Goal: Task Accomplishment & Management: Use online tool/utility

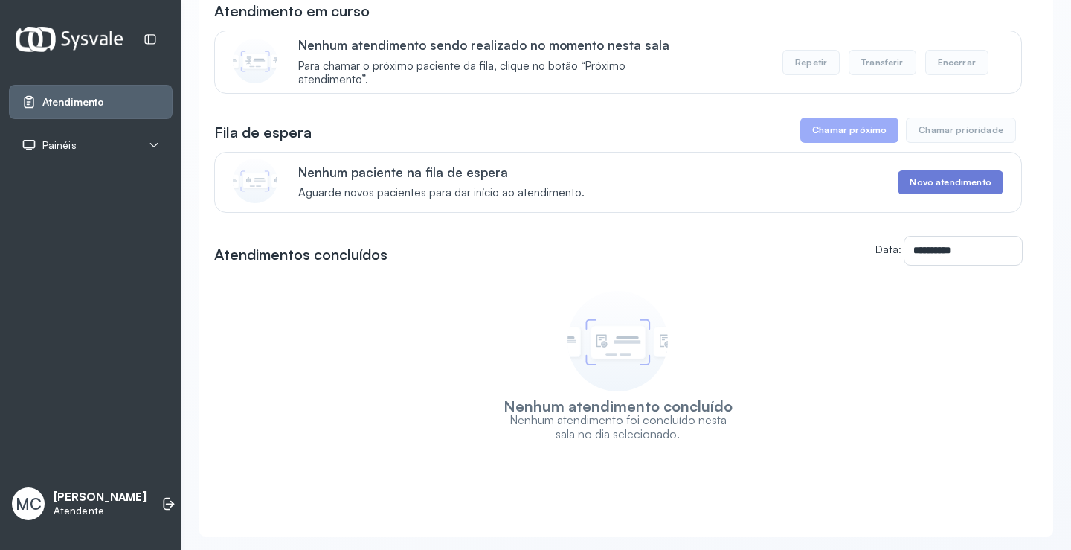
scroll to position [149, 0]
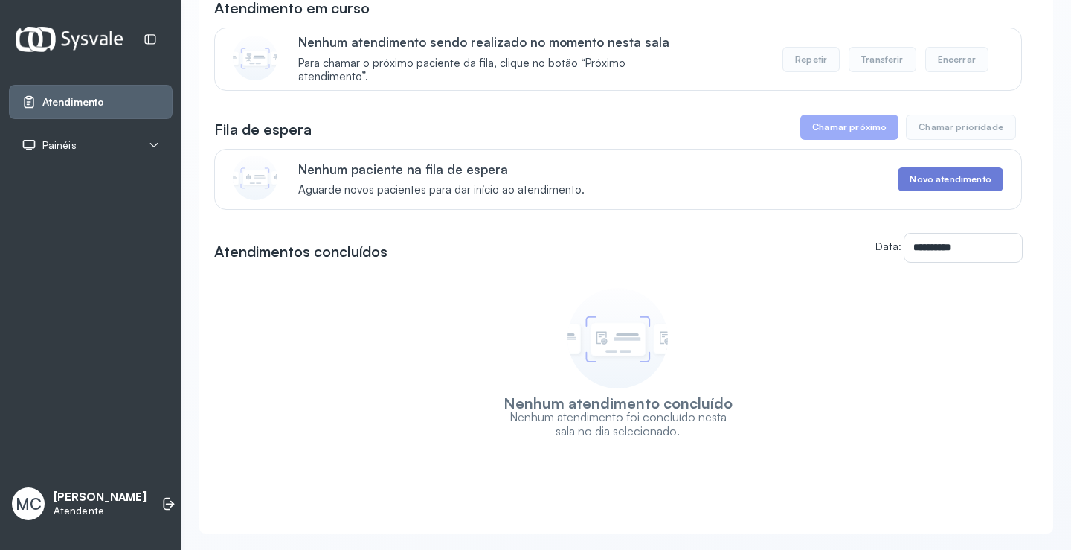
click at [952, 126] on button "Chamar prioridade" at bounding box center [961, 127] width 110 height 25
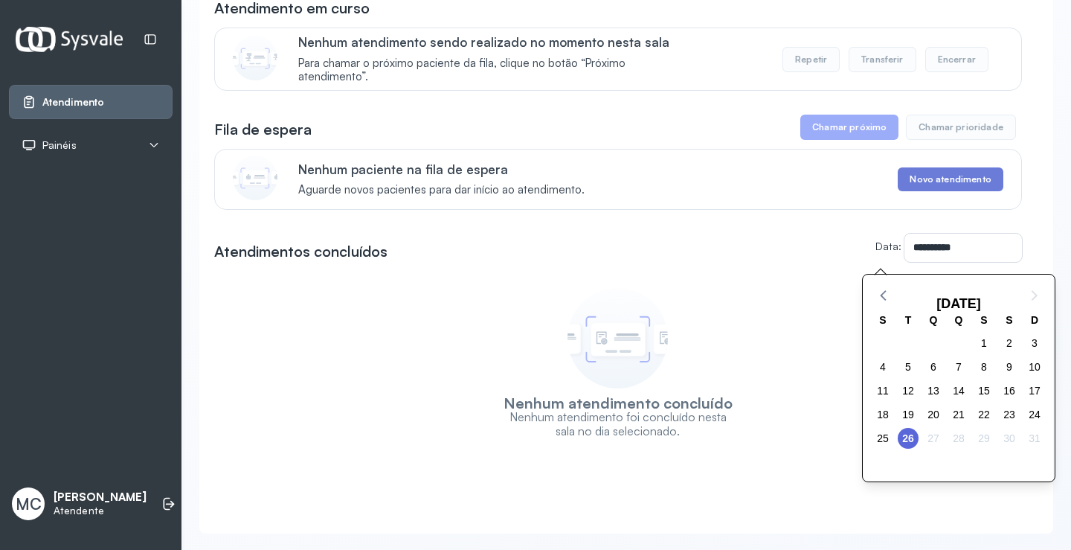
click at [919, 238] on input "**********" at bounding box center [963, 248] width 118 height 28
click at [884, 433] on span "25" at bounding box center [883, 438] width 21 height 21
type input "**********"
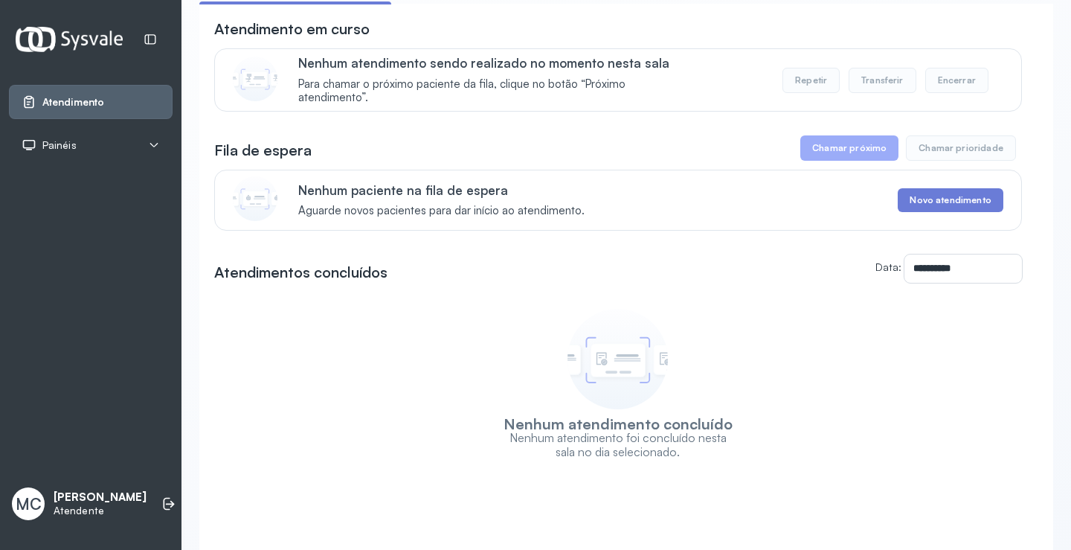
click at [467, 211] on span "Aguarde novos pacientes para dar início ao atendimento." at bounding box center [441, 211] width 286 height 14
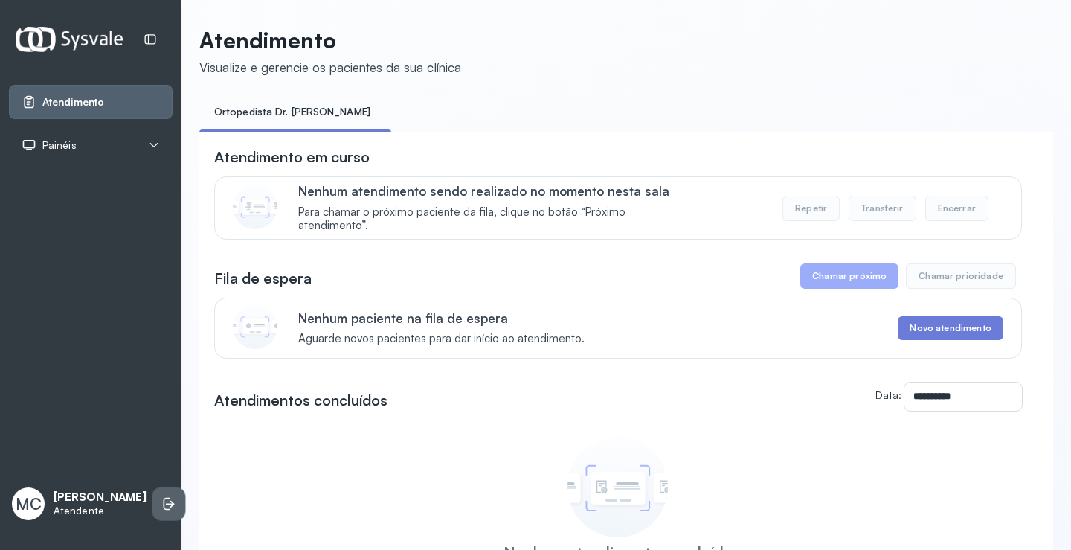
click at [164, 498] on icon at bounding box center [167, 504] width 7 height 13
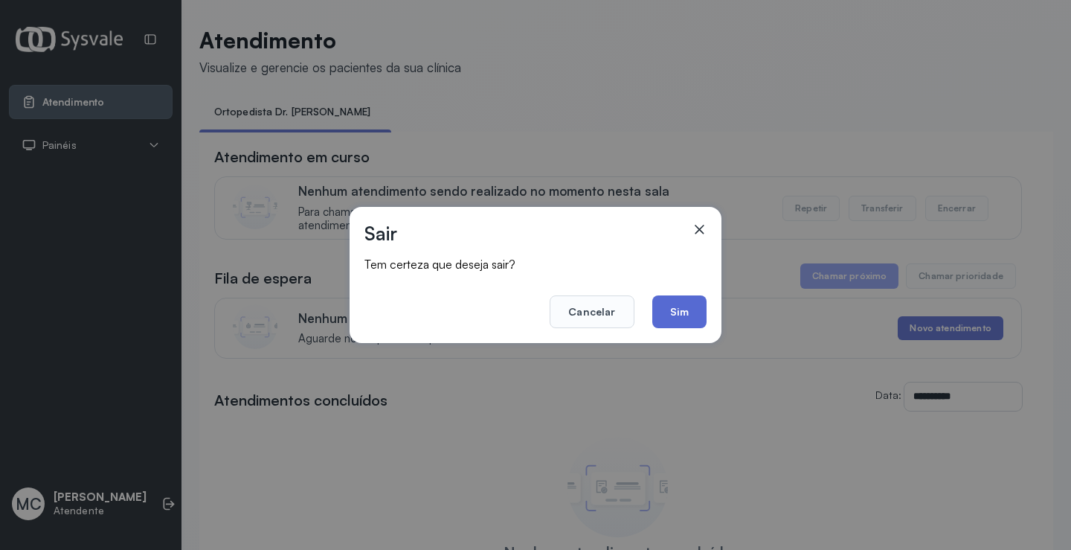
click at [681, 317] on button "Sim" at bounding box center [679, 311] width 54 height 33
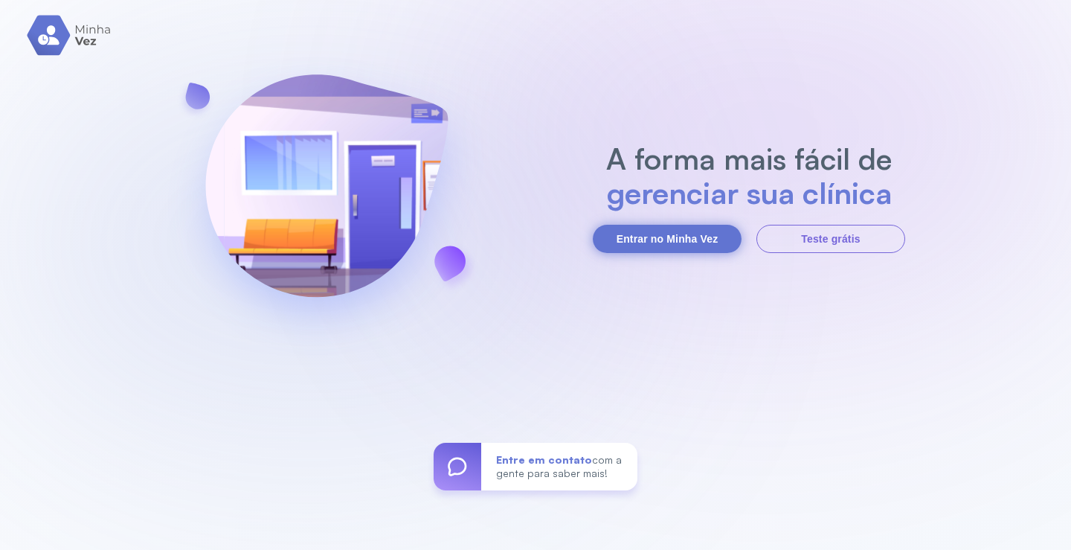
click at [697, 232] on button "Entrar no Minha Vez" at bounding box center [667, 239] width 149 height 28
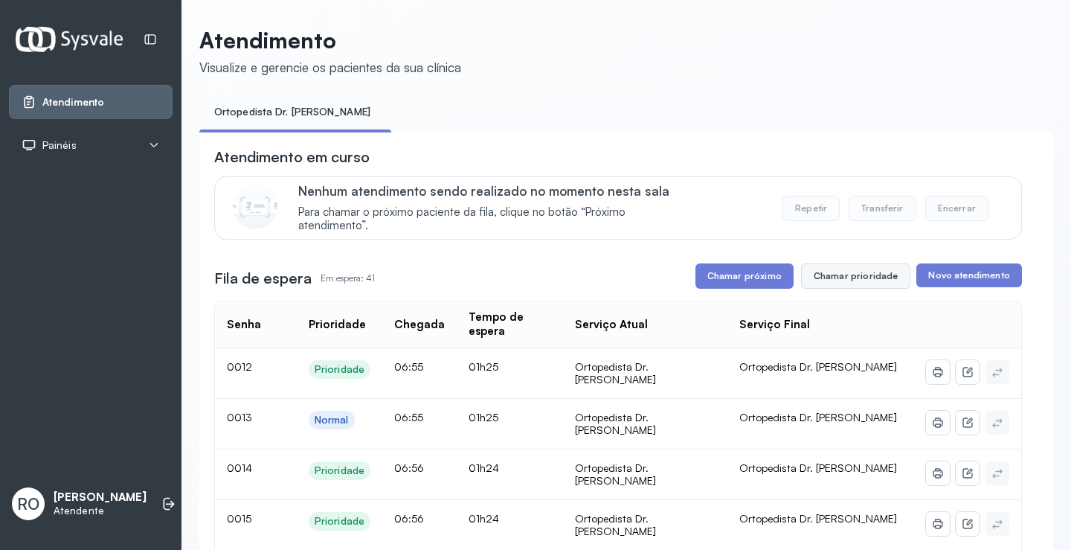
click at [841, 283] on button "Chamar prioridade" at bounding box center [856, 275] width 110 height 25
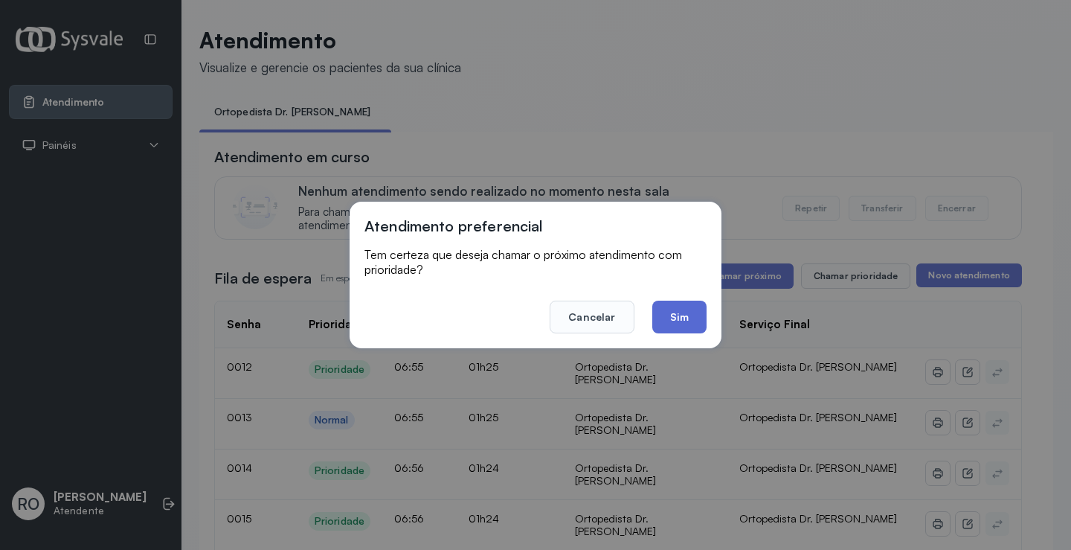
click at [684, 314] on button "Sim" at bounding box center [679, 317] width 54 height 33
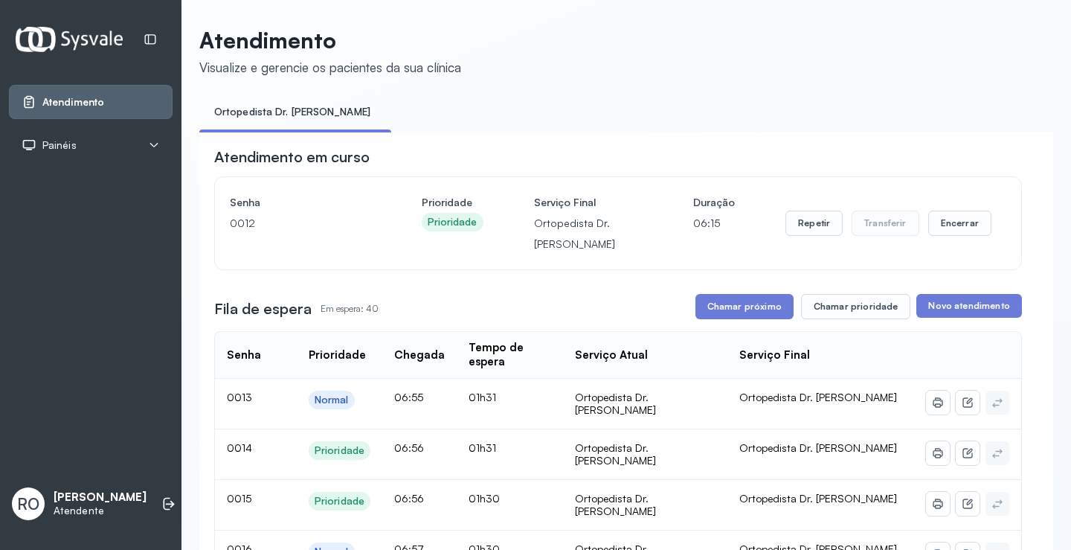
click at [709, 311] on button "Chamar próximo" at bounding box center [744, 306] width 98 height 25
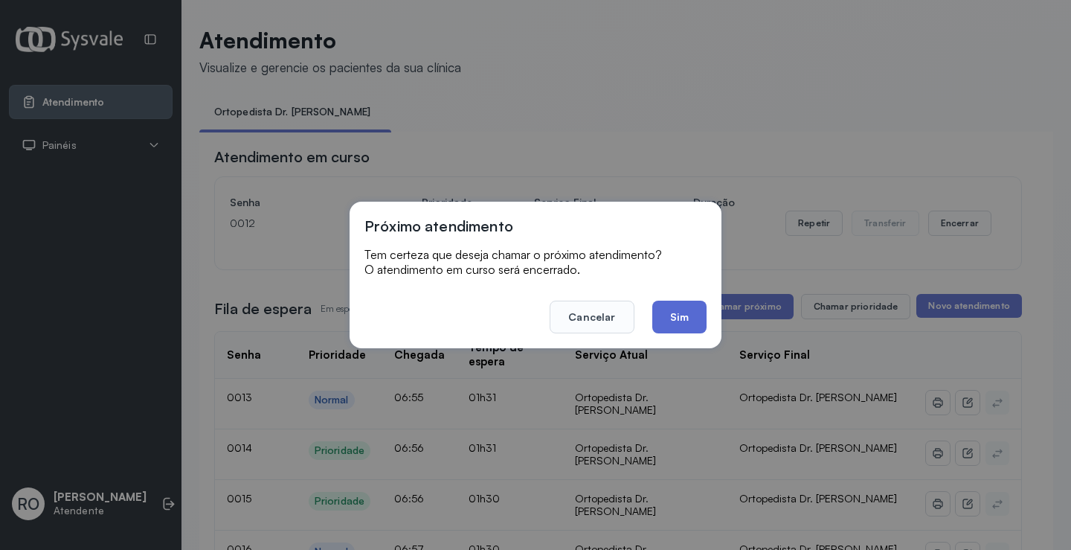
click at [691, 316] on button "Sim" at bounding box center [679, 317] width 54 height 33
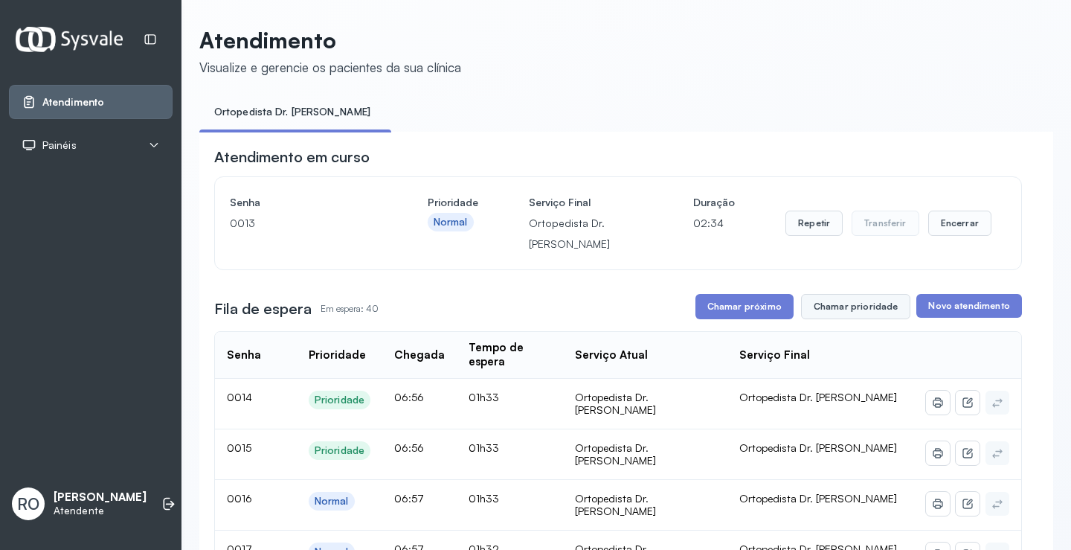
click at [832, 306] on button "Chamar prioridade" at bounding box center [856, 306] width 110 height 25
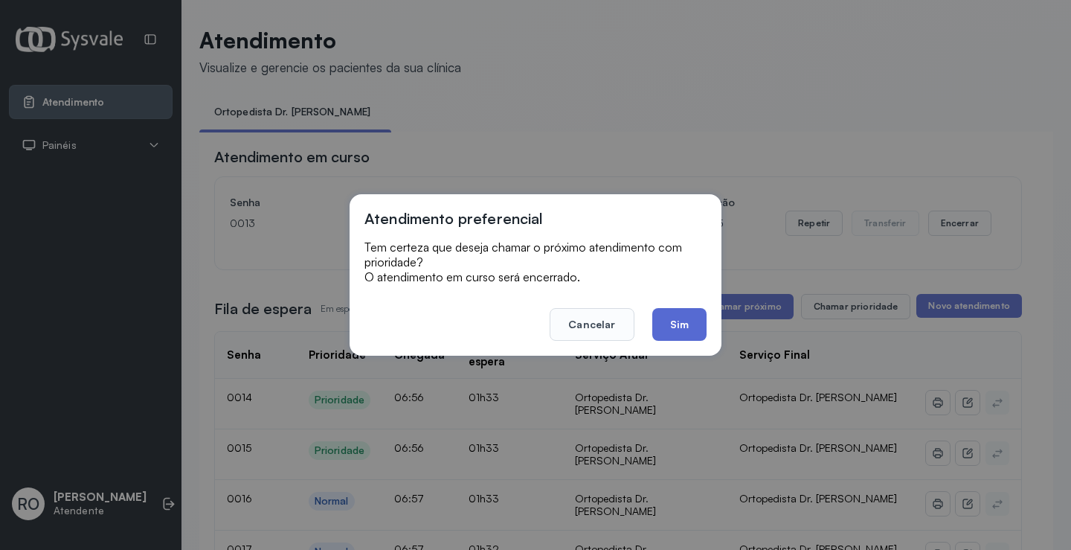
click at [692, 316] on button "Sim" at bounding box center [679, 324] width 54 height 33
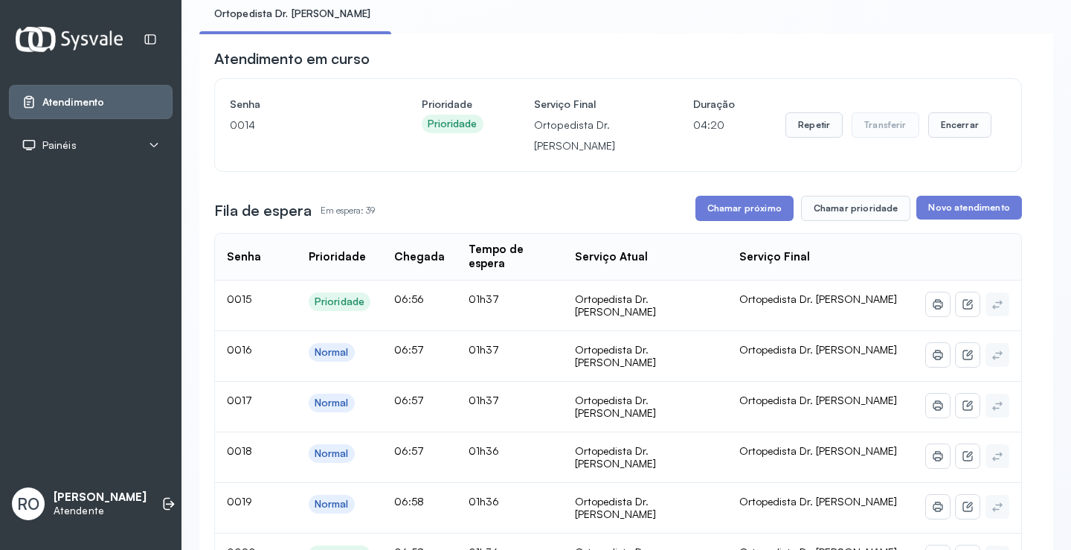
scroll to position [74, 0]
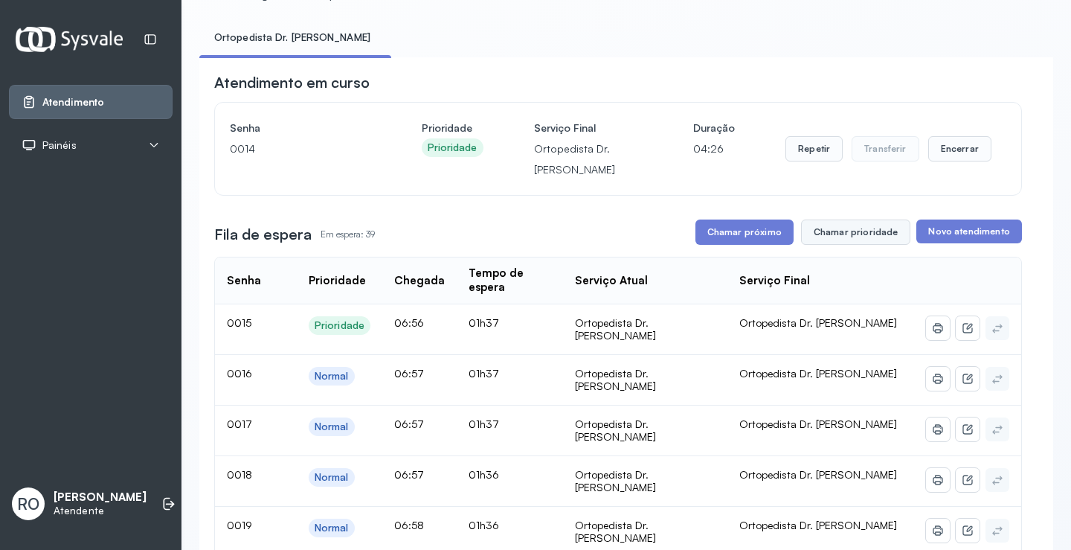
click at [836, 237] on button "Chamar prioridade" at bounding box center [856, 231] width 110 height 25
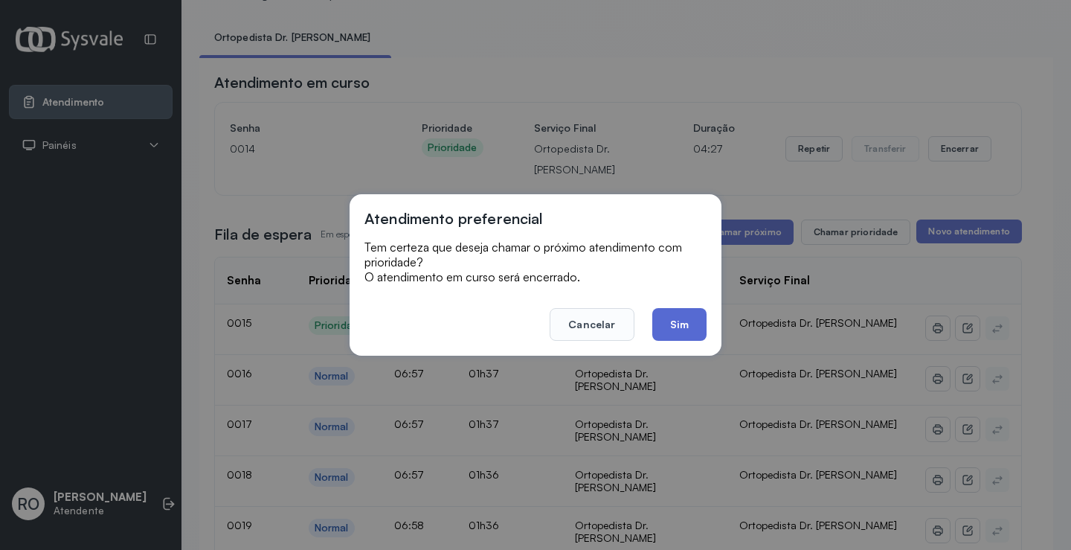
click at [684, 326] on button "Sim" at bounding box center [679, 324] width 54 height 33
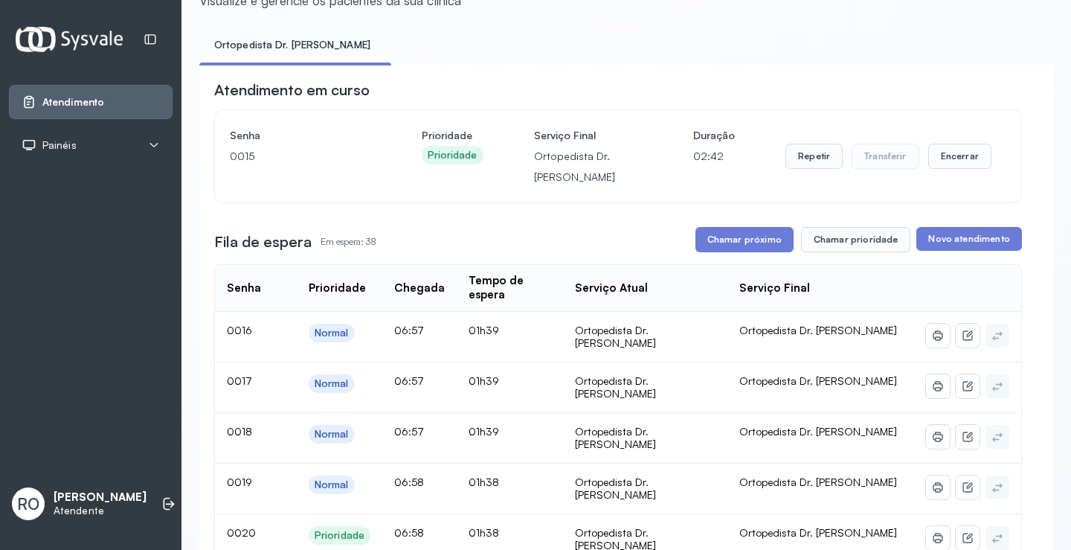
scroll to position [149, 0]
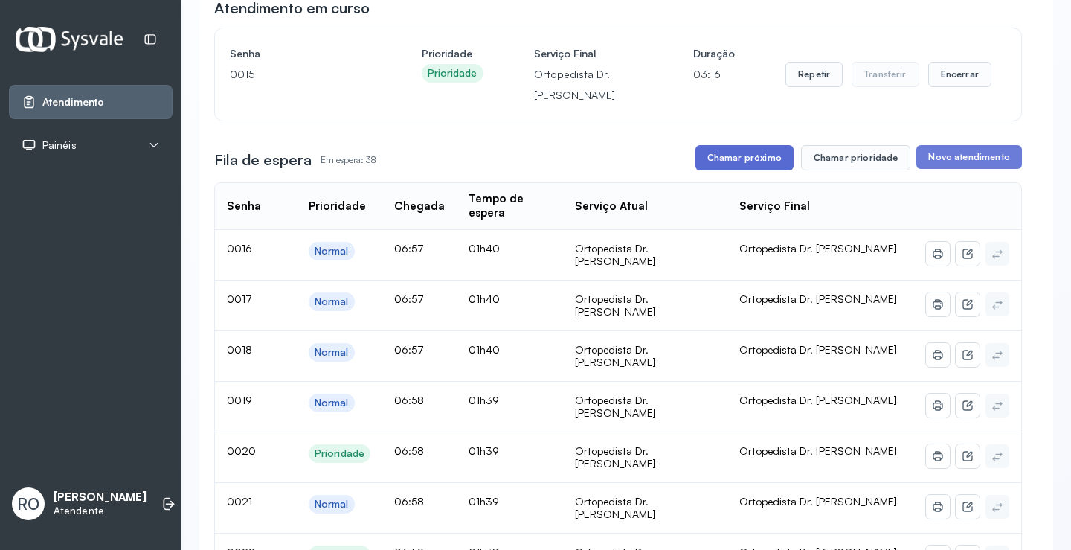
click at [748, 170] on button "Chamar próximo" at bounding box center [744, 157] width 98 height 25
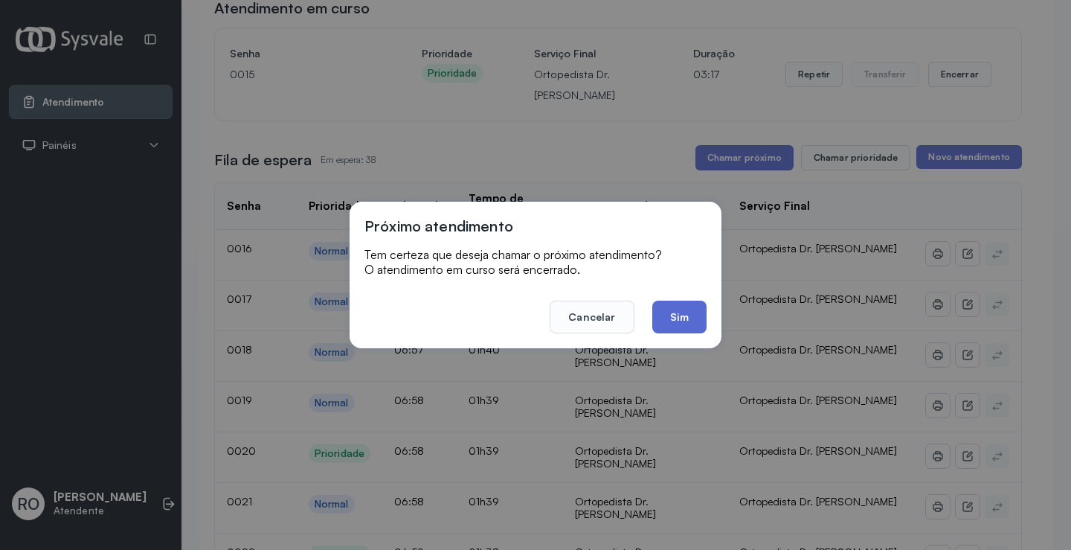
click at [684, 315] on button "Sim" at bounding box center [679, 317] width 54 height 33
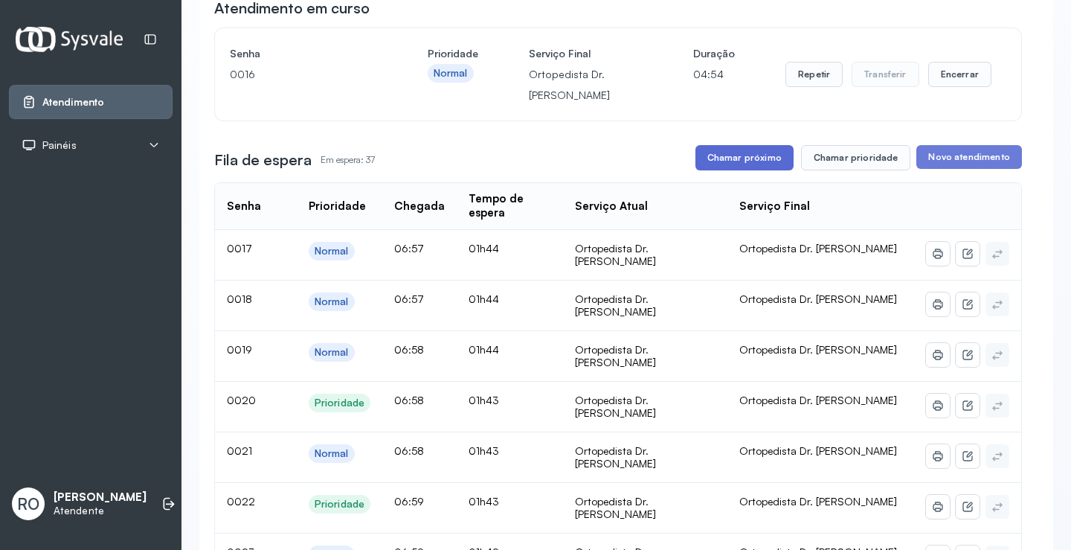
click at [771, 164] on button "Chamar próximo" at bounding box center [744, 157] width 98 height 25
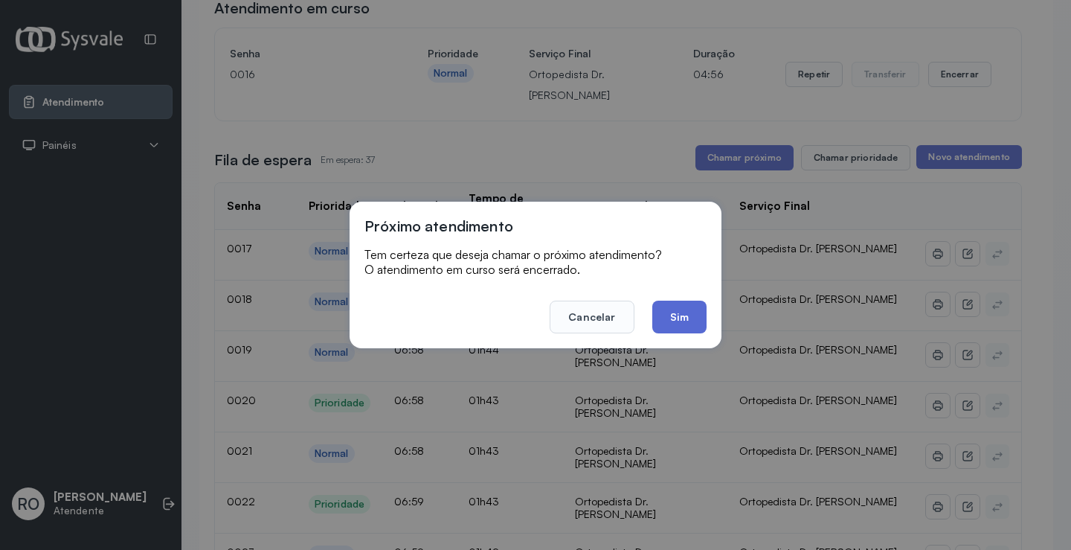
click at [682, 327] on button "Sim" at bounding box center [679, 317] width 54 height 33
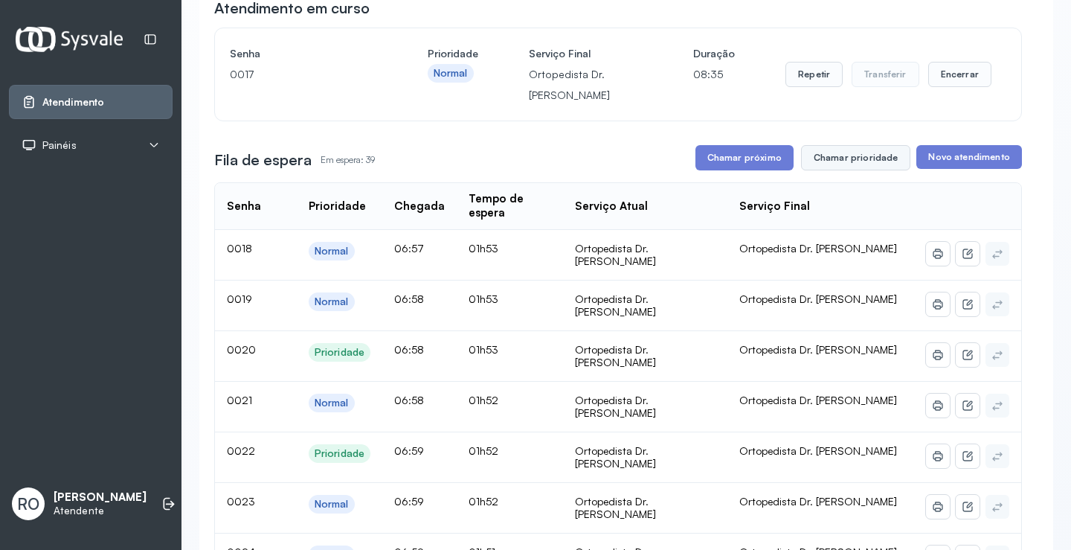
click at [842, 159] on button "Chamar prioridade" at bounding box center [856, 157] width 110 height 25
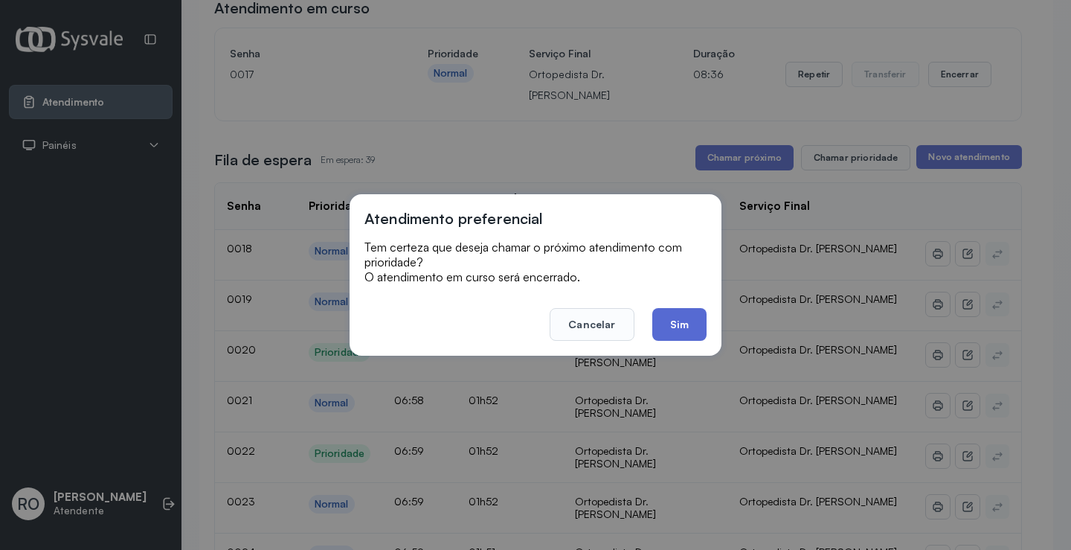
click at [693, 321] on button "Sim" at bounding box center [679, 324] width 54 height 33
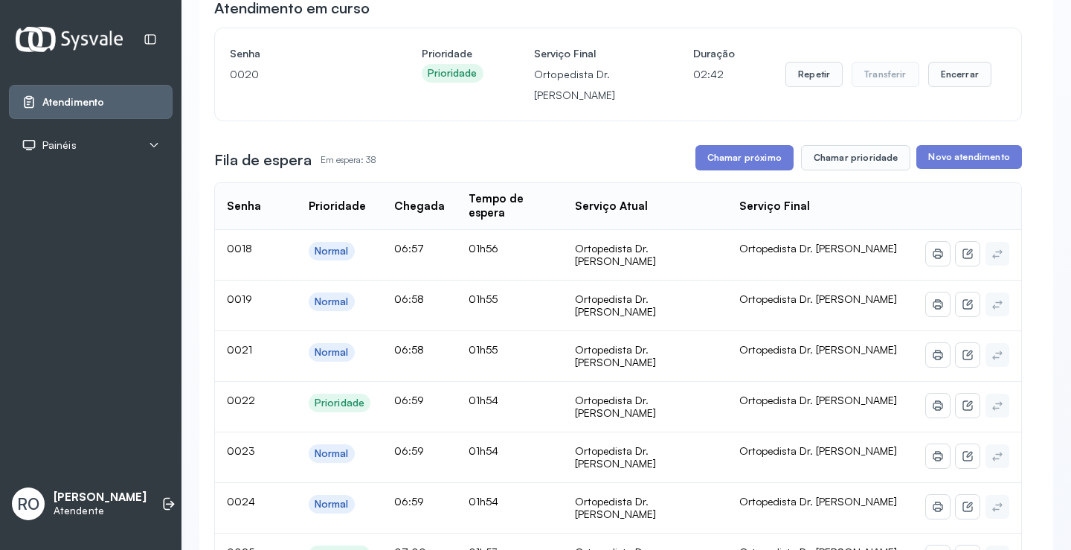
click at [748, 190] on th "Serviço Final" at bounding box center [820, 206] width 187 height 47
click at [752, 170] on button "Chamar próximo" at bounding box center [744, 157] width 98 height 25
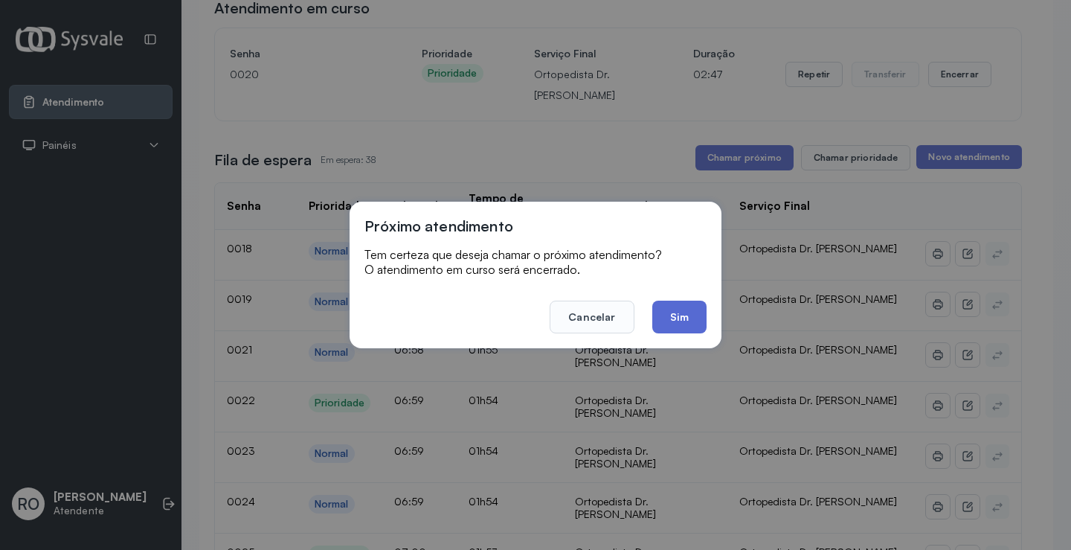
click at [672, 312] on button "Sim" at bounding box center [679, 317] width 54 height 33
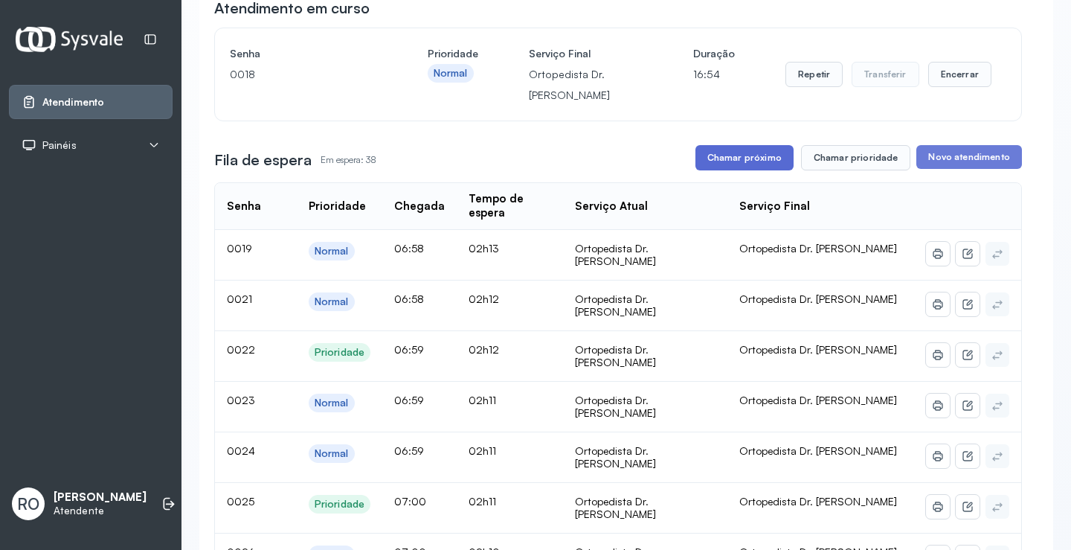
click at [768, 153] on button "Chamar próximo" at bounding box center [744, 157] width 98 height 25
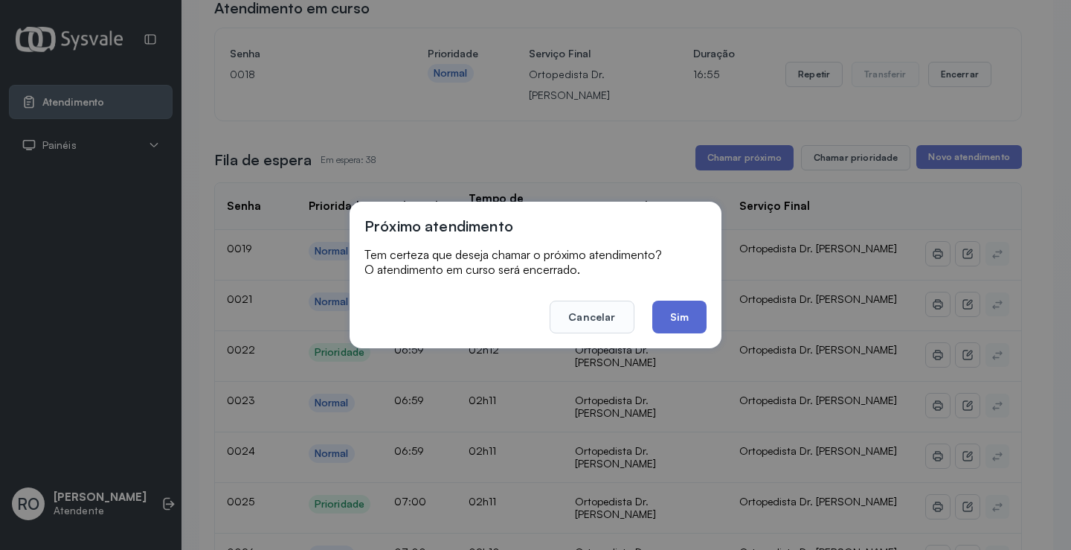
click at [677, 304] on button "Sim" at bounding box center [679, 317] width 54 height 33
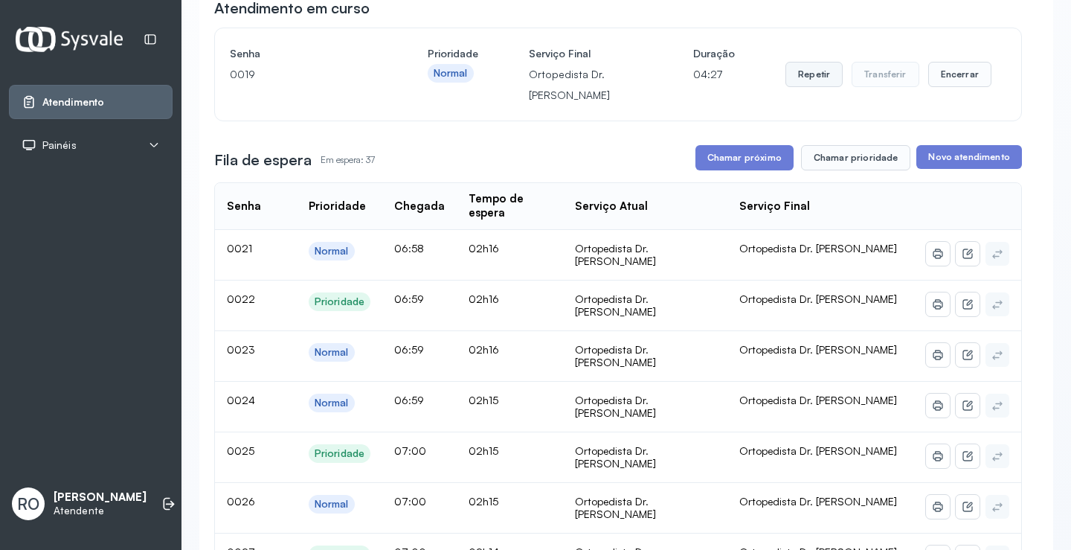
click at [812, 73] on button "Repetir" at bounding box center [813, 74] width 57 height 25
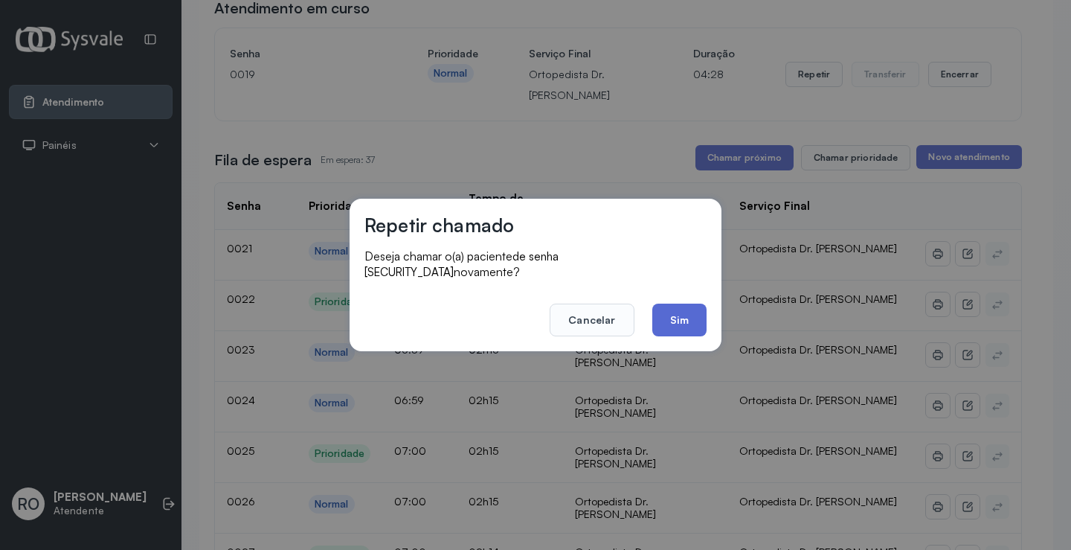
click at [674, 318] on button "Sim" at bounding box center [679, 319] width 54 height 33
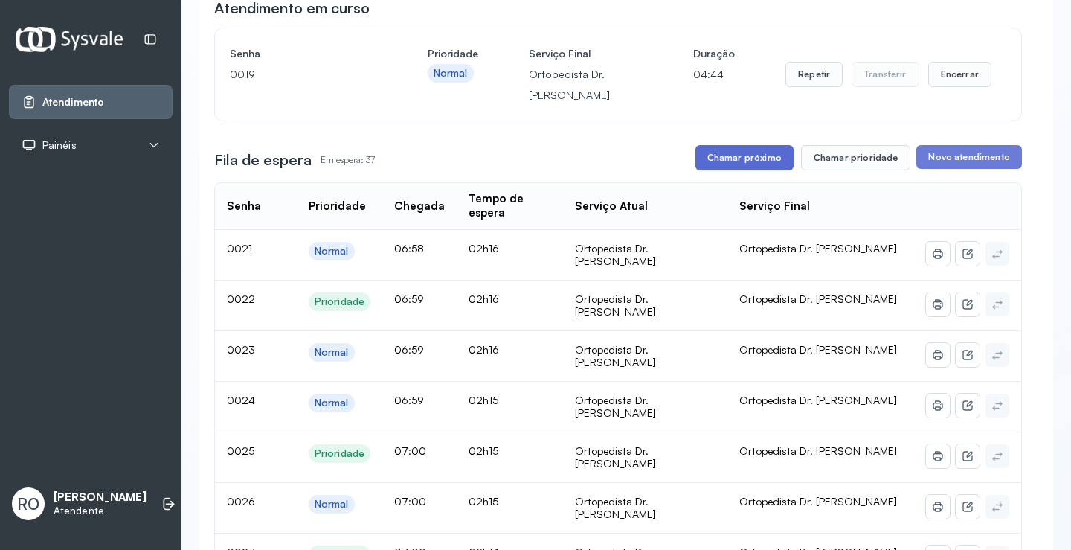
click at [756, 152] on button "Chamar próximo" at bounding box center [744, 157] width 98 height 25
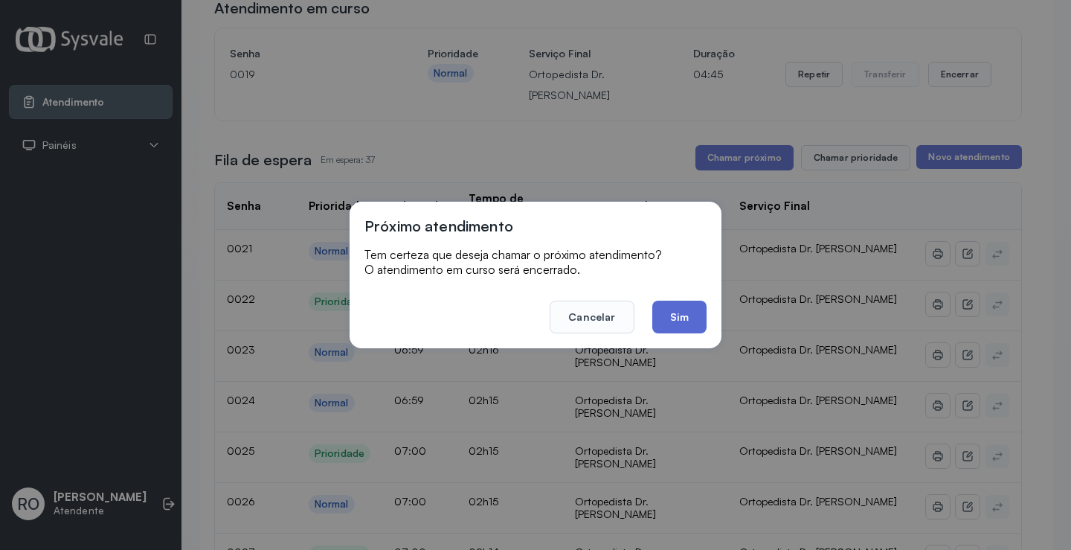
click at [678, 316] on button "Sim" at bounding box center [679, 317] width 54 height 33
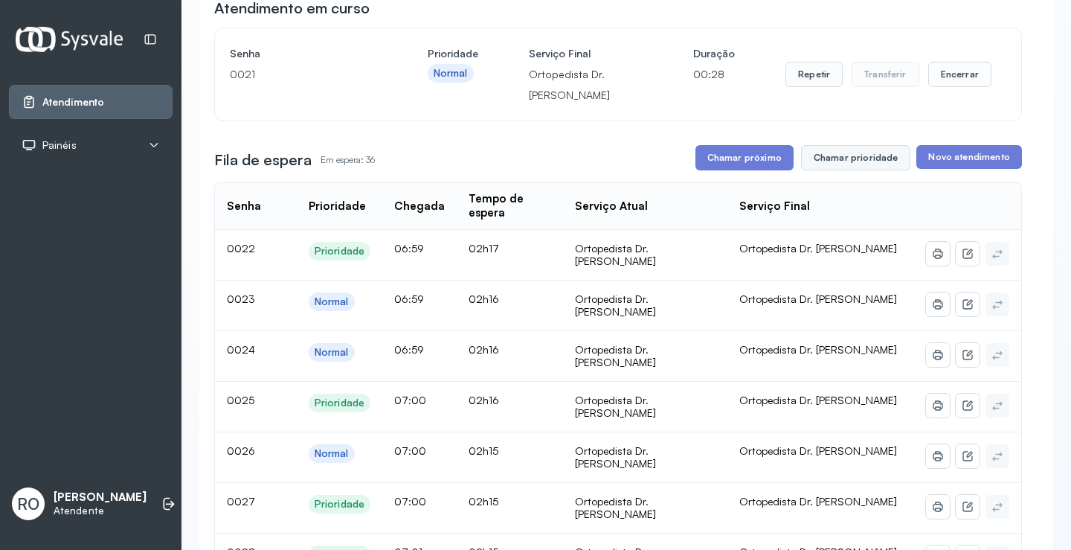
click at [863, 156] on button "Chamar prioridade" at bounding box center [856, 157] width 110 height 25
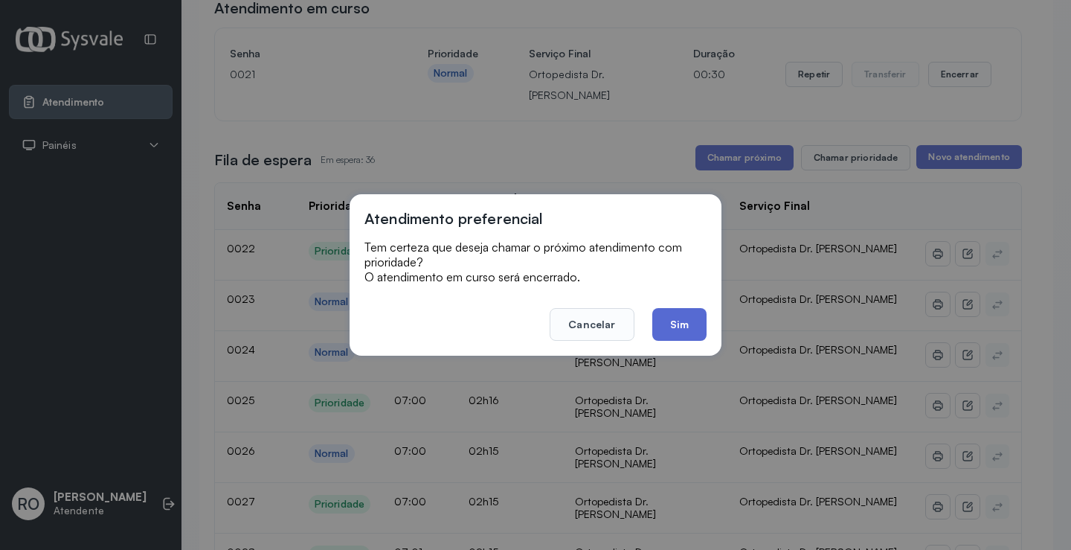
click at [687, 319] on button "Sim" at bounding box center [679, 324] width 54 height 33
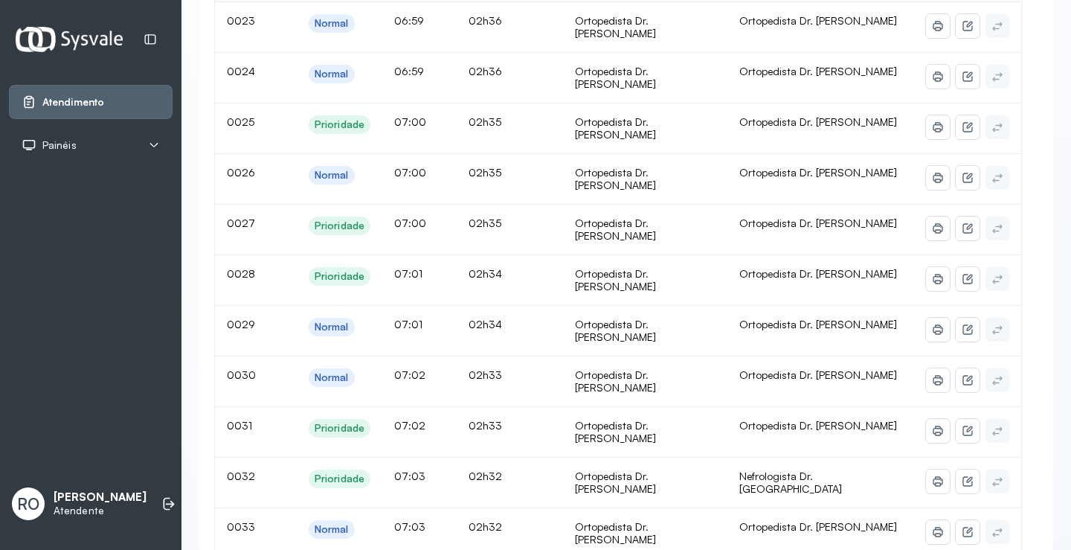
scroll to position [0, 0]
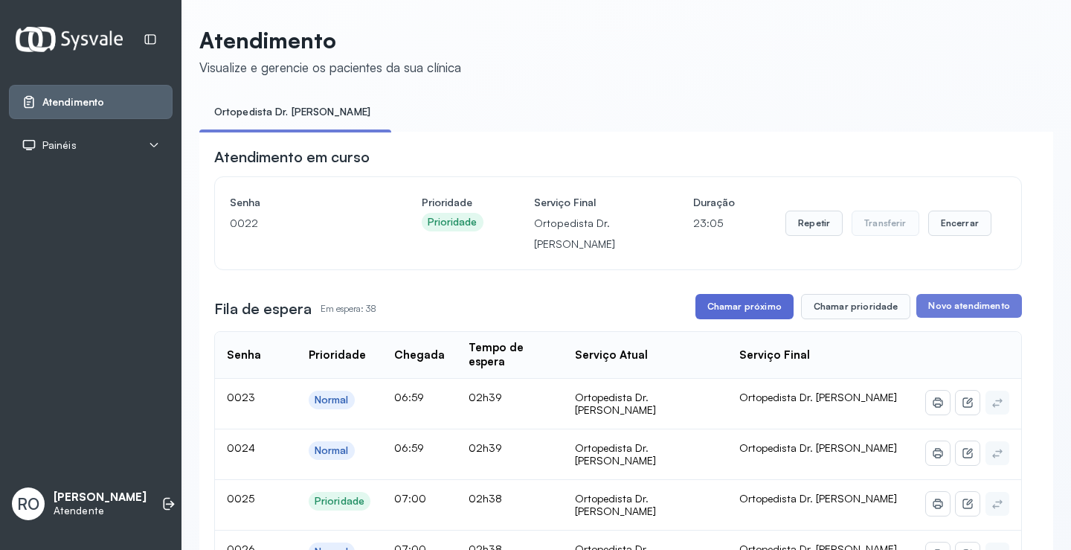
click at [763, 300] on button "Chamar próximo" at bounding box center [744, 306] width 98 height 25
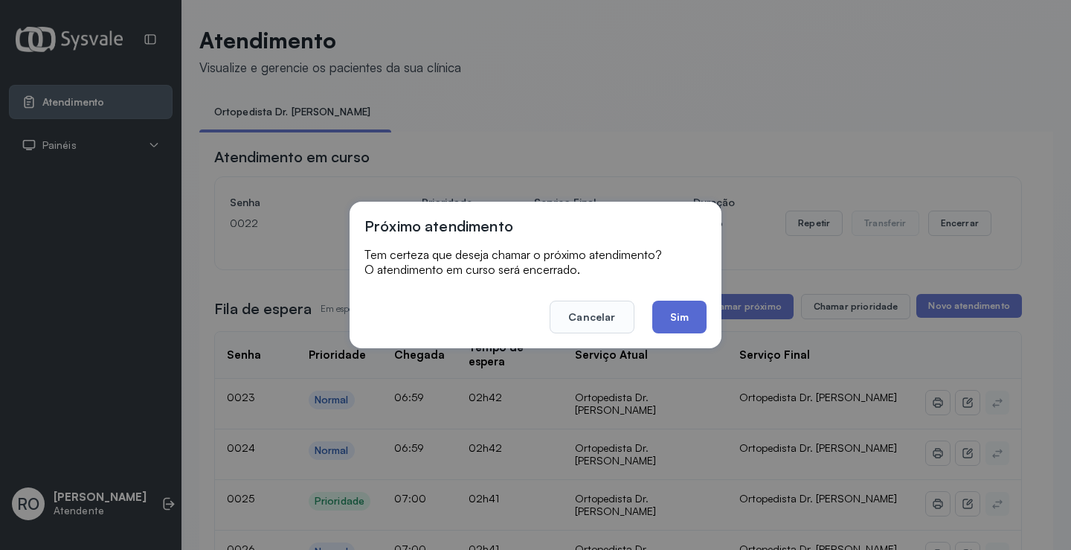
click at [695, 315] on button "Sim" at bounding box center [679, 317] width 54 height 33
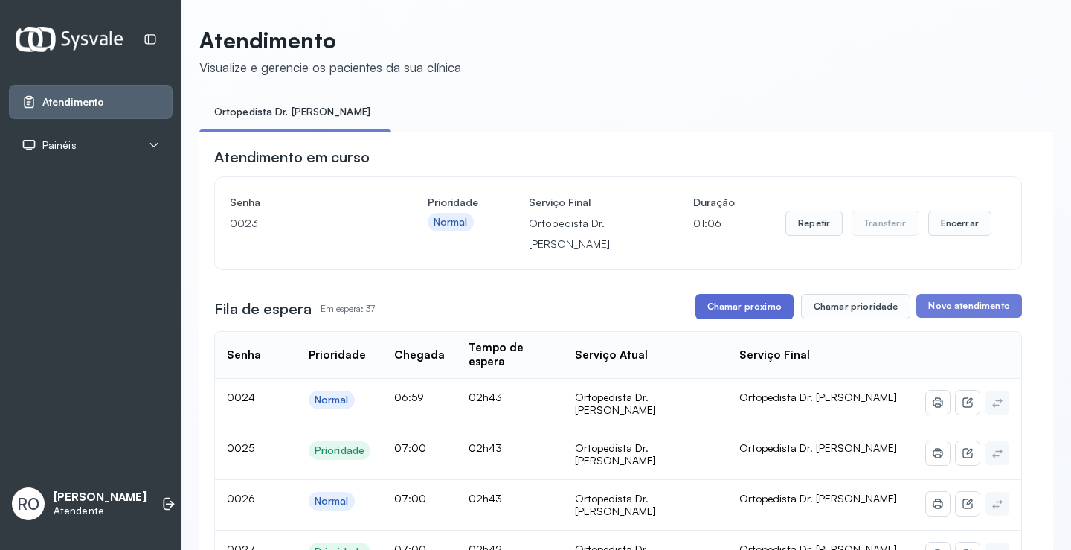
click at [701, 311] on button "Chamar próximo" at bounding box center [744, 306] width 98 height 25
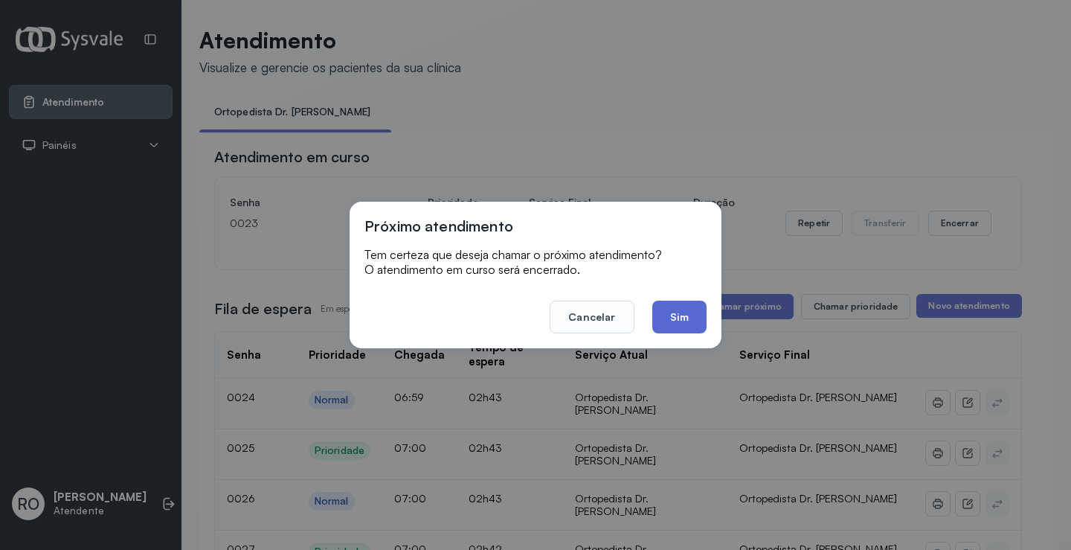
click at [691, 326] on button "Sim" at bounding box center [679, 317] width 54 height 33
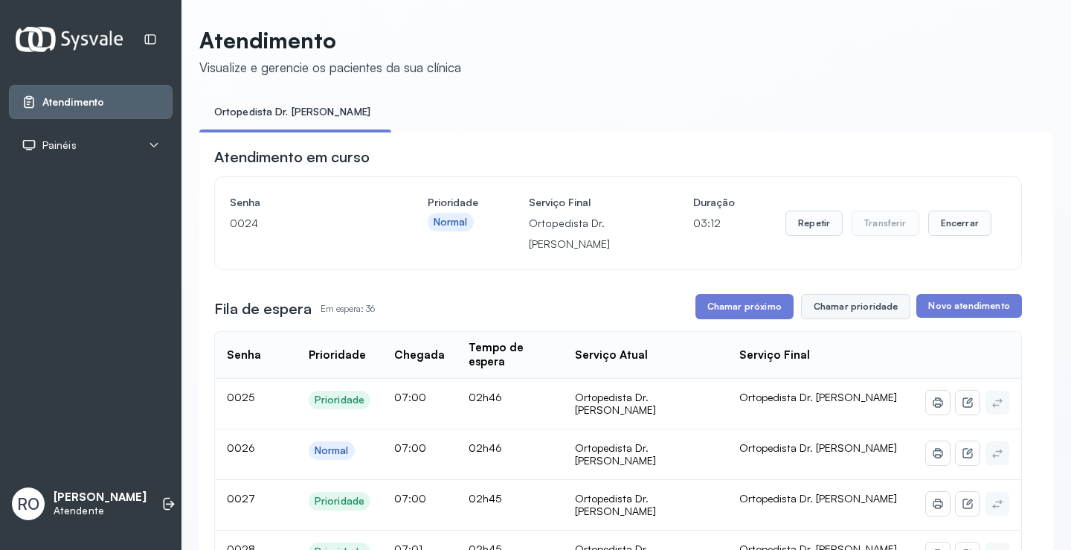
click at [871, 319] on button "Chamar prioridade" at bounding box center [856, 306] width 110 height 25
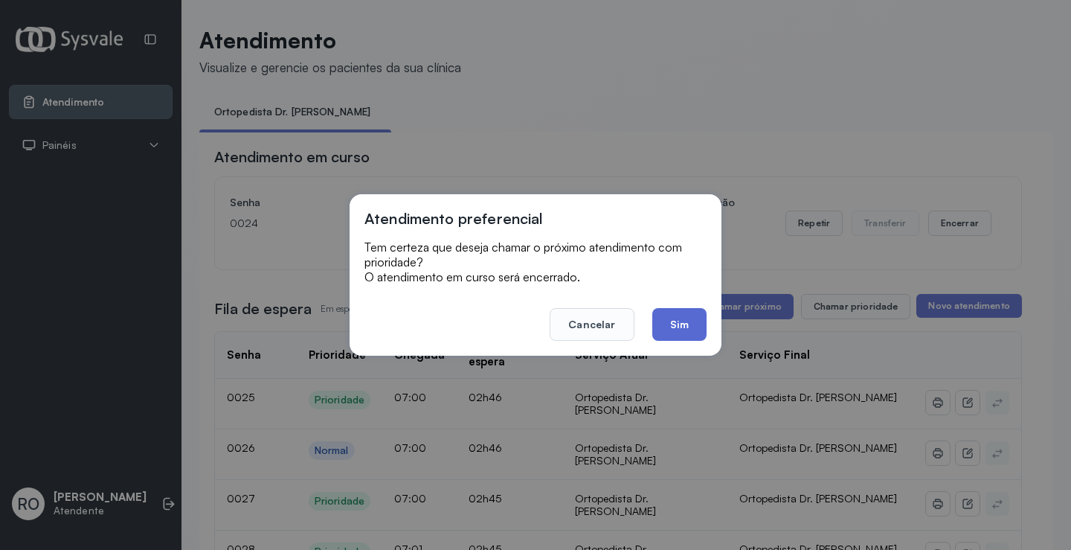
click at [684, 316] on button "Sim" at bounding box center [679, 324] width 54 height 33
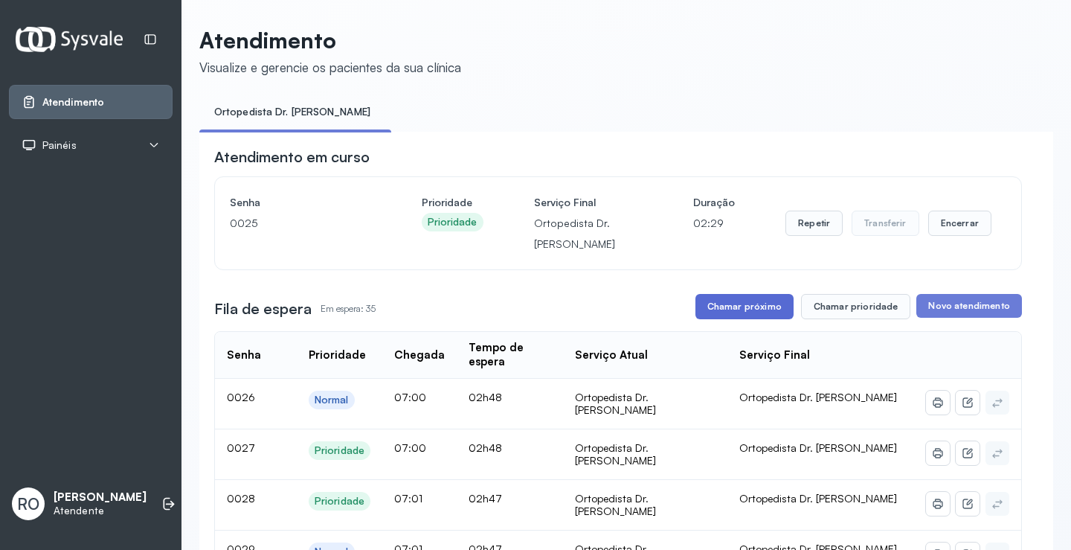
click at [757, 318] on button "Chamar próximo" at bounding box center [744, 306] width 98 height 25
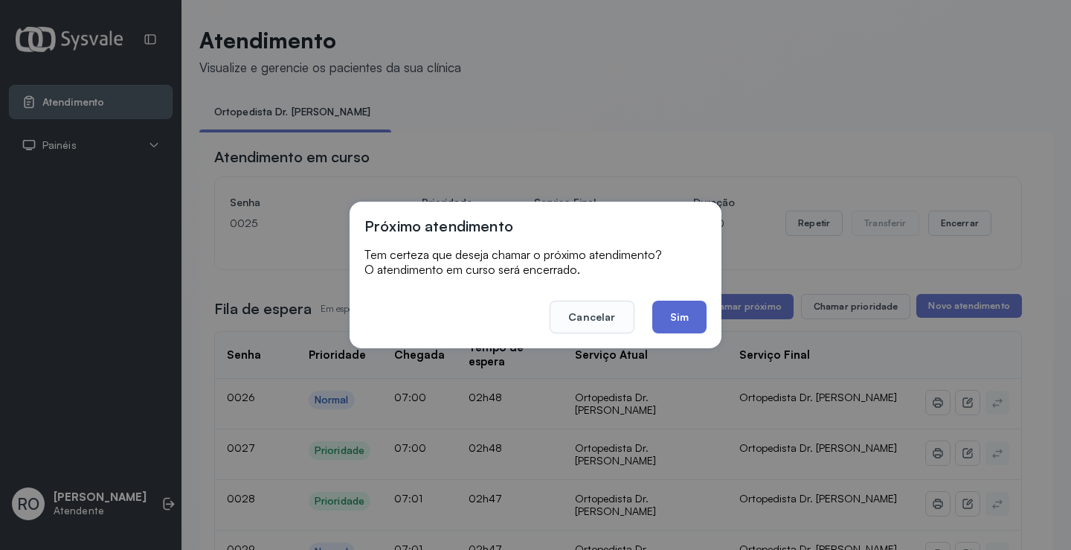
click at [694, 327] on button "Sim" at bounding box center [679, 317] width 54 height 33
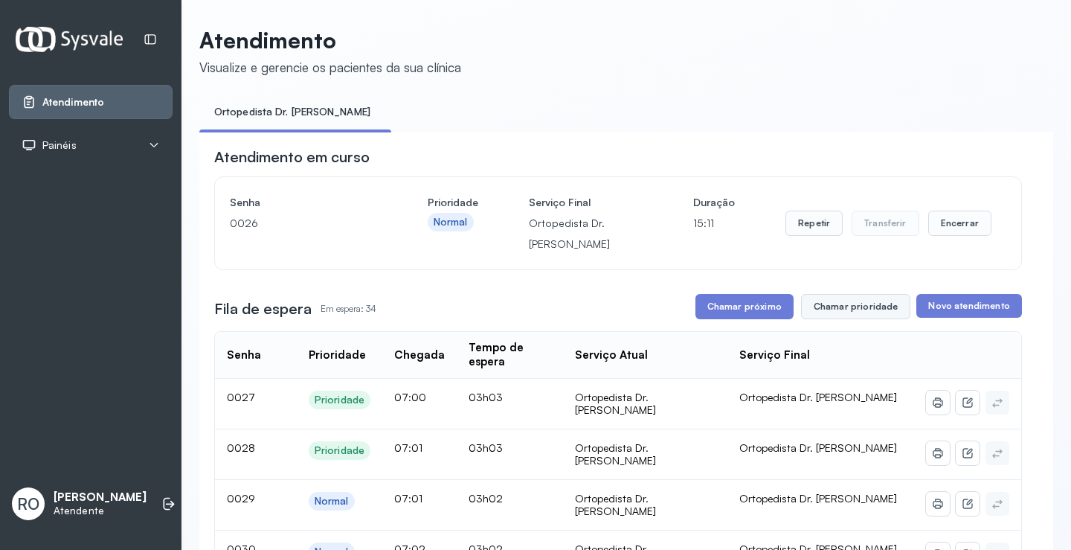
click at [831, 315] on button "Chamar prioridade" at bounding box center [856, 306] width 110 height 25
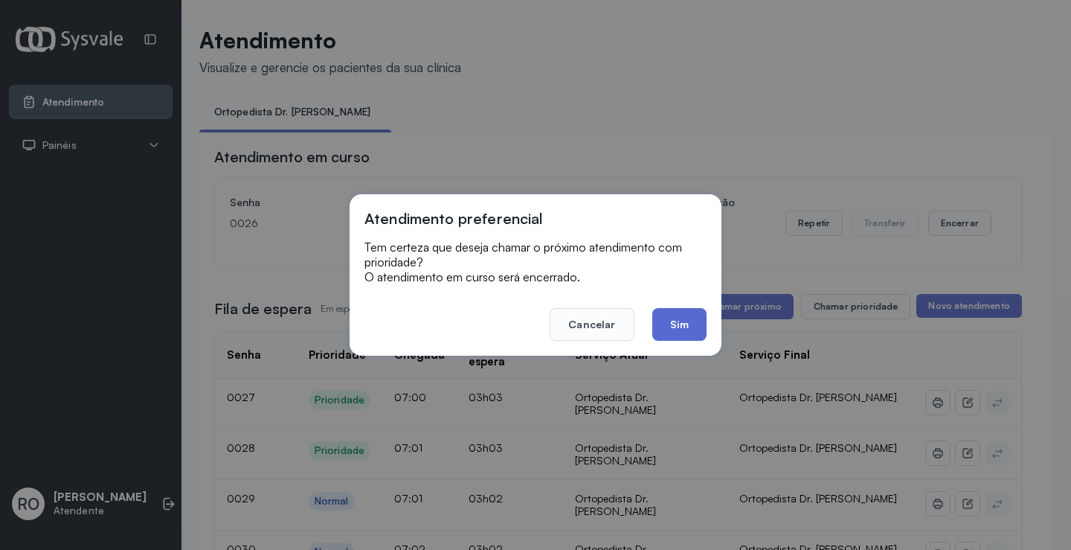
click at [657, 324] on button "Sim" at bounding box center [679, 324] width 54 height 33
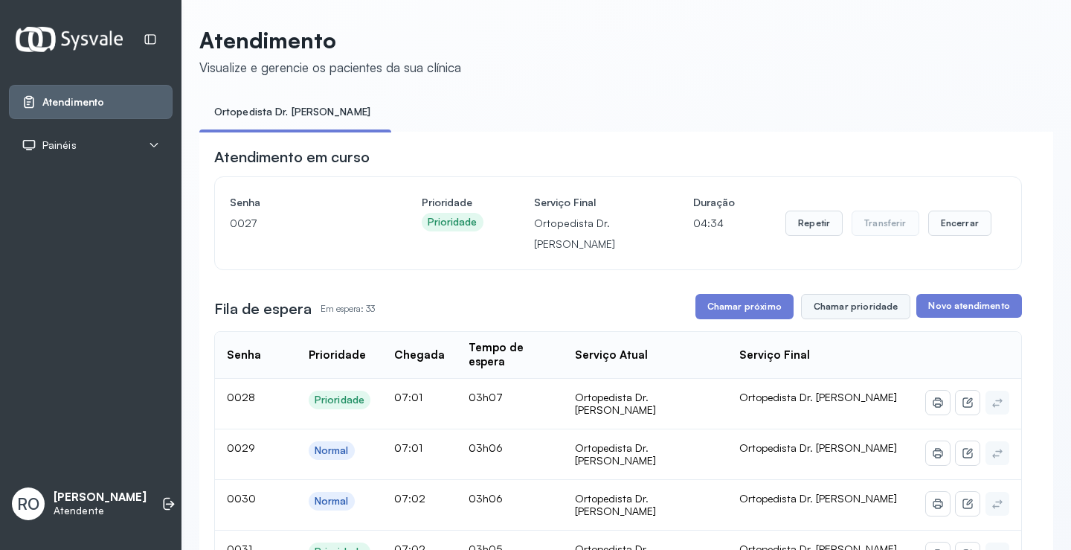
click at [860, 317] on button "Chamar prioridade" at bounding box center [856, 306] width 110 height 25
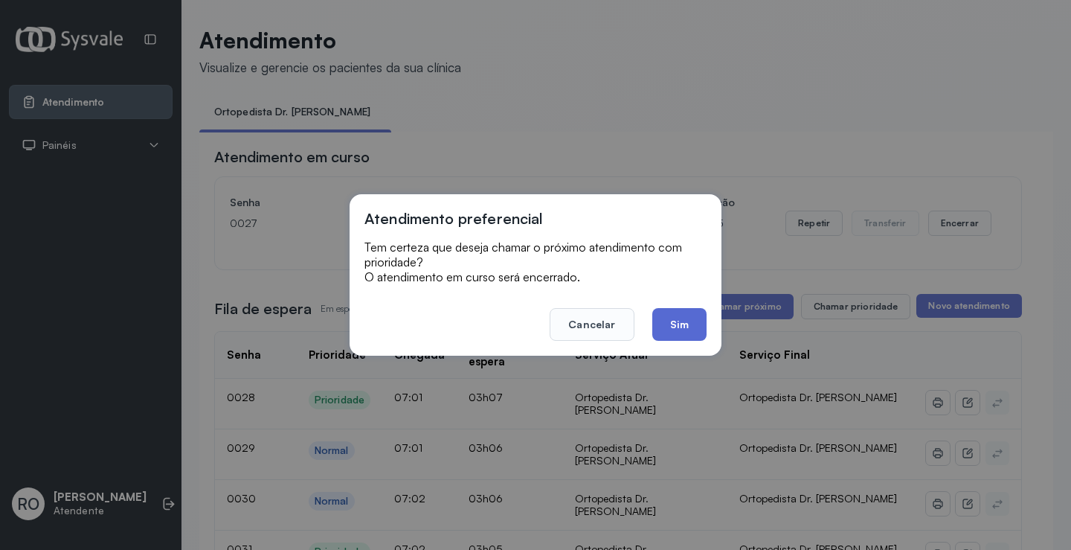
click at [675, 314] on button "Sim" at bounding box center [679, 324] width 54 height 33
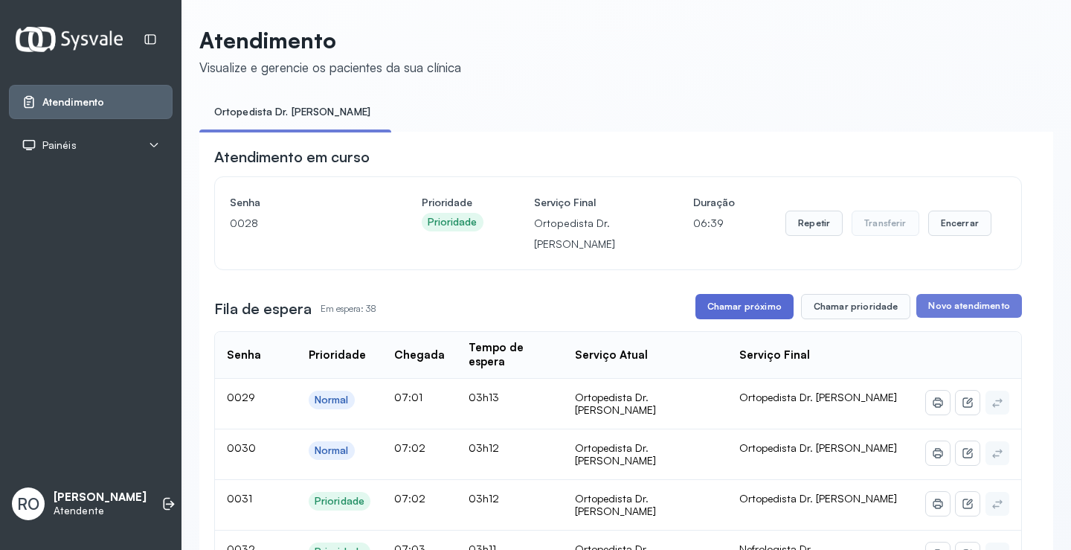
click at [731, 315] on button "Chamar próximo" at bounding box center [744, 306] width 98 height 25
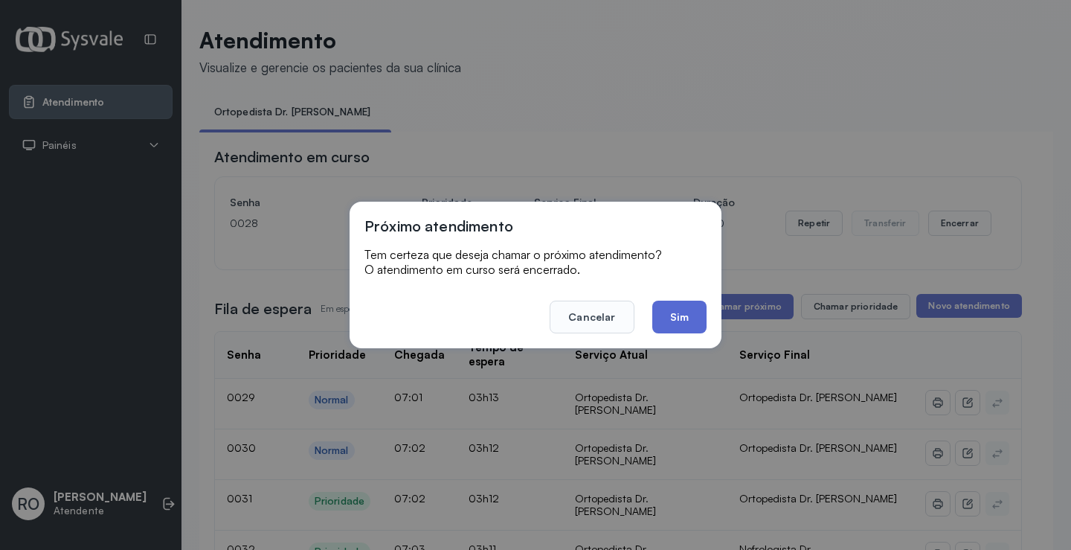
click at [678, 330] on button "Sim" at bounding box center [679, 317] width 54 height 33
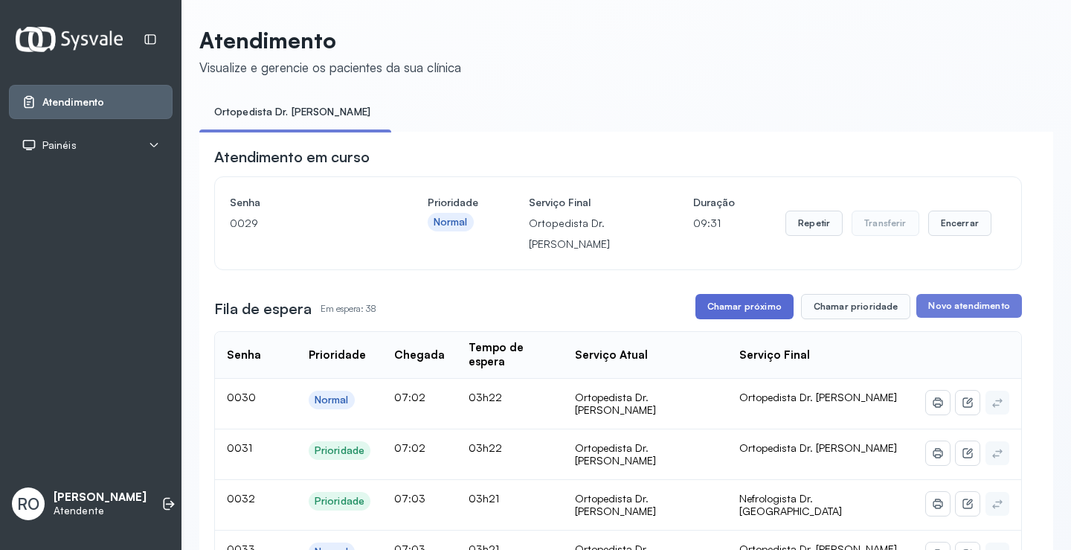
click at [748, 311] on button "Chamar próximo" at bounding box center [744, 306] width 98 height 25
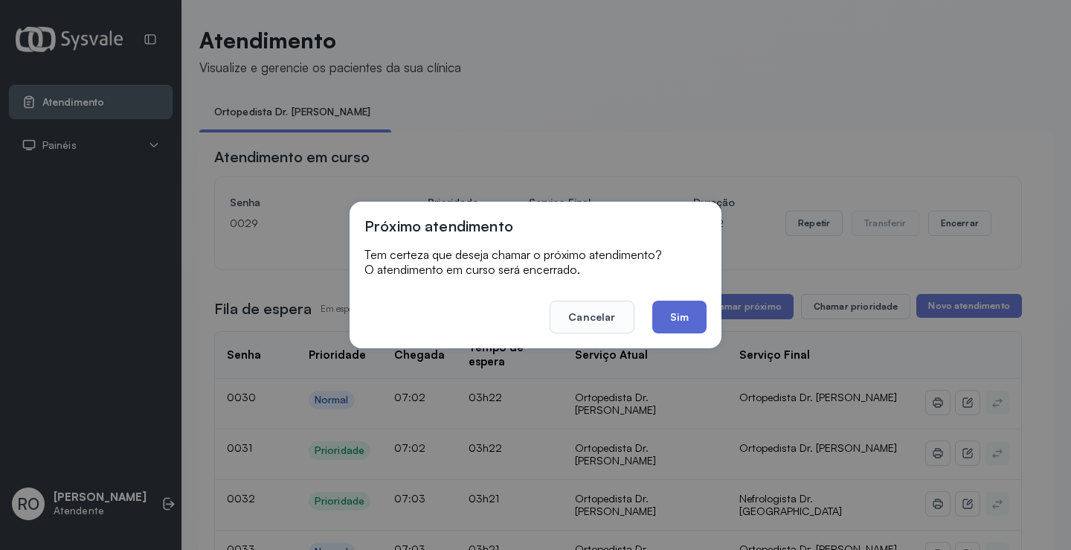
click at [679, 315] on button "Sim" at bounding box center [679, 317] width 54 height 33
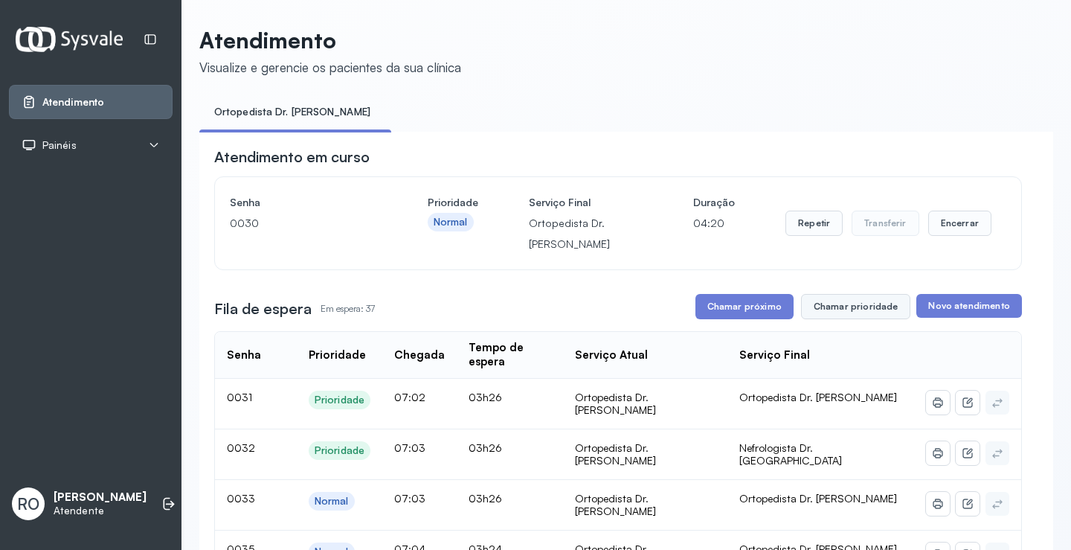
click at [881, 316] on button "Chamar prioridade" at bounding box center [856, 306] width 110 height 25
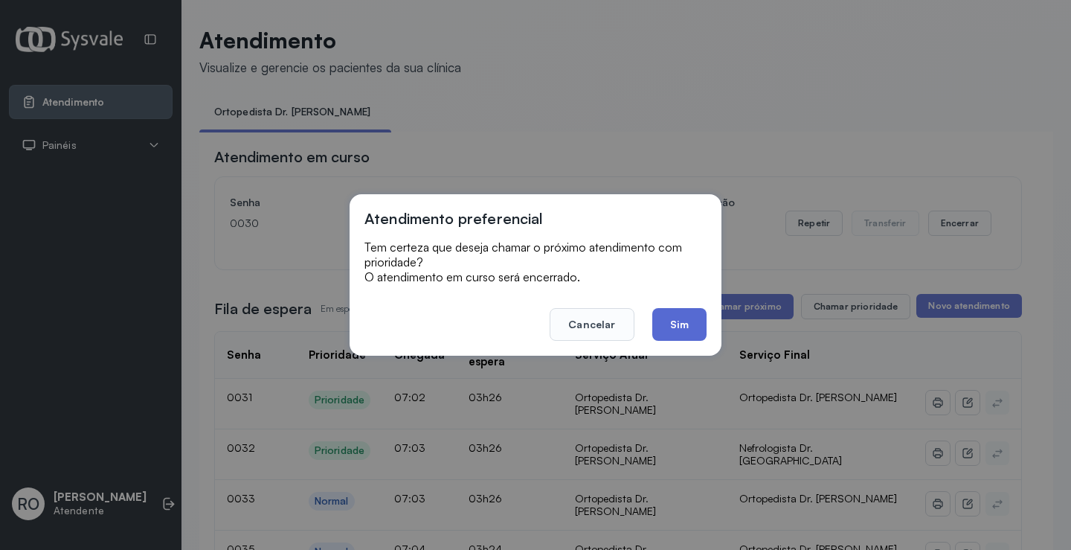
click at [698, 309] on button "Sim" at bounding box center [679, 324] width 54 height 33
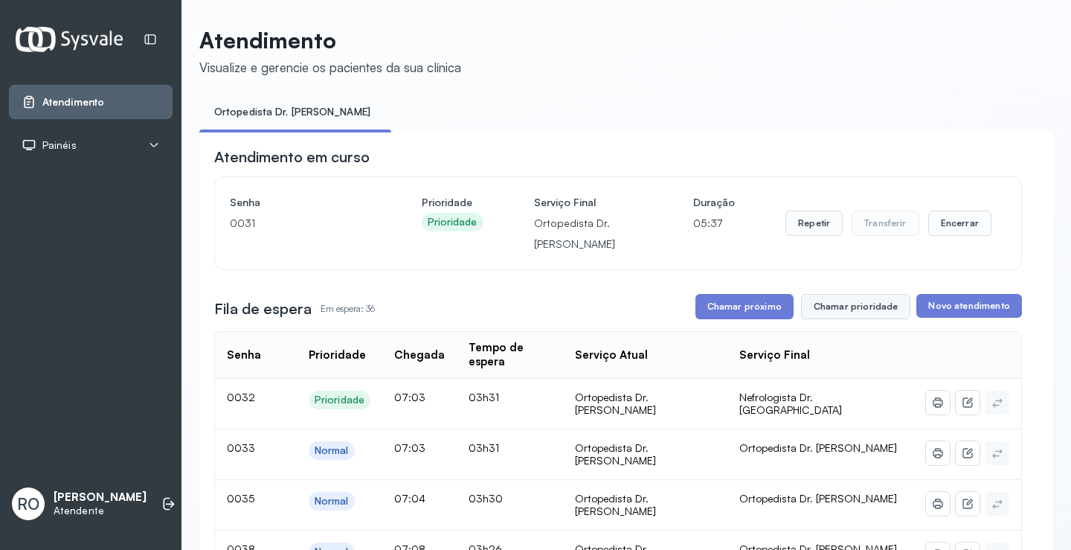
click at [835, 301] on button "Chamar prioridade" at bounding box center [856, 306] width 110 height 25
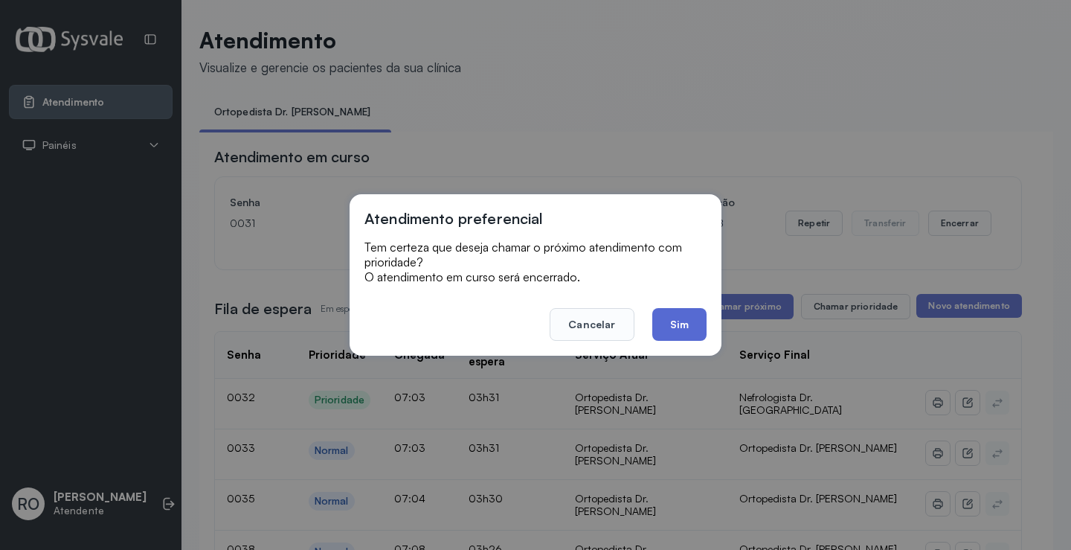
click at [682, 315] on button "Sim" at bounding box center [679, 324] width 54 height 33
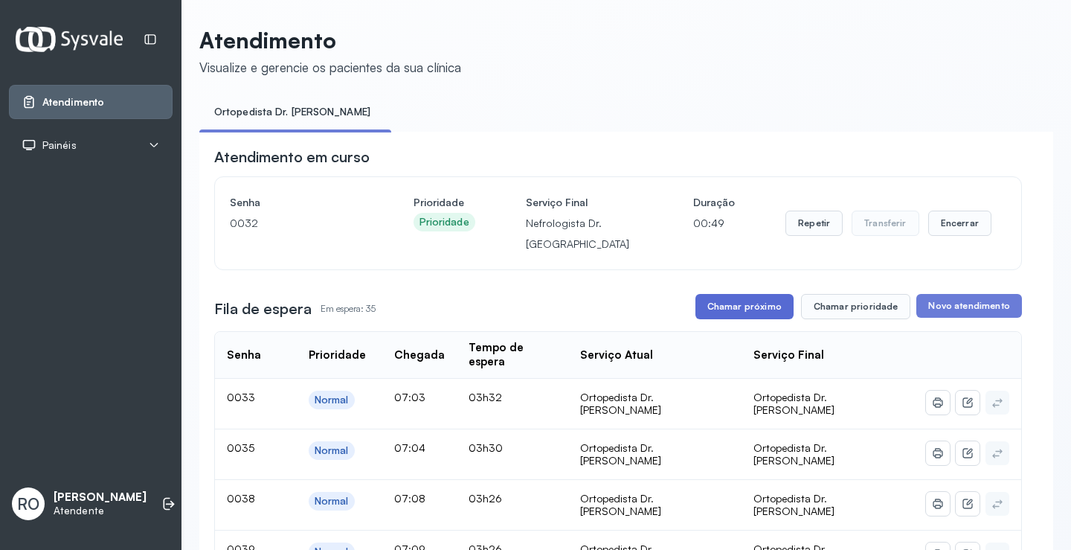
click at [734, 301] on button "Chamar próximo" at bounding box center [744, 306] width 98 height 25
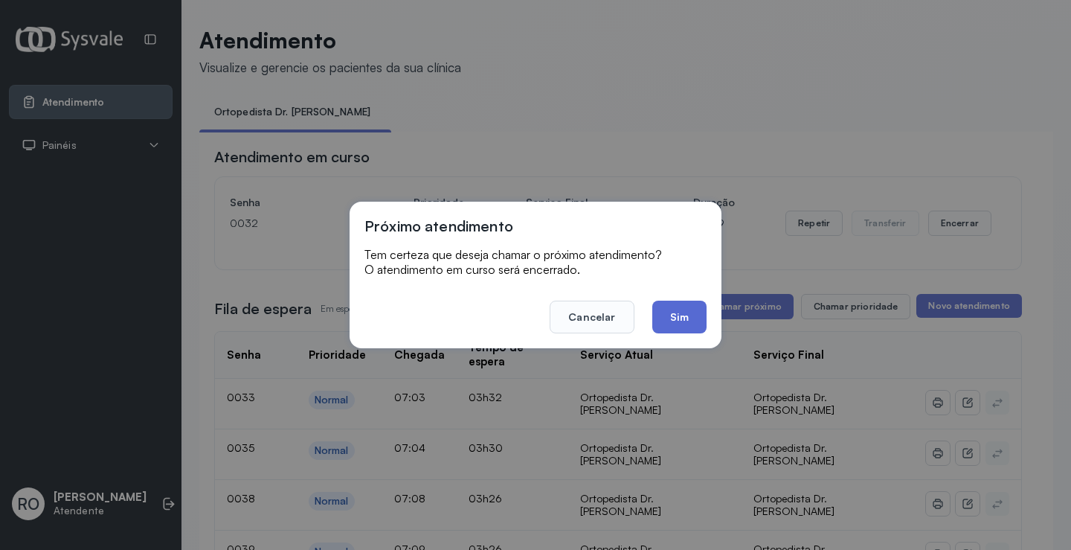
click at [663, 324] on button "Sim" at bounding box center [679, 317] width 54 height 33
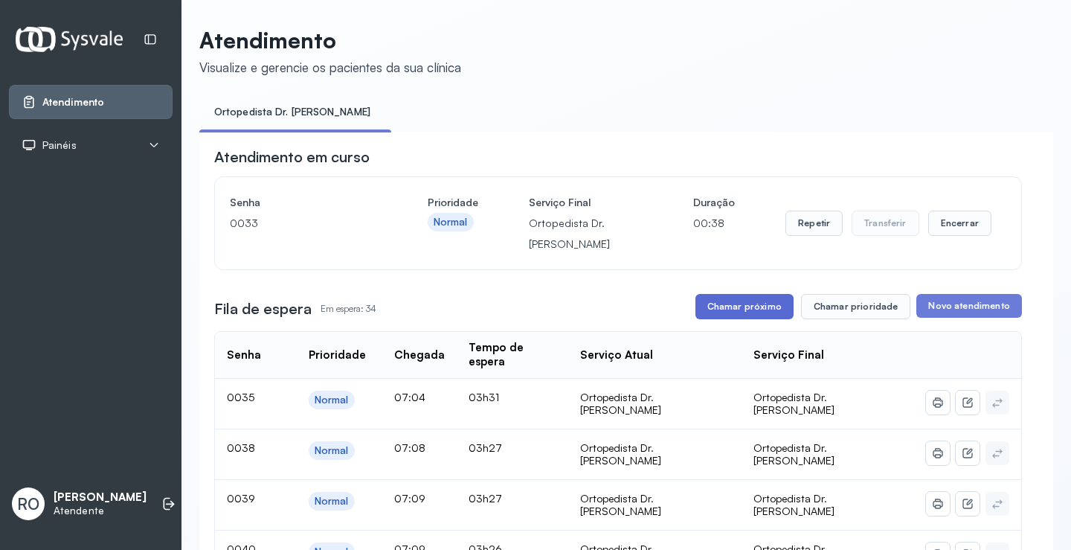
click at [727, 308] on button "Chamar próximo" at bounding box center [744, 306] width 98 height 25
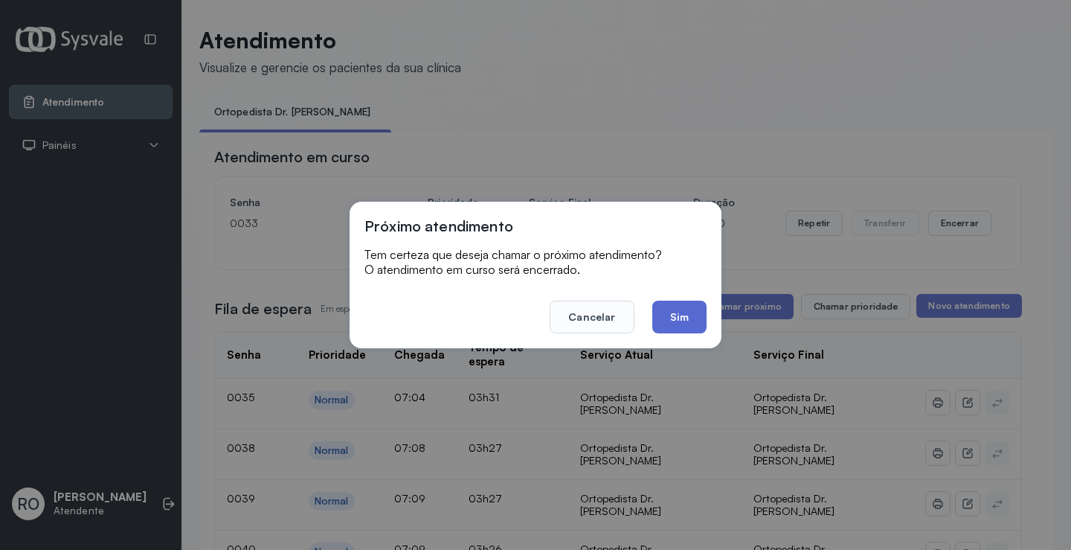
click at [680, 312] on button "Sim" at bounding box center [679, 317] width 54 height 33
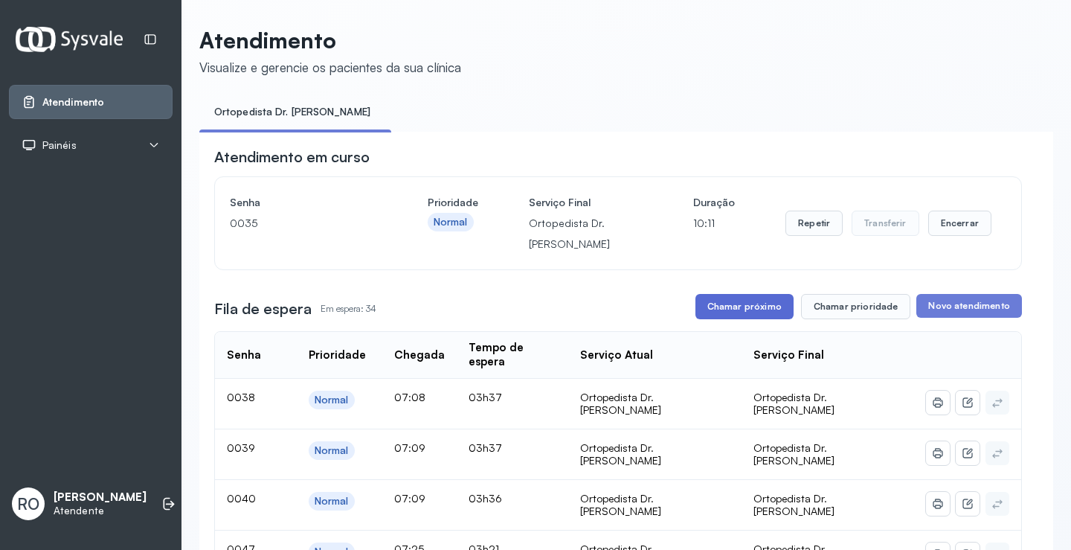
click at [738, 319] on button "Chamar próximo" at bounding box center [744, 306] width 98 height 25
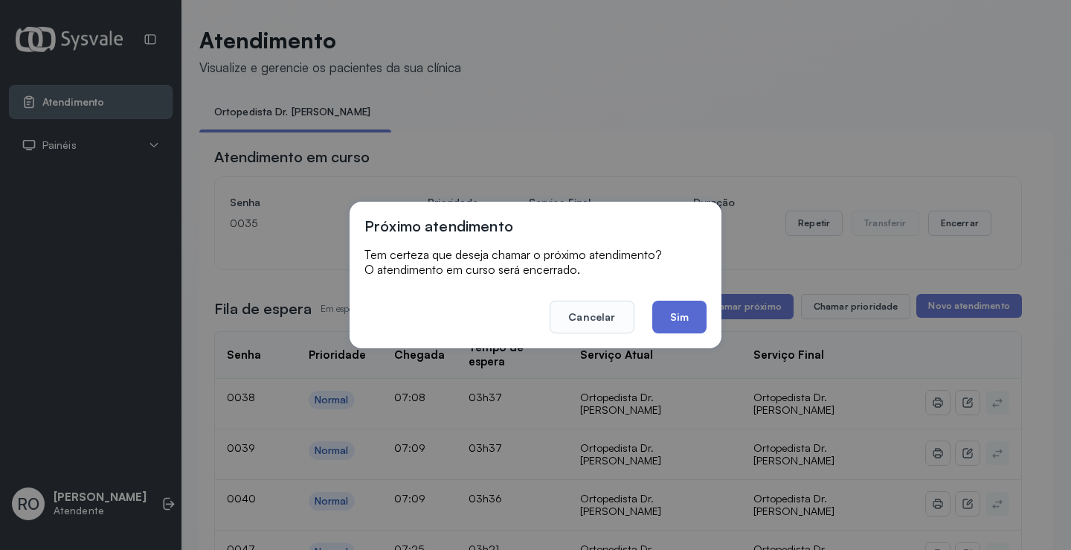
click at [689, 326] on button "Sim" at bounding box center [679, 317] width 54 height 33
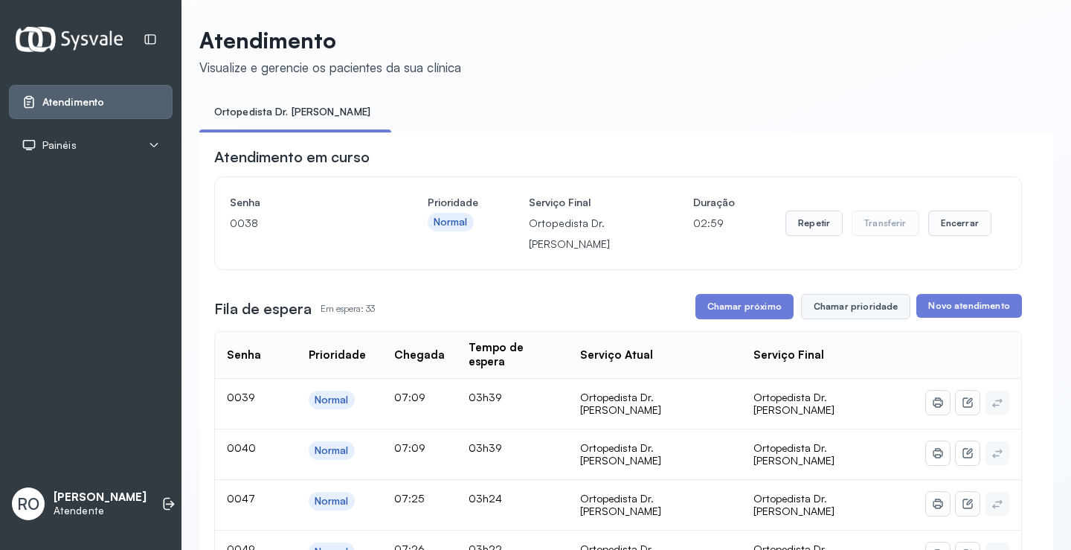
click at [884, 301] on button "Chamar prioridade" at bounding box center [856, 306] width 110 height 25
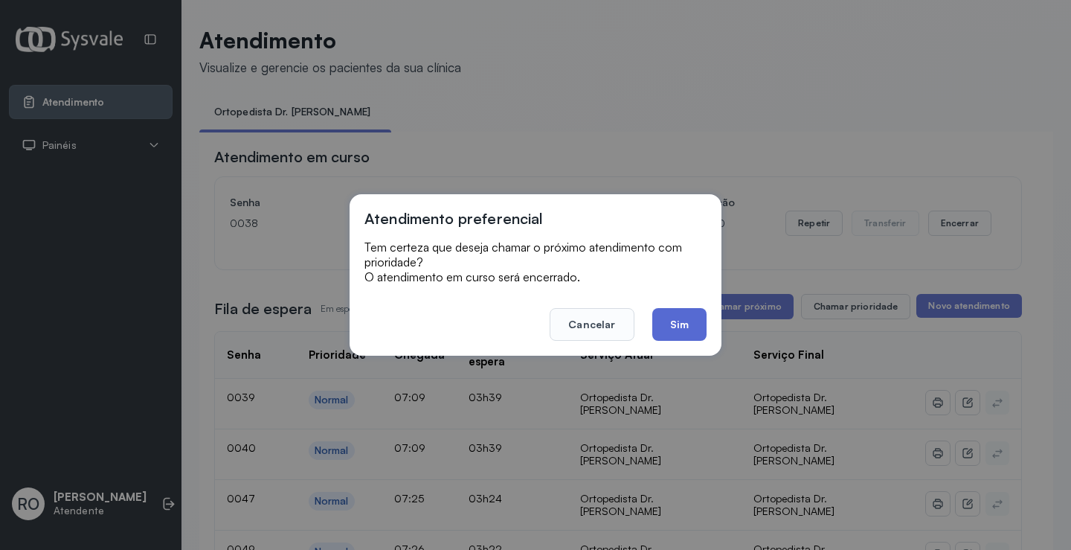
click at [687, 324] on button "Sim" at bounding box center [679, 324] width 54 height 33
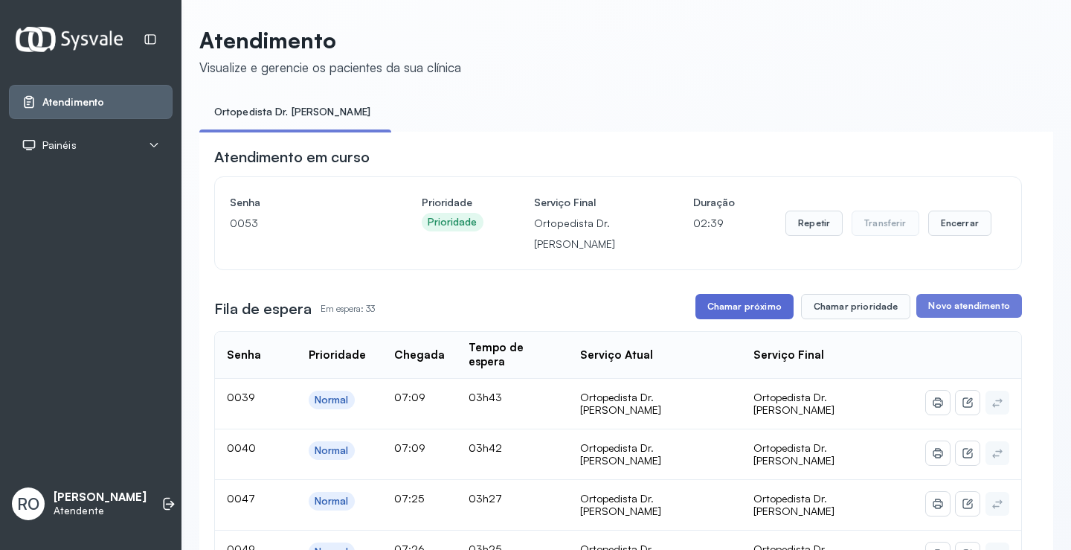
click at [720, 318] on button "Chamar próximo" at bounding box center [744, 306] width 98 height 25
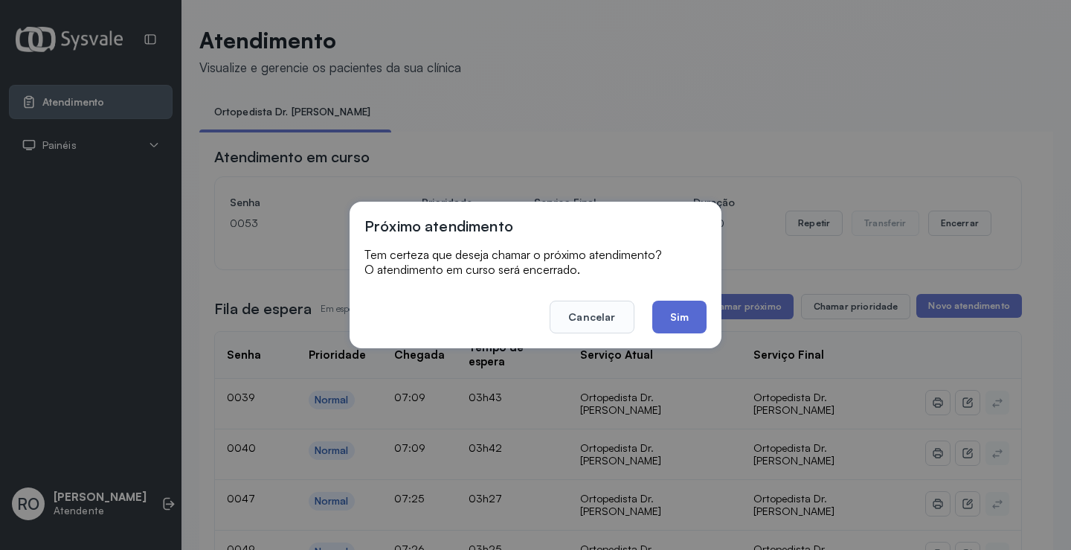
click at [691, 319] on button "Sim" at bounding box center [679, 317] width 54 height 33
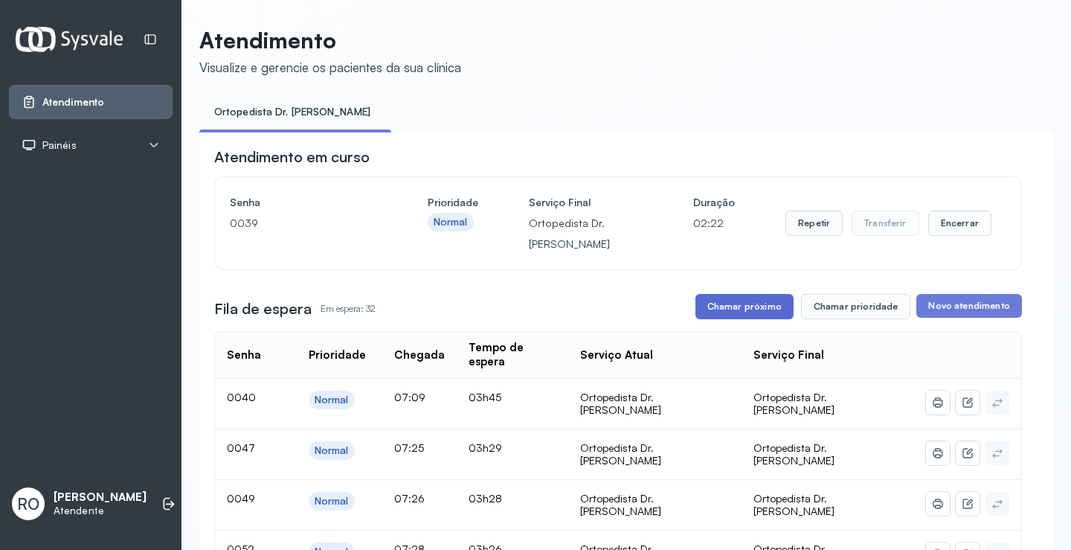
click at [730, 303] on button "Chamar próximo" at bounding box center [744, 306] width 98 height 25
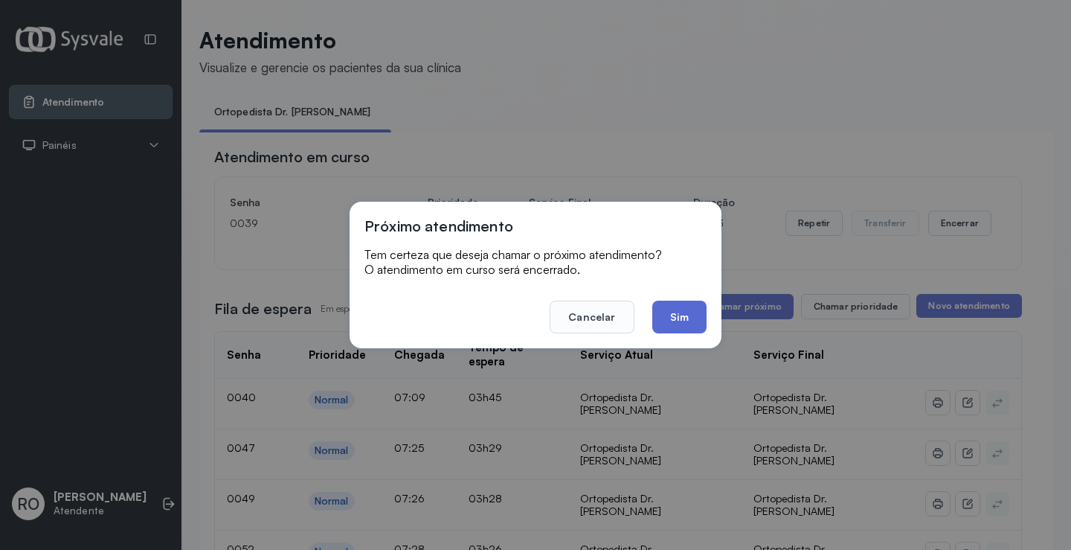
click at [679, 322] on button "Sim" at bounding box center [679, 317] width 54 height 33
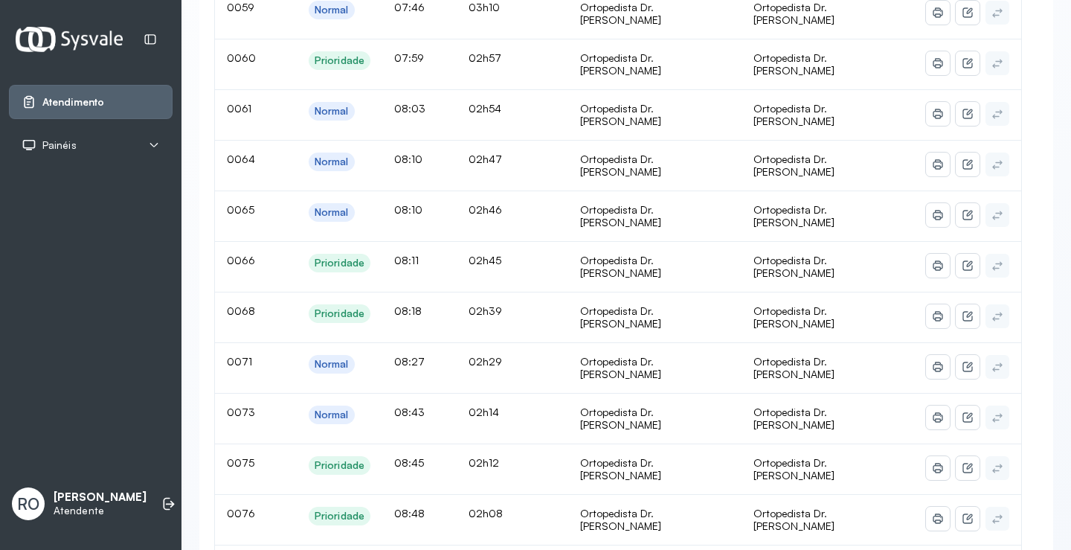
scroll to position [149, 0]
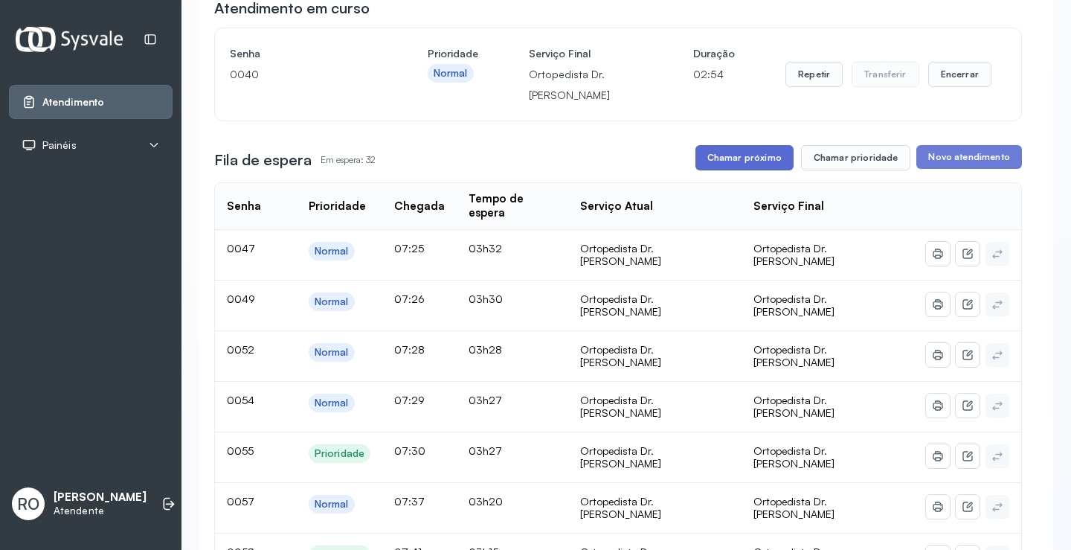
click at [736, 160] on button "Chamar próximo" at bounding box center [744, 157] width 98 height 25
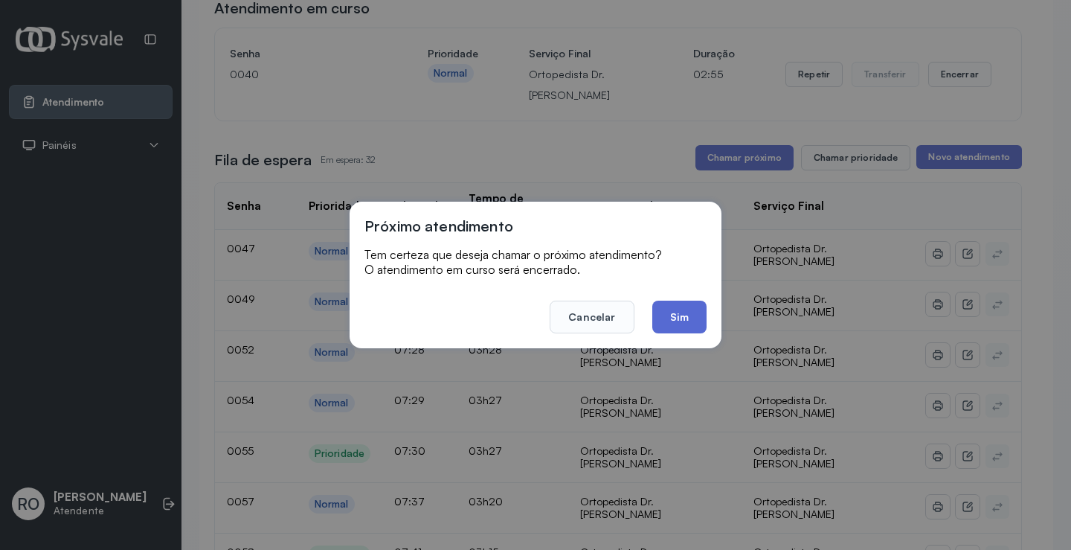
click at [672, 323] on button "Sim" at bounding box center [679, 317] width 54 height 33
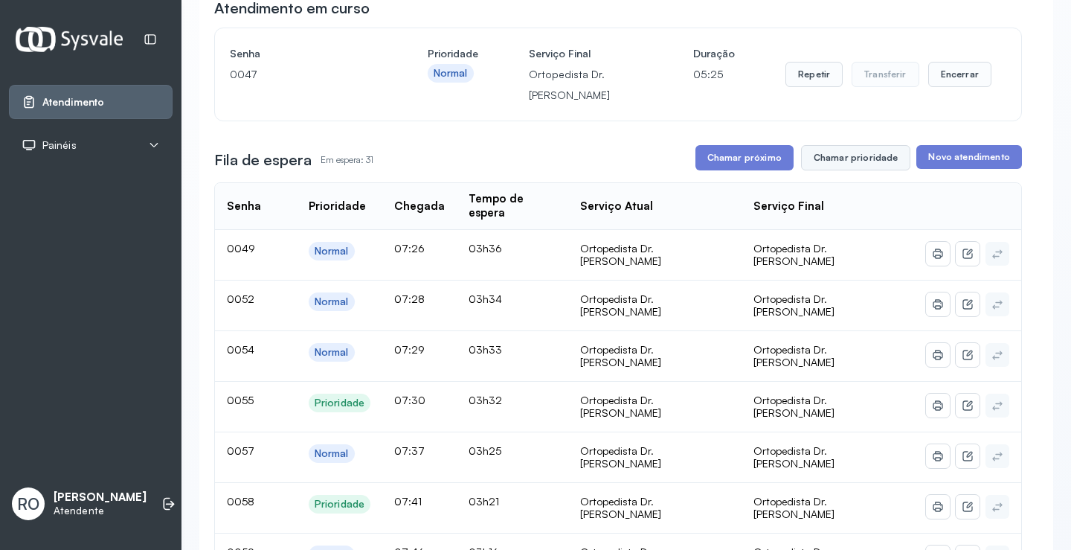
click at [835, 158] on button "Chamar prioridade" at bounding box center [856, 157] width 110 height 25
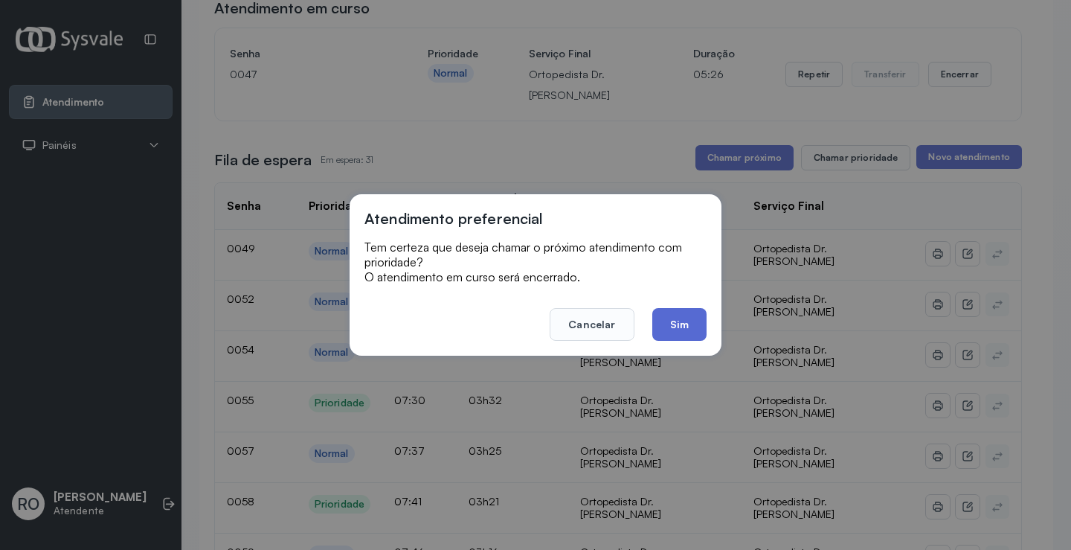
click at [703, 321] on button "Sim" at bounding box center [679, 324] width 54 height 33
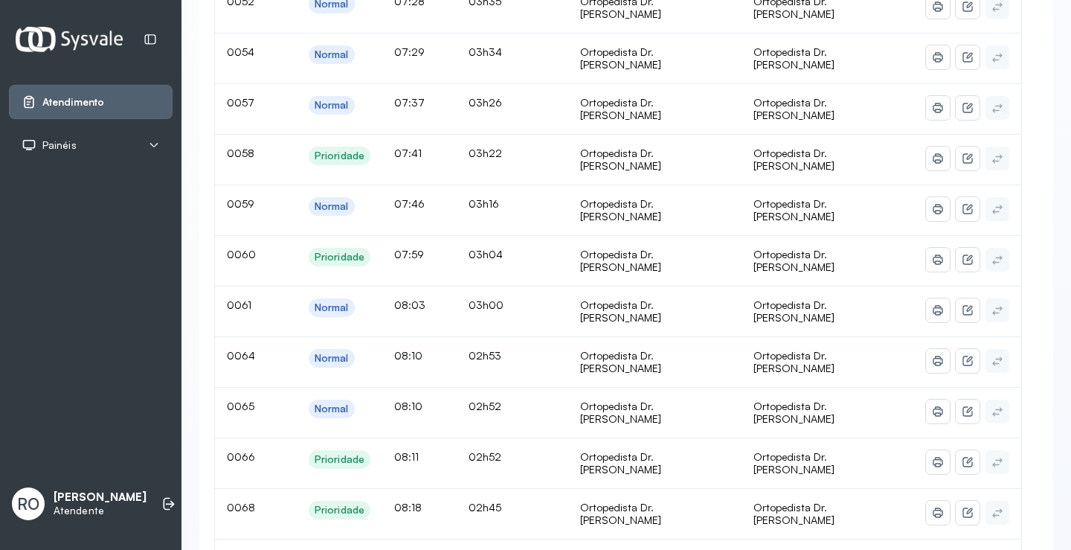
scroll to position [0, 0]
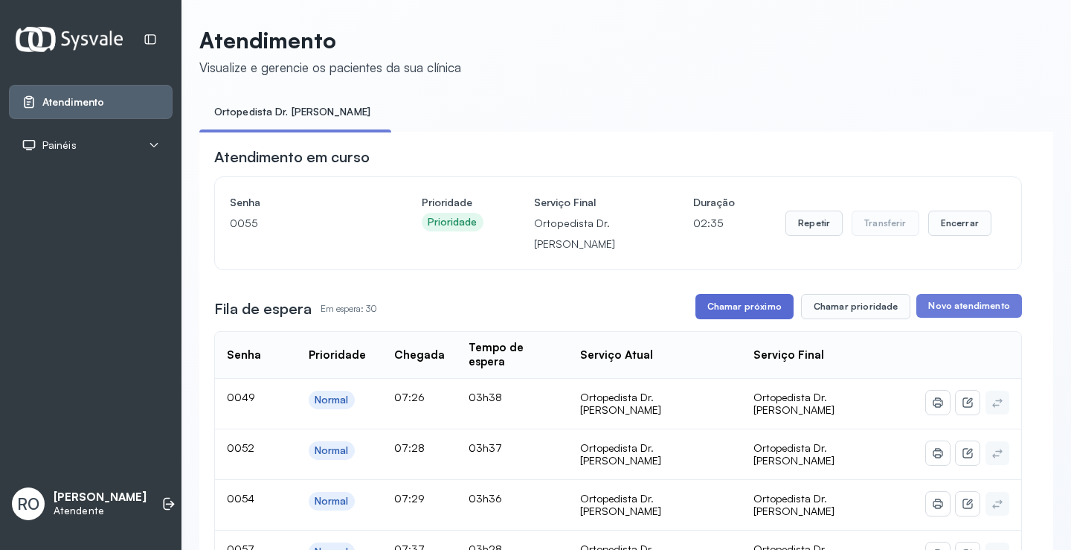
click at [748, 306] on button "Chamar próximo" at bounding box center [744, 306] width 98 height 25
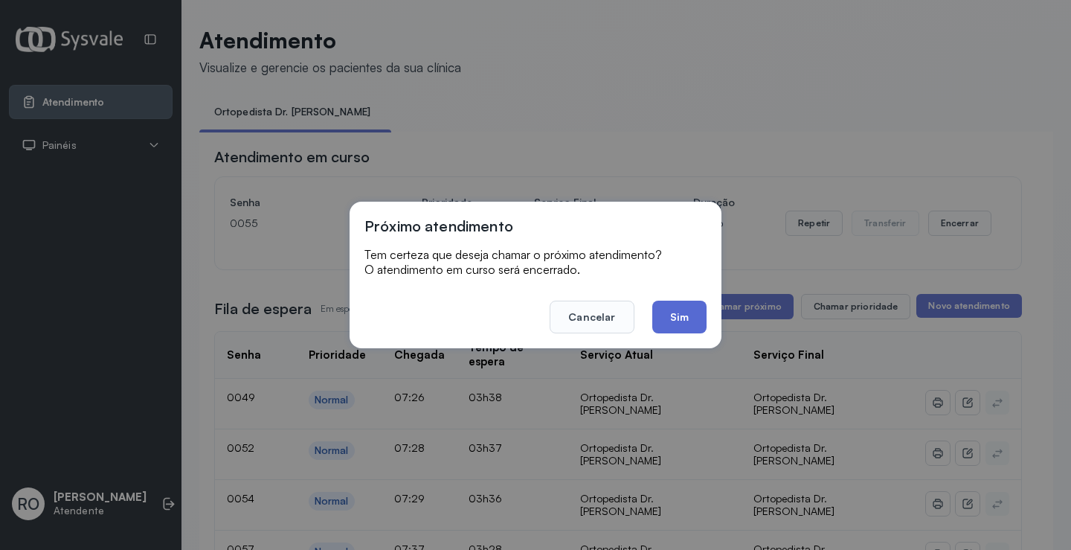
click at [685, 320] on button "Sim" at bounding box center [679, 317] width 54 height 33
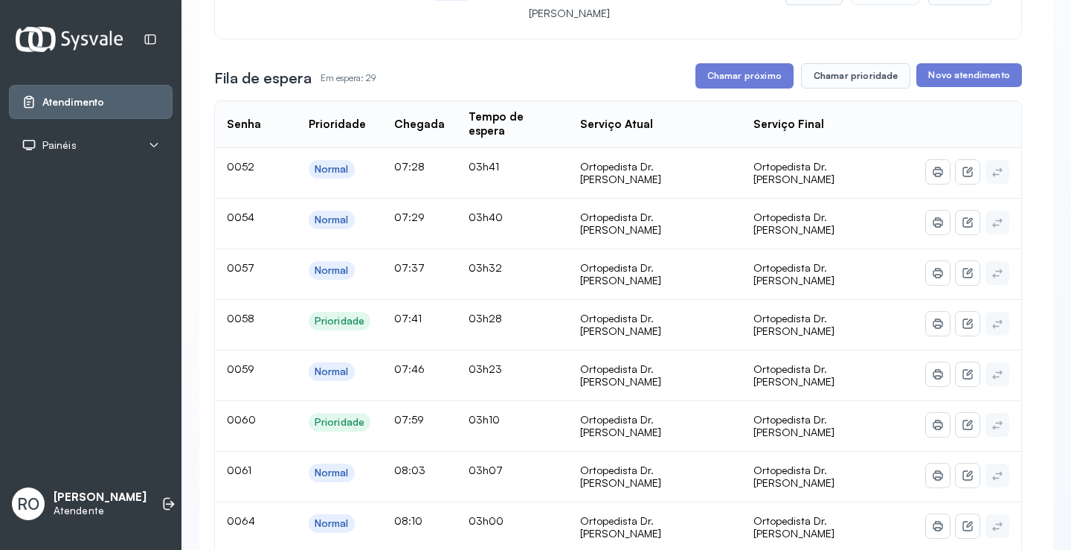
scroll to position [74, 0]
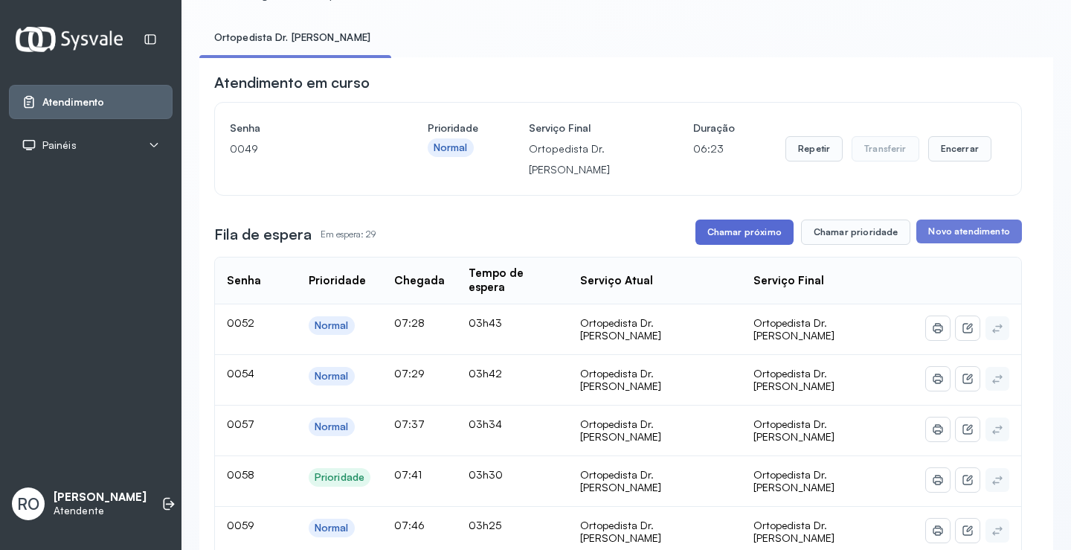
click at [723, 240] on button "Chamar próximo" at bounding box center [744, 231] width 98 height 25
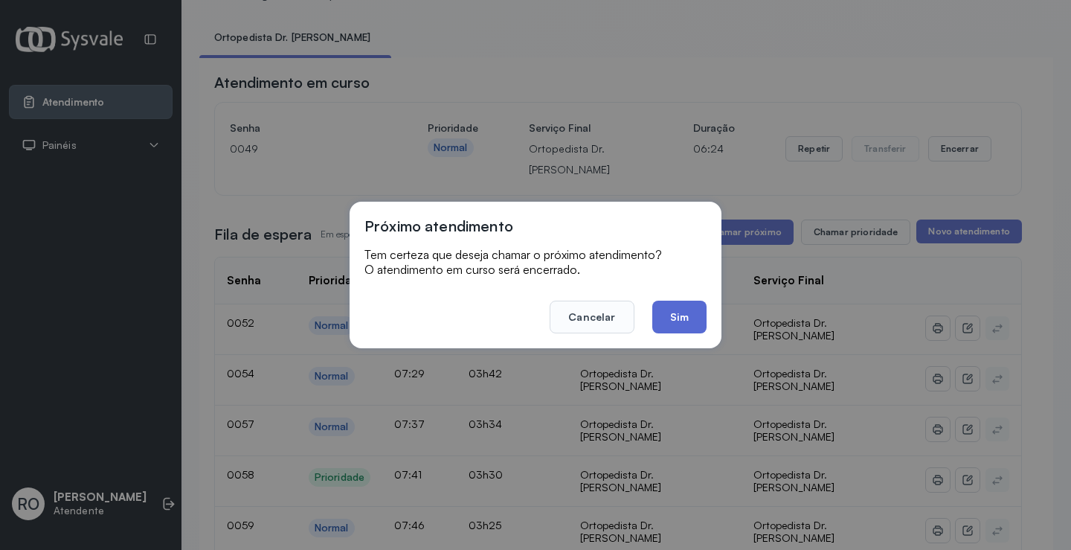
click at [678, 318] on button "Sim" at bounding box center [679, 317] width 54 height 33
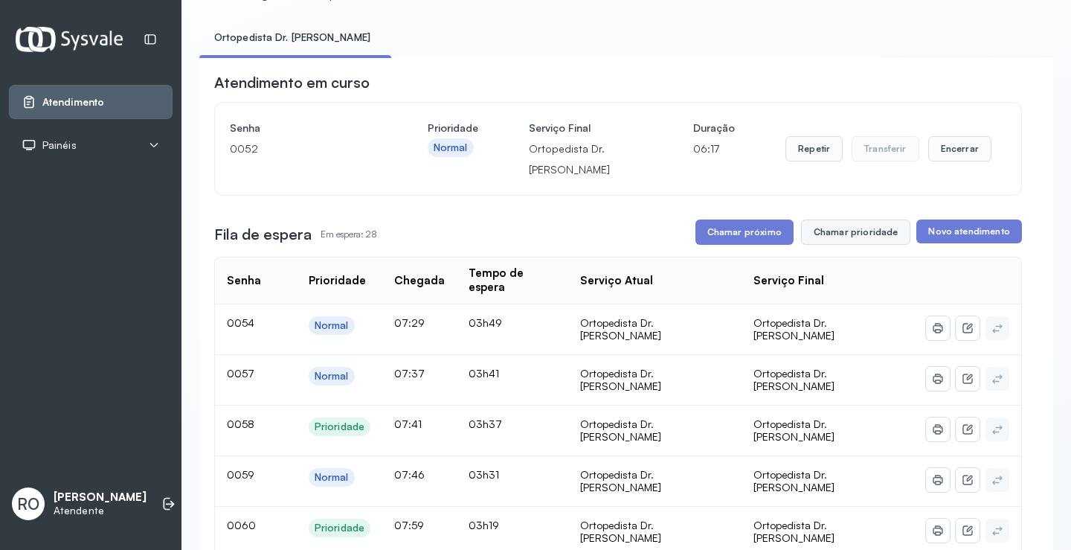
click at [827, 238] on button "Chamar prioridade" at bounding box center [856, 231] width 110 height 25
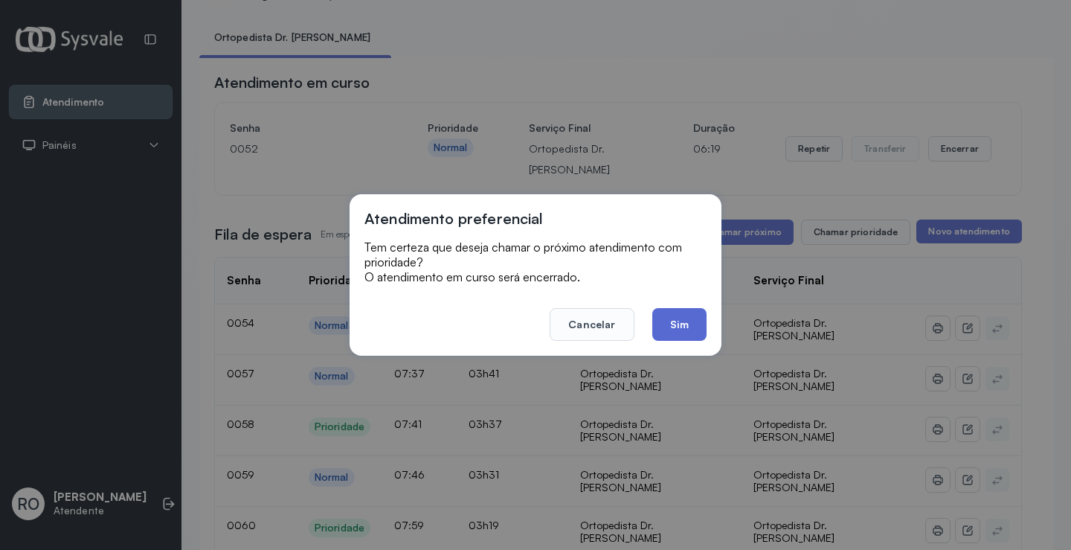
click at [695, 322] on button "Sim" at bounding box center [679, 324] width 54 height 33
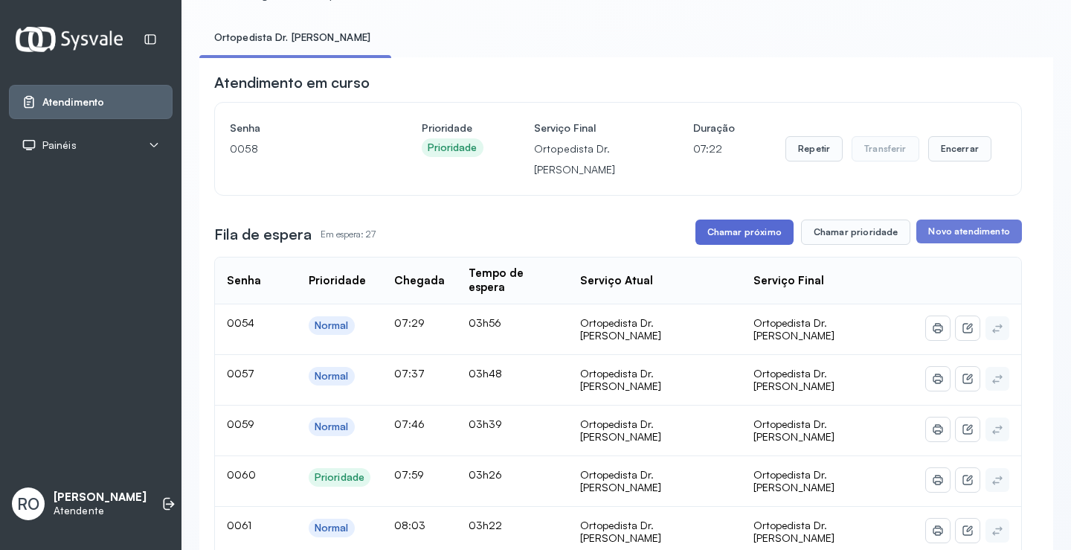
click at [729, 228] on button "Chamar próximo" at bounding box center [744, 231] width 98 height 25
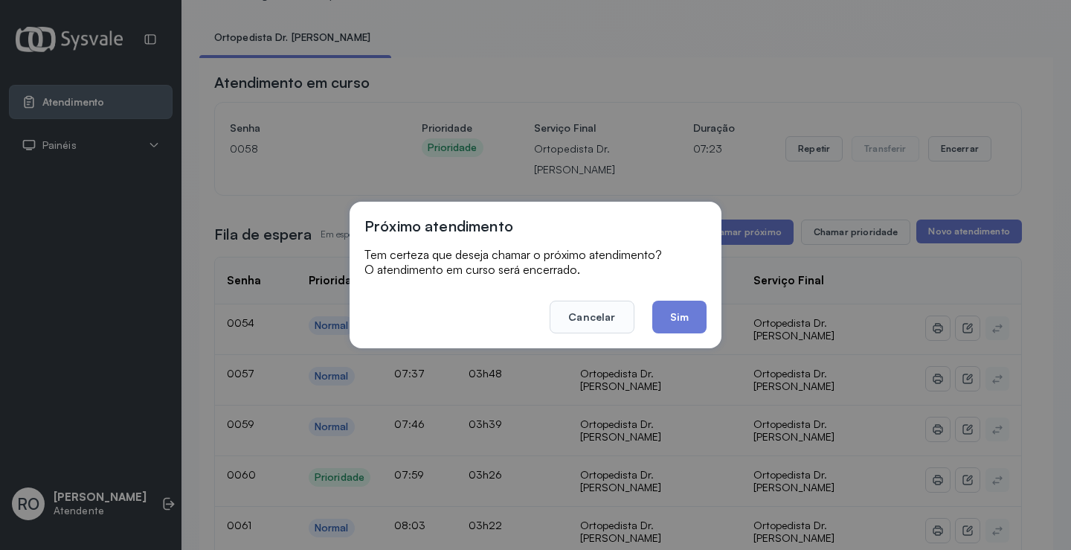
click at [650, 341] on div "Próximo atendimento Tem certeza que deseja chamar o próximo atendimento? O aten…" at bounding box center [536, 275] width 372 height 147
click at [672, 323] on button "Sim" at bounding box center [679, 317] width 54 height 33
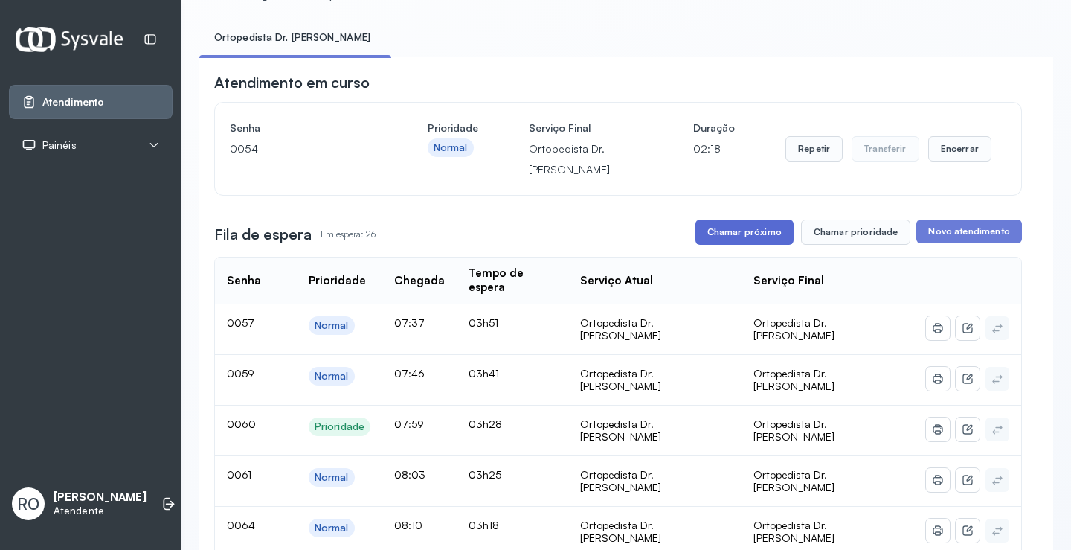
click at [761, 238] on button "Chamar próximo" at bounding box center [744, 231] width 98 height 25
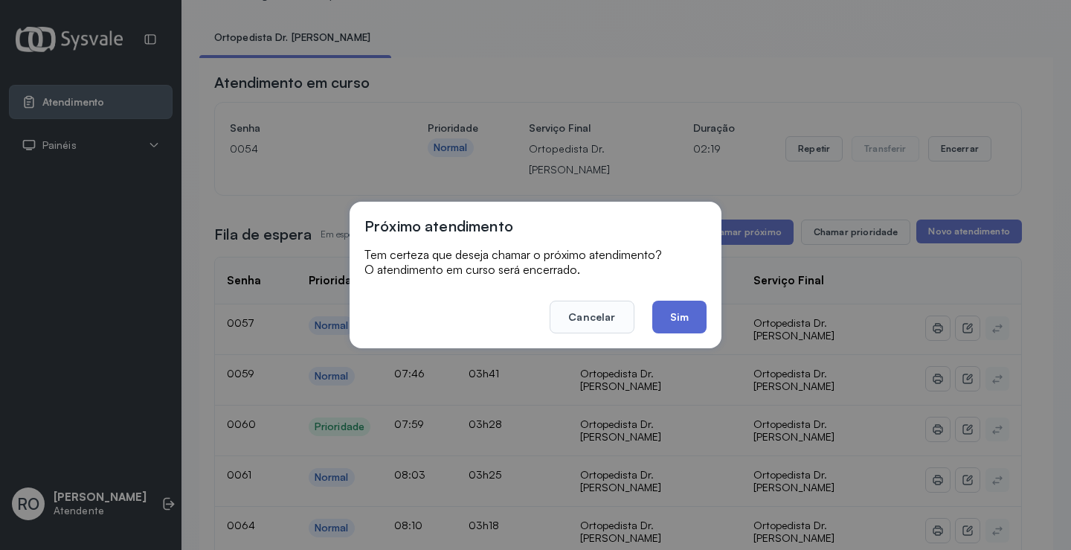
click at [687, 330] on button "Sim" at bounding box center [679, 317] width 54 height 33
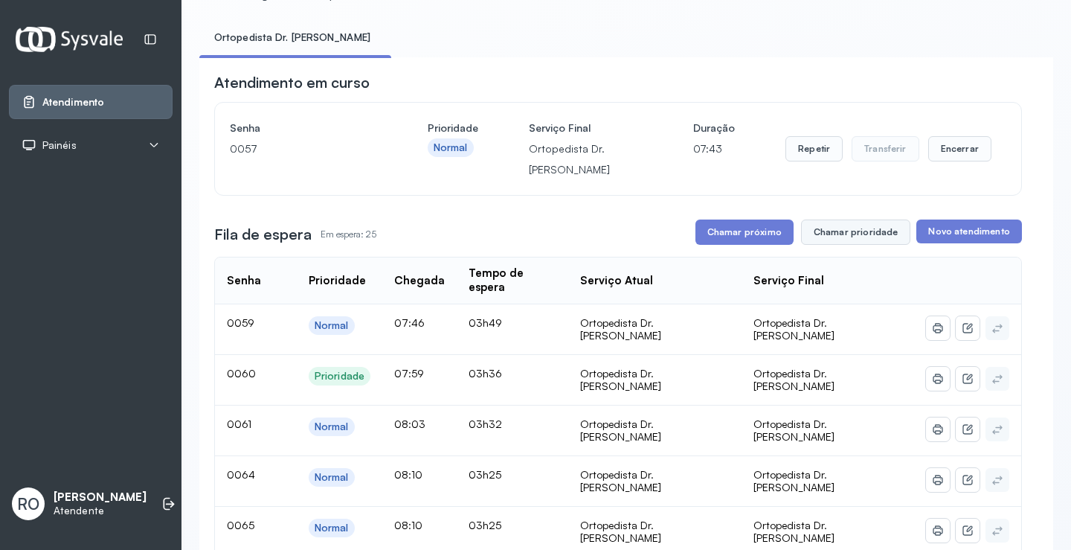
click at [851, 236] on button "Chamar prioridade" at bounding box center [856, 231] width 110 height 25
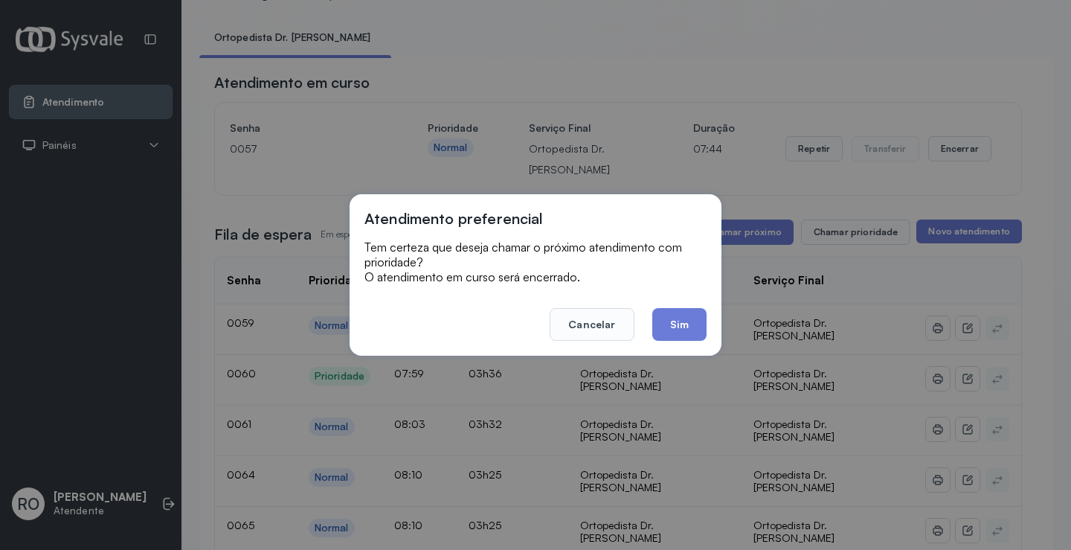
click at [713, 321] on div "Atendimento preferencial Tem certeza que deseja chamar o próximo atendimento co…" at bounding box center [536, 274] width 372 height 161
click at [692, 327] on button "Sim" at bounding box center [679, 324] width 54 height 33
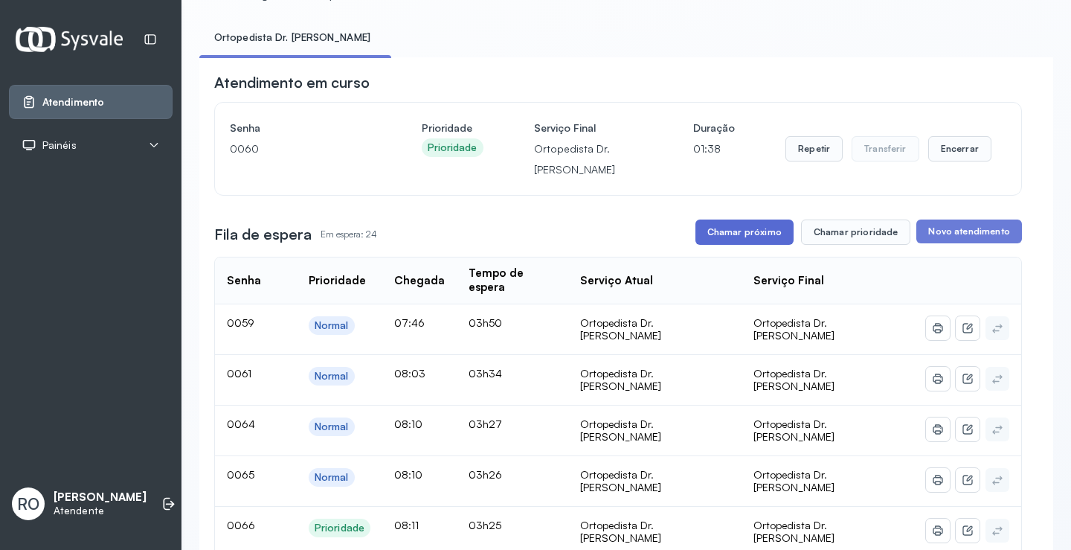
click at [733, 225] on button "Chamar próximo" at bounding box center [744, 231] width 98 height 25
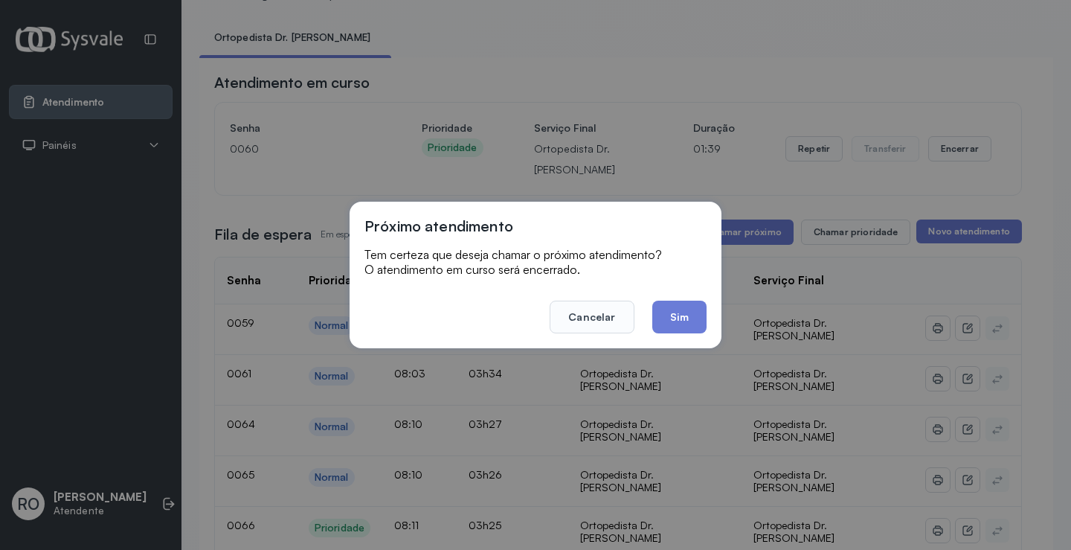
click at [737, 318] on div "Próximo atendimento Tem certeza que deseja chamar o próximo atendimento? O aten…" at bounding box center [535, 275] width 1071 height 550
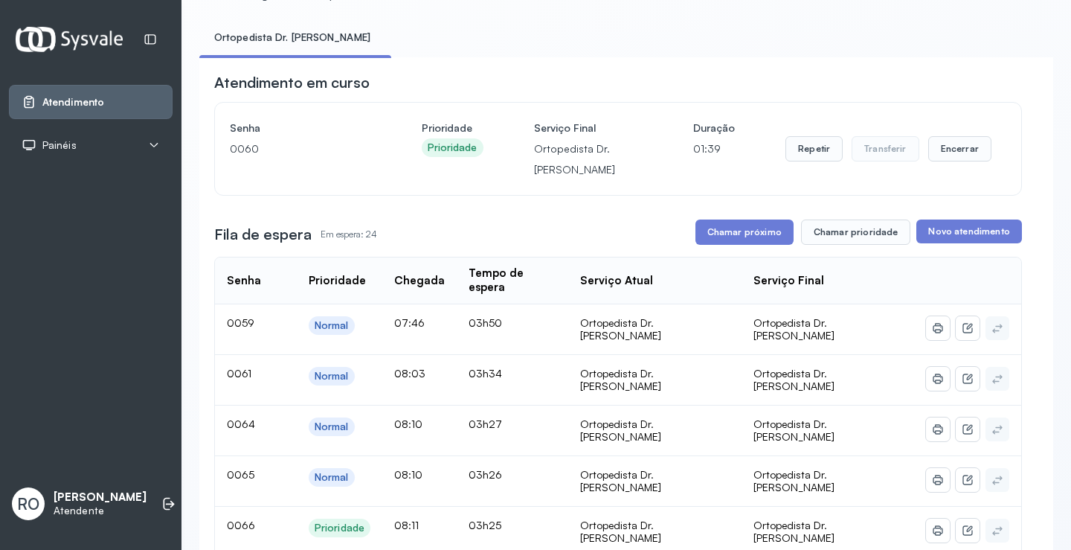
click at [710, 316] on div "Ortopedista Dr. [PERSON_NAME]" at bounding box center [654, 329] width 149 height 26
click at [738, 226] on button "Chamar próximo" at bounding box center [744, 231] width 98 height 25
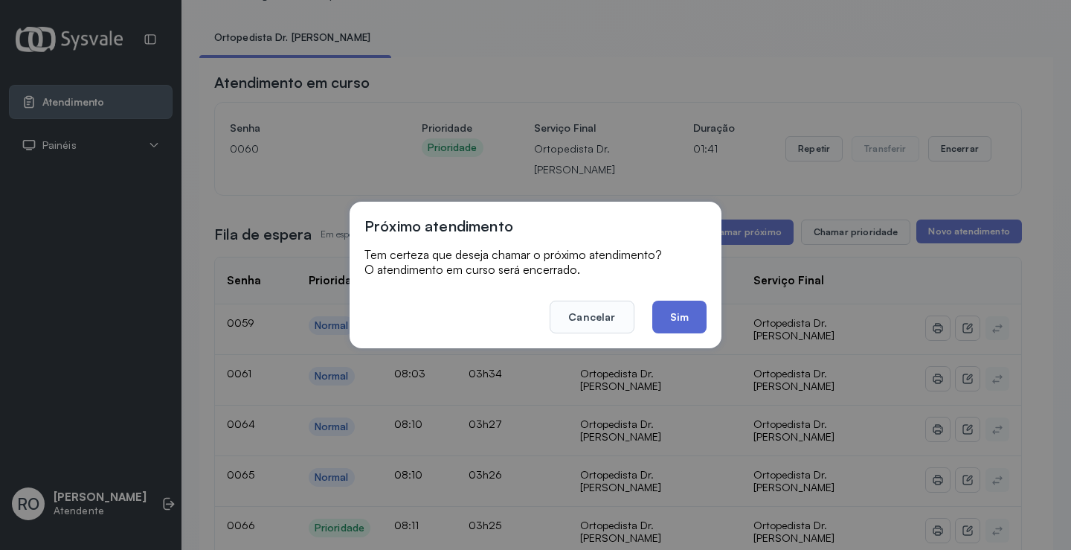
click at [678, 323] on button "Sim" at bounding box center [679, 317] width 54 height 33
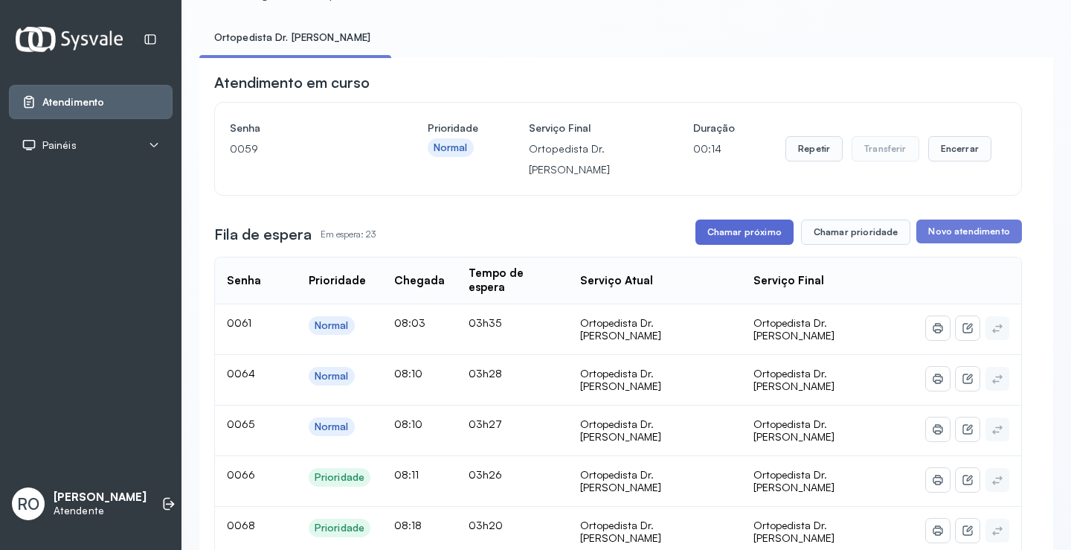
click at [739, 238] on button "Chamar próximo" at bounding box center [744, 231] width 98 height 25
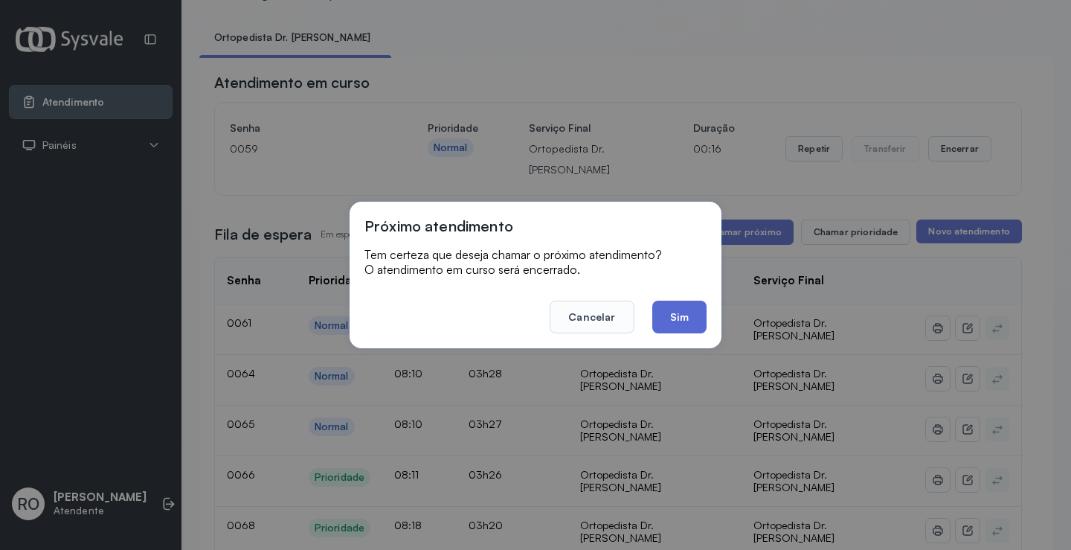
click at [678, 306] on button "Sim" at bounding box center [679, 317] width 54 height 33
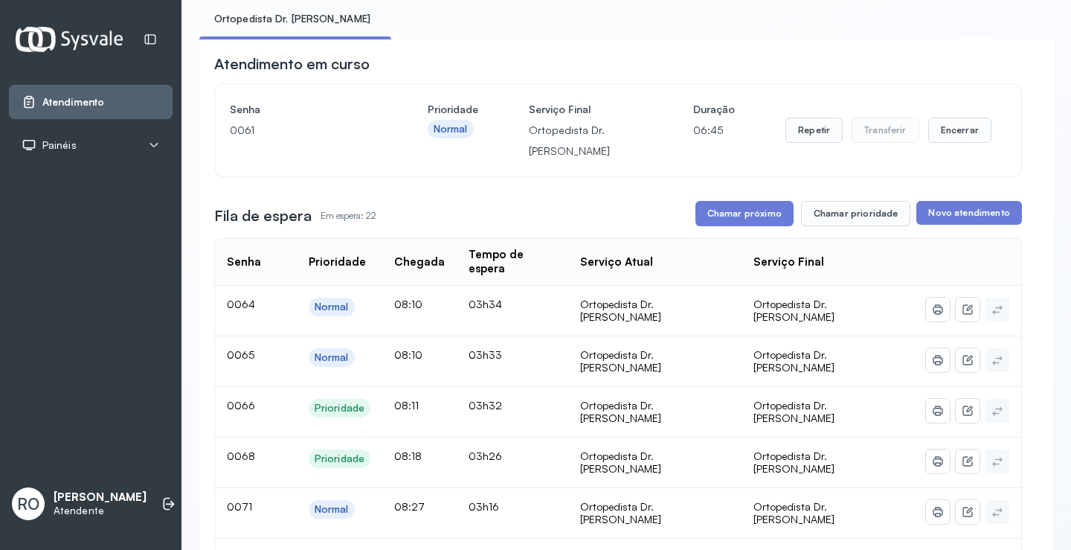
scroll to position [0, 0]
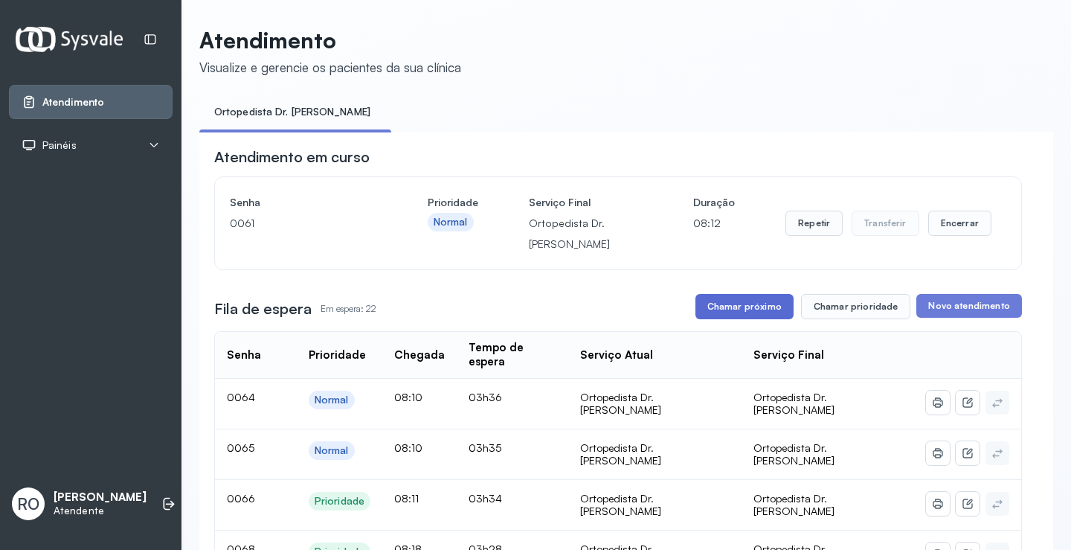
click at [753, 312] on button "Chamar próximo" at bounding box center [744, 306] width 98 height 25
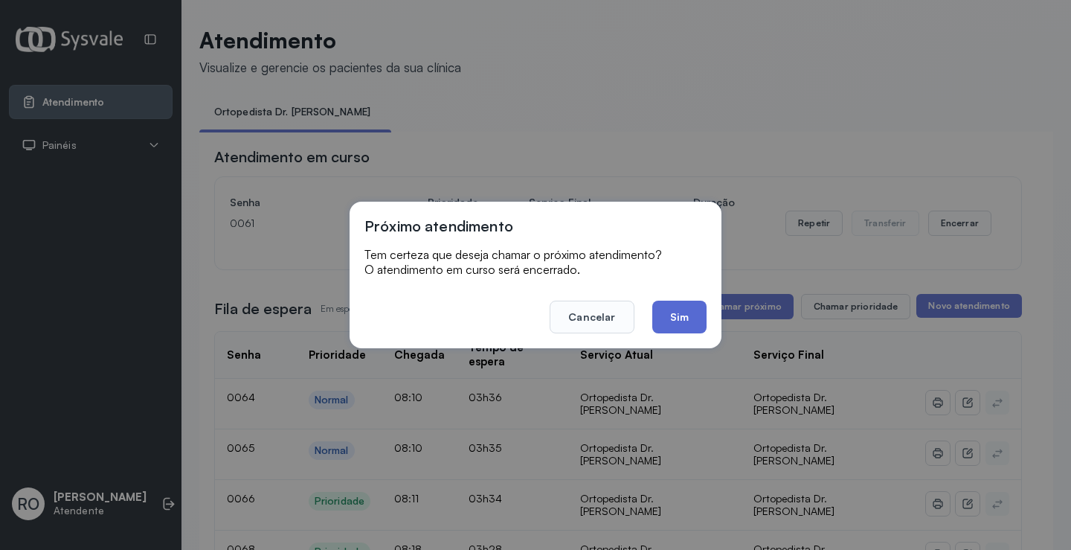
click at [697, 309] on button "Sim" at bounding box center [679, 317] width 54 height 33
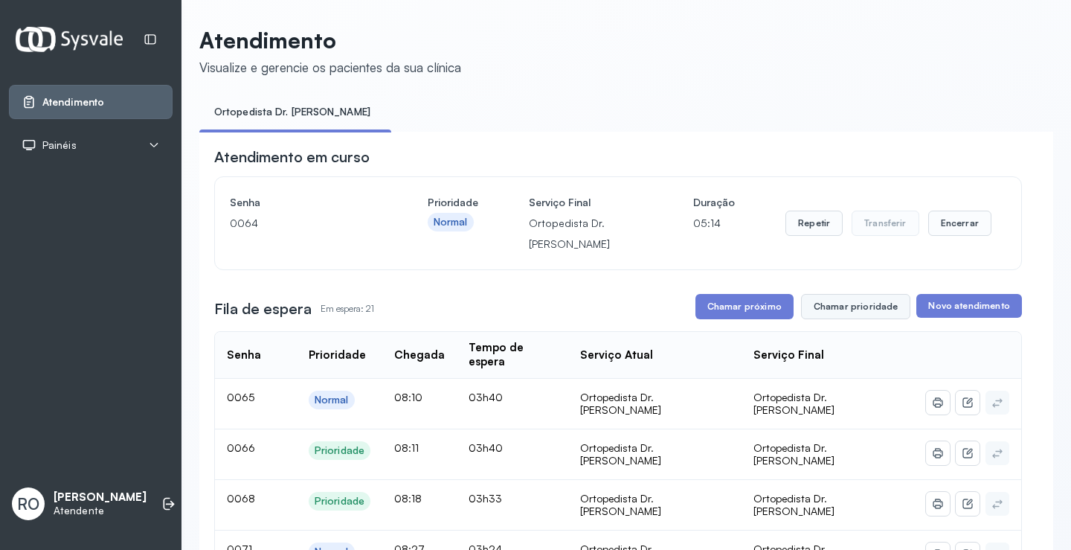
click at [827, 303] on button "Chamar prioridade" at bounding box center [856, 306] width 110 height 25
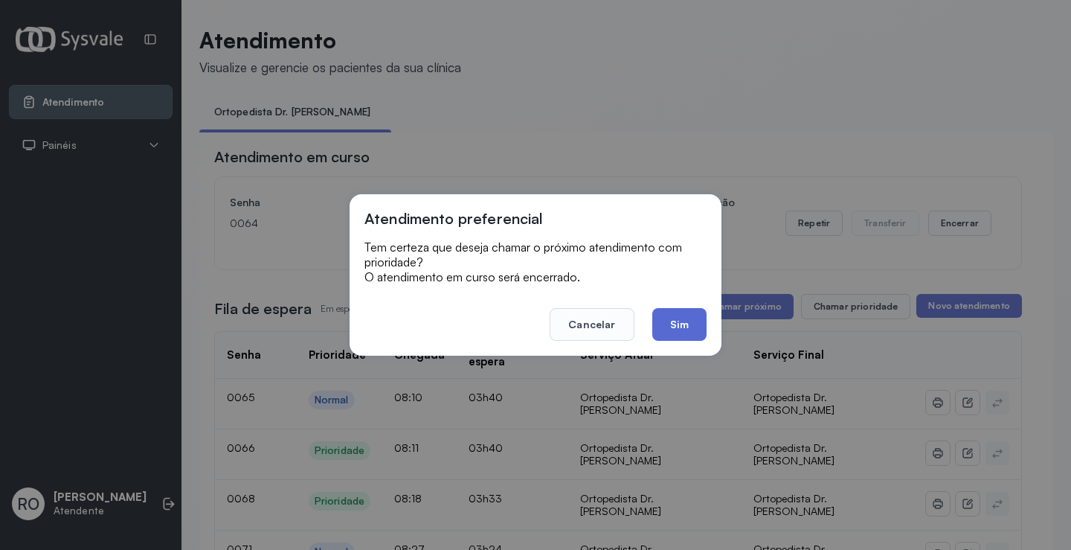
click at [684, 314] on button "Sim" at bounding box center [679, 324] width 54 height 33
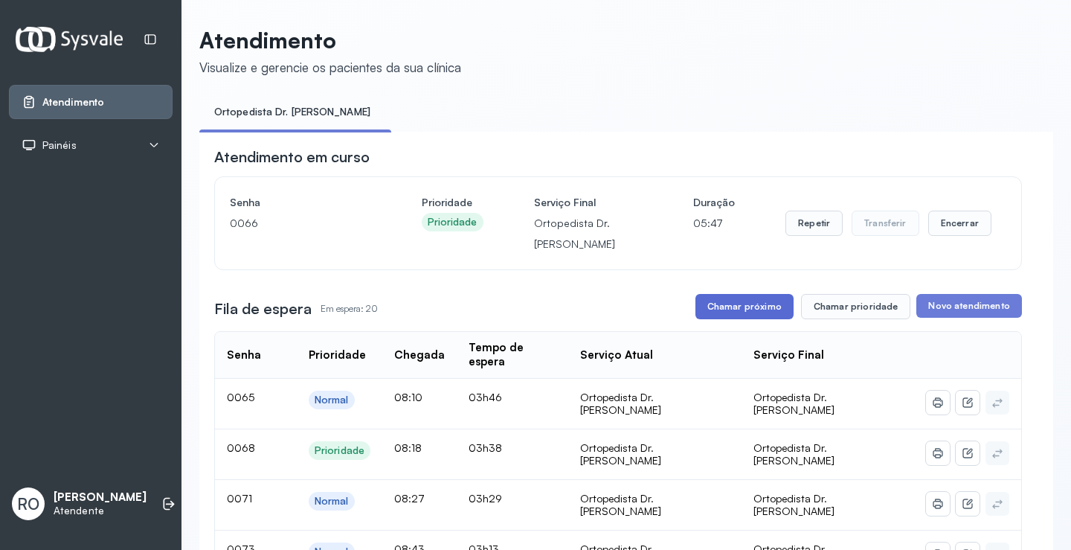
click at [743, 316] on button "Chamar próximo" at bounding box center [744, 306] width 98 height 25
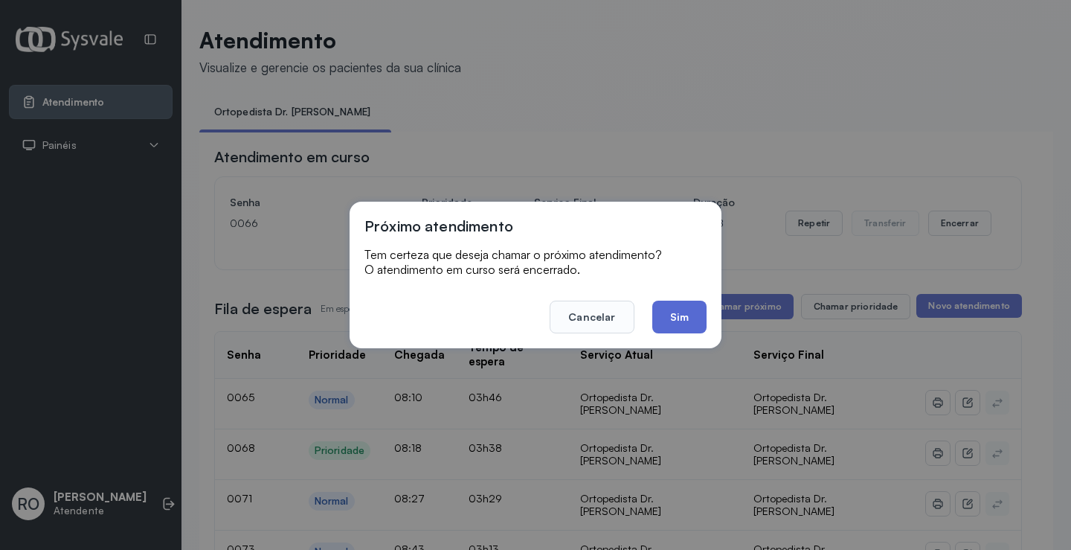
click at [667, 319] on button "Sim" at bounding box center [679, 317] width 54 height 33
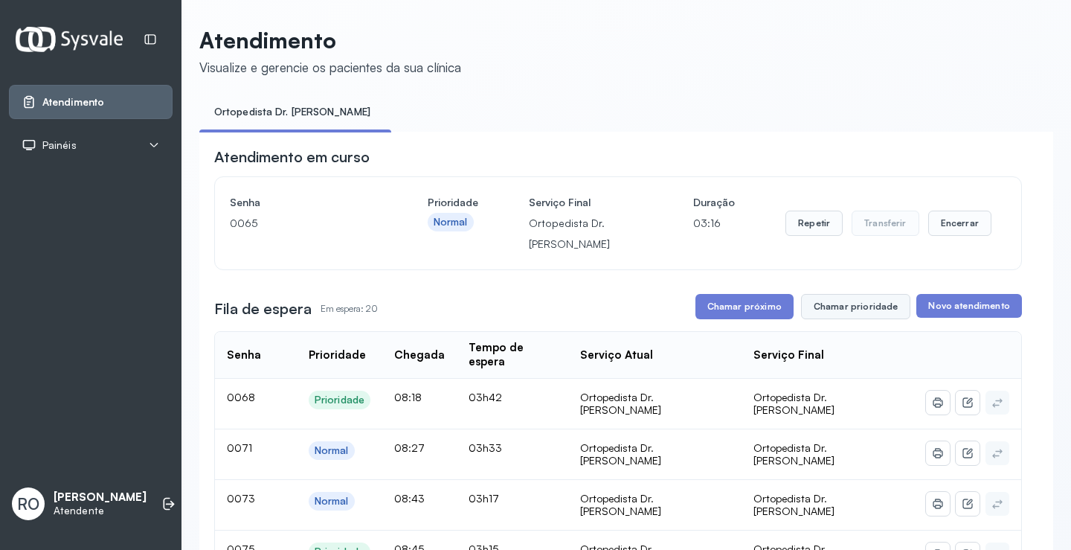
click at [858, 315] on button "Chamar prioridade" at bounding box center [856, 306] width 110 height 25
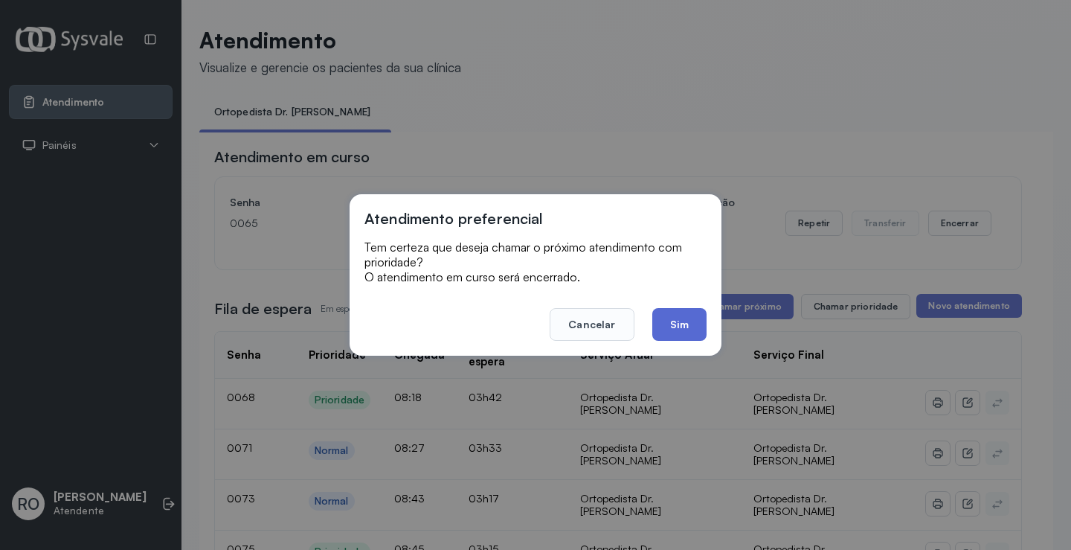
click at [686, 327] on button "Sim" at bounding box center [679, 324] width 54 height 33
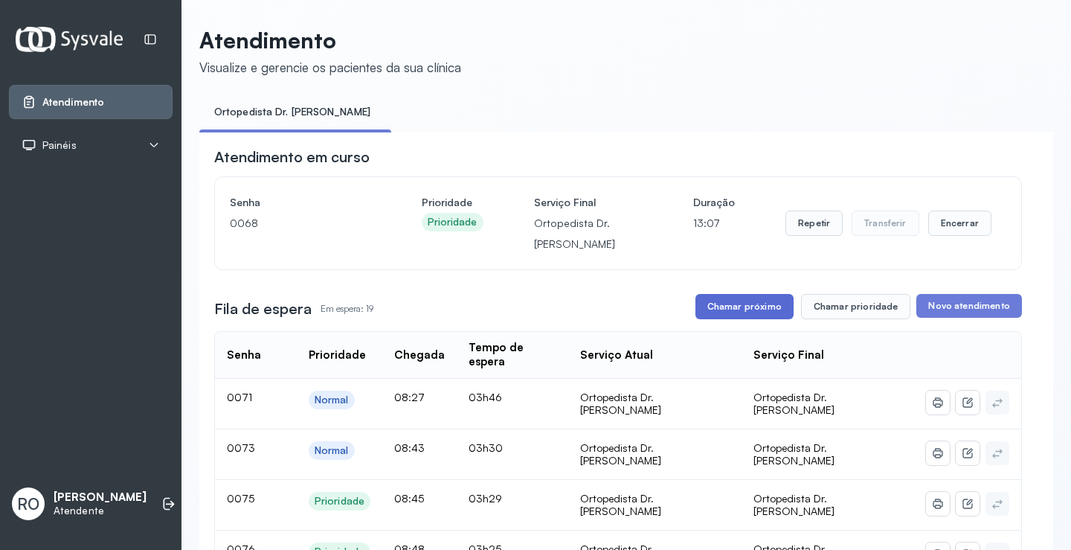
click at [703, 319] on button "Chamar próximo" at bounding box center [744, 306] width 98 height 25
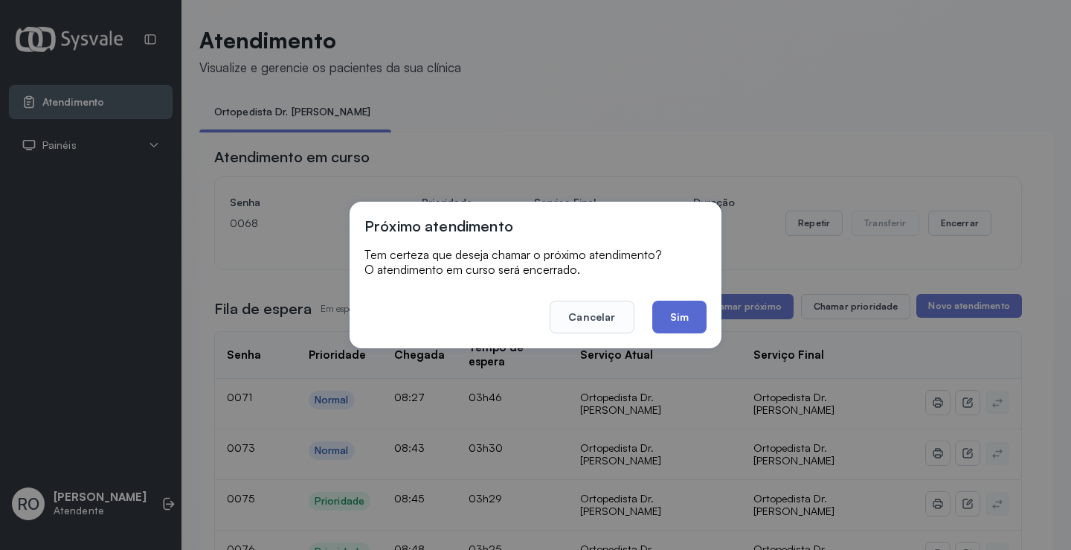
click at [682, 318] on button "Sim" at bounding box center [679, 317] width 54 height 33
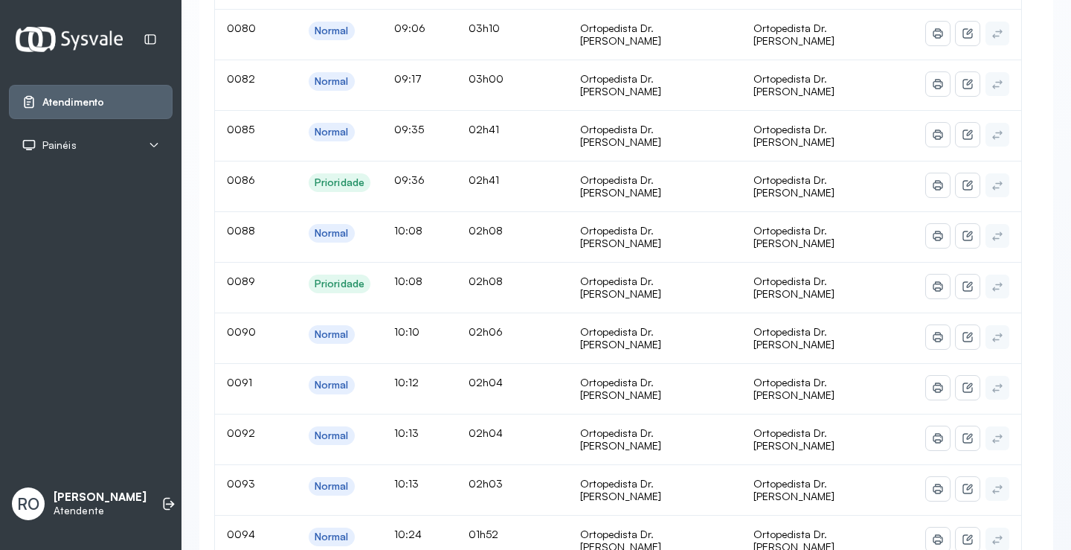
scroll to position [74, 0]
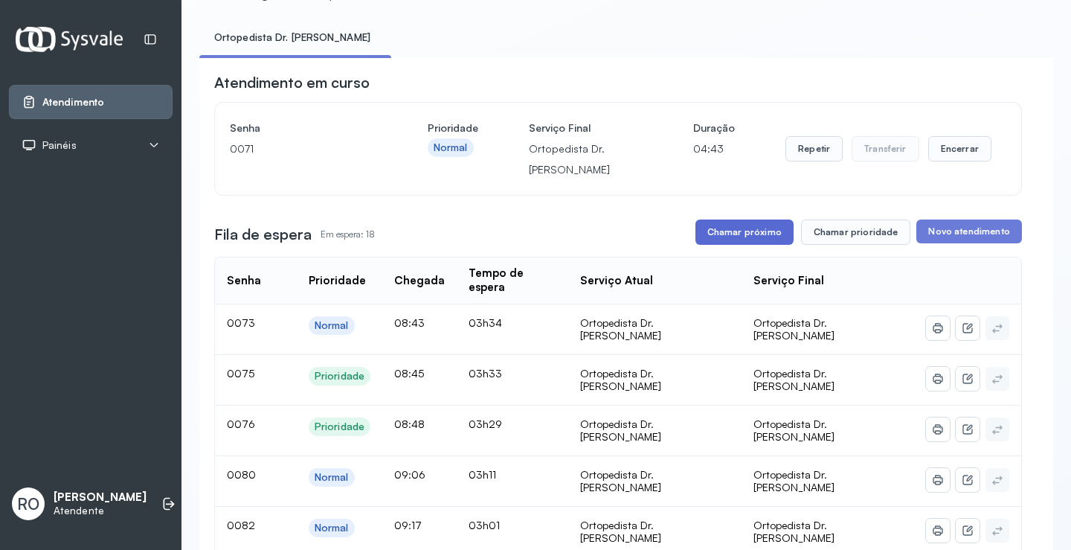
click at [739, 239] on button "Chamar próximo" at bounding box center [744, 231] width 98 height 25
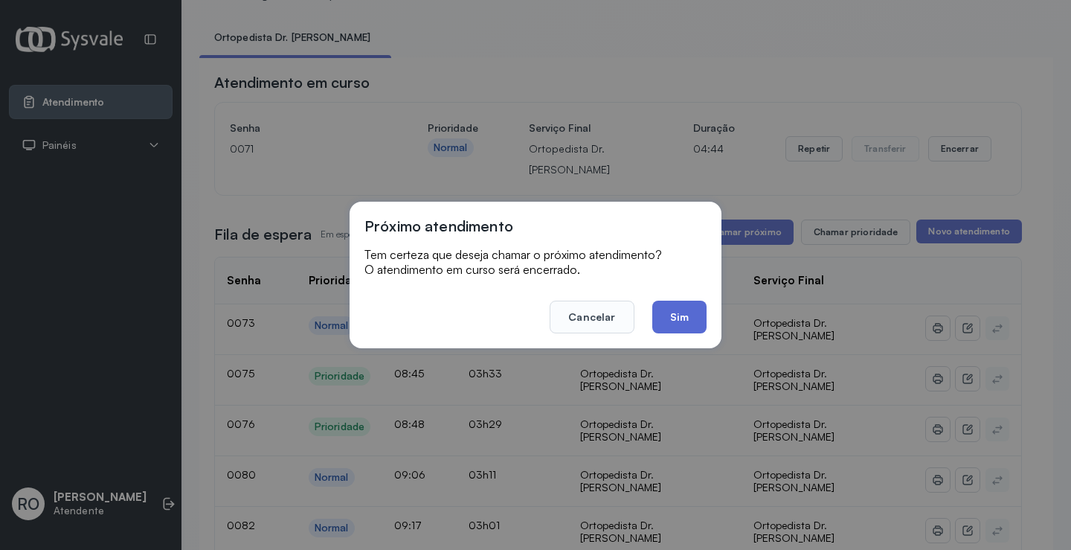
click at [674, 325] on button "Sim" at bounding box center [679, 317] width 54 height 33
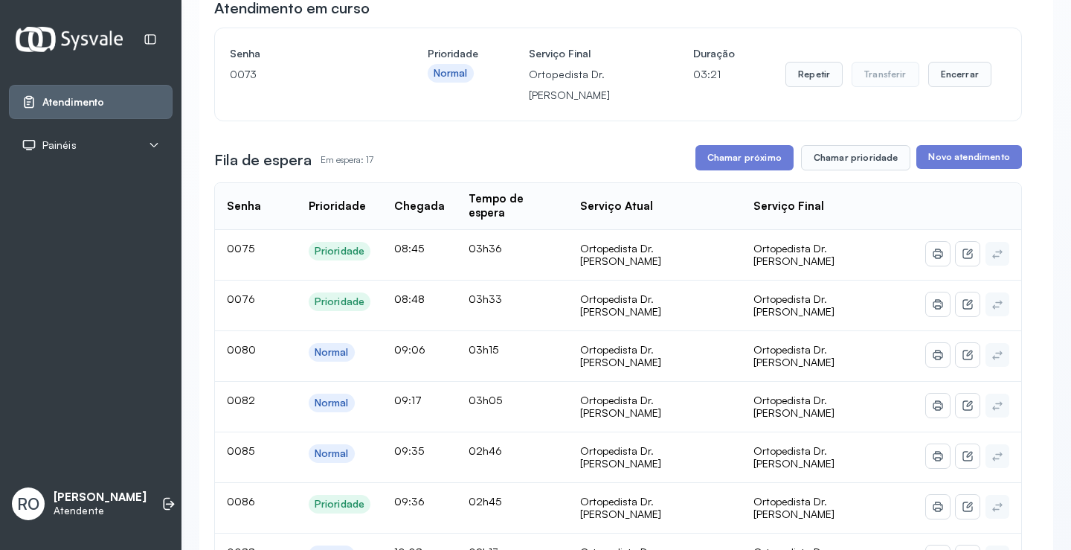
scroll to position [0, 0]
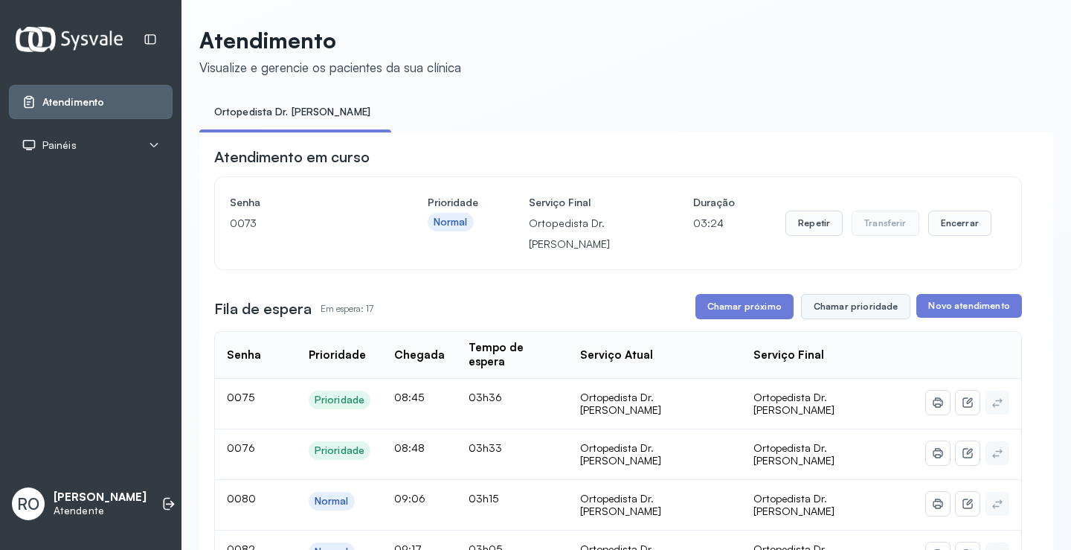
click at [819, 312] on button "Chamar prioridade" at bounding box center [856, 306] width 110 height 25
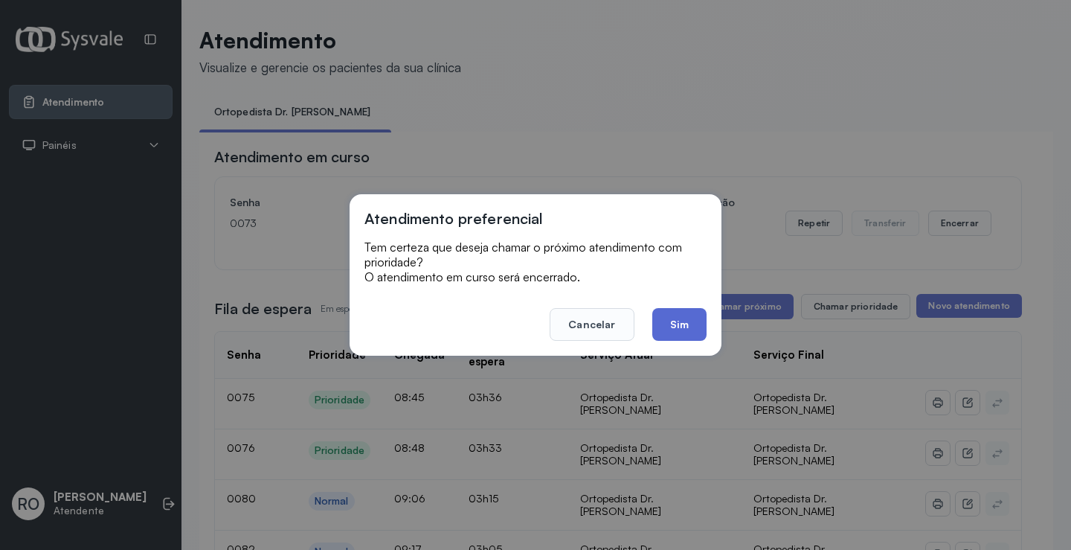
click at [689, 330] on button "Sim" at bounding box center [679, 324] width 54 height 33
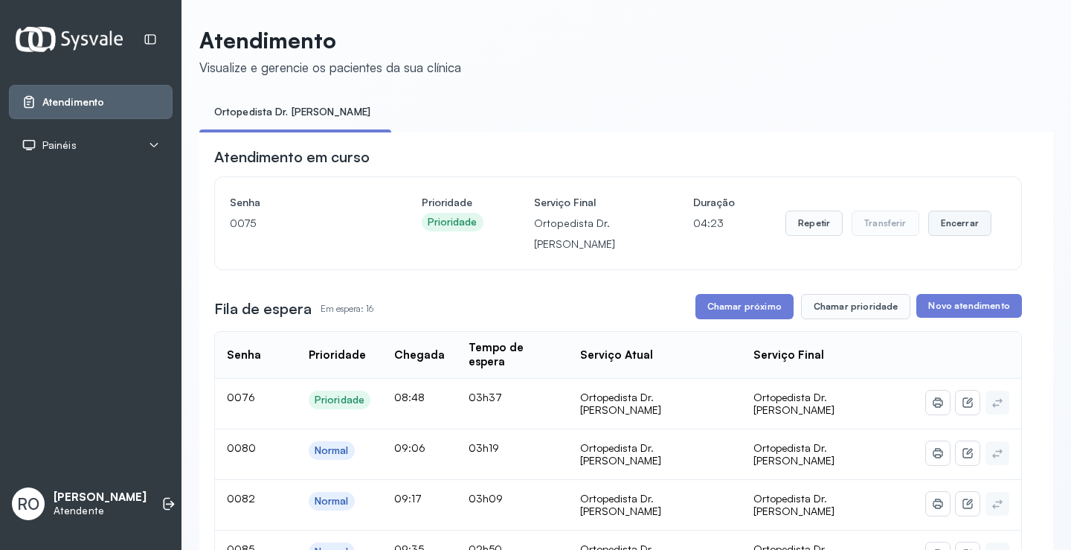
click at [965, 221] on button "Encerrar" at bounding box center [959, 223] width 63 height 25
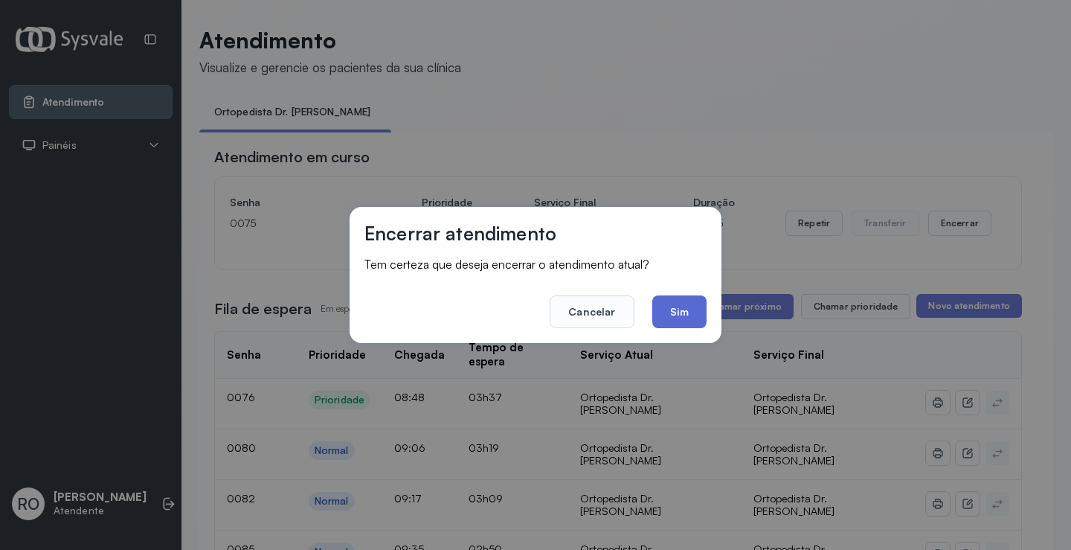
click at [686, 303] on button "Sim" at bounding box center [679, 311] width 54 height 33
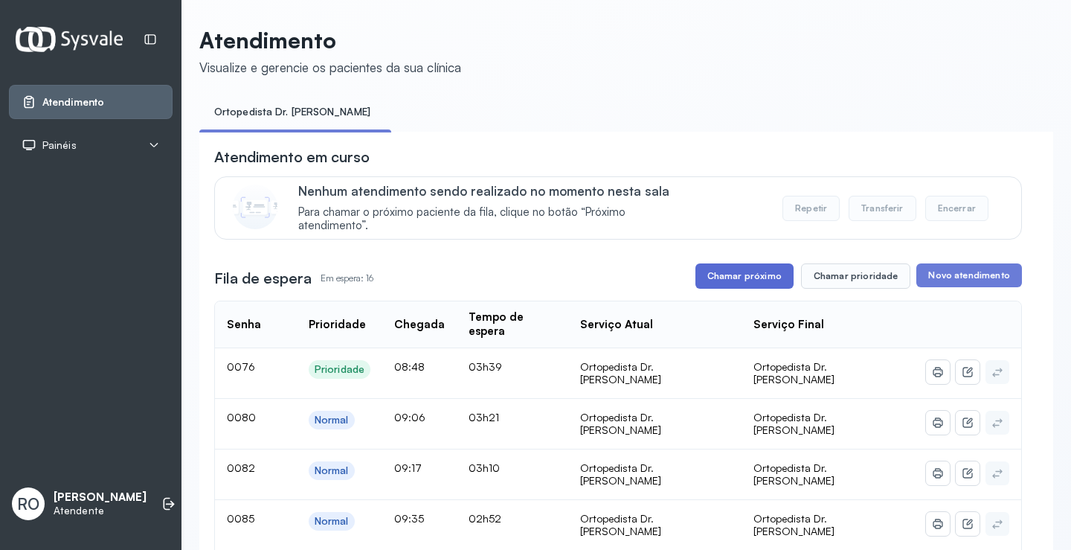
click at [733, 280] on button "Chamar próximo" at bounding box center [744, 275] width 98 height 25
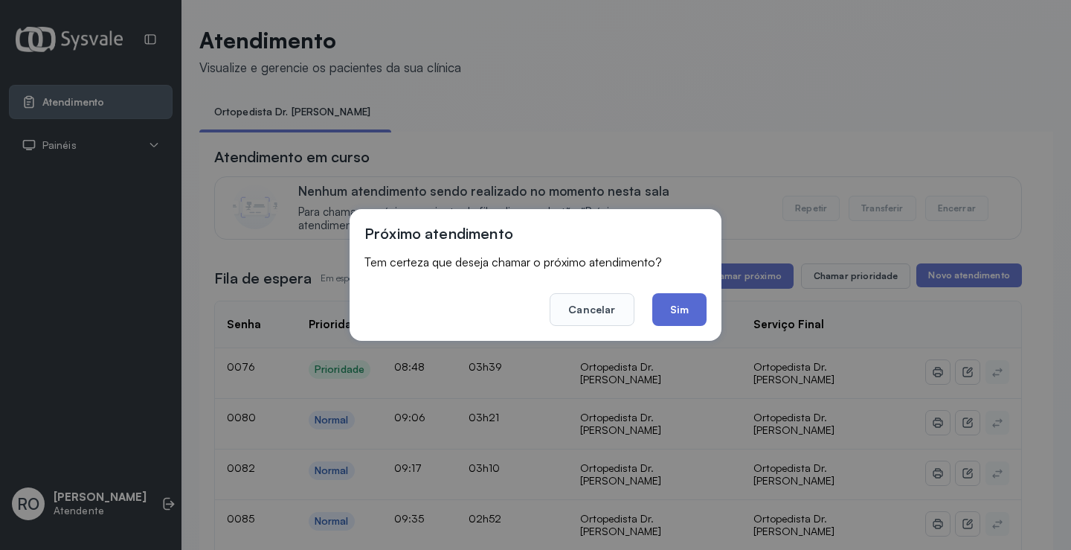
click at [682, 320] on button "Sim" at bounding box center [679, 309] width 54 height 33
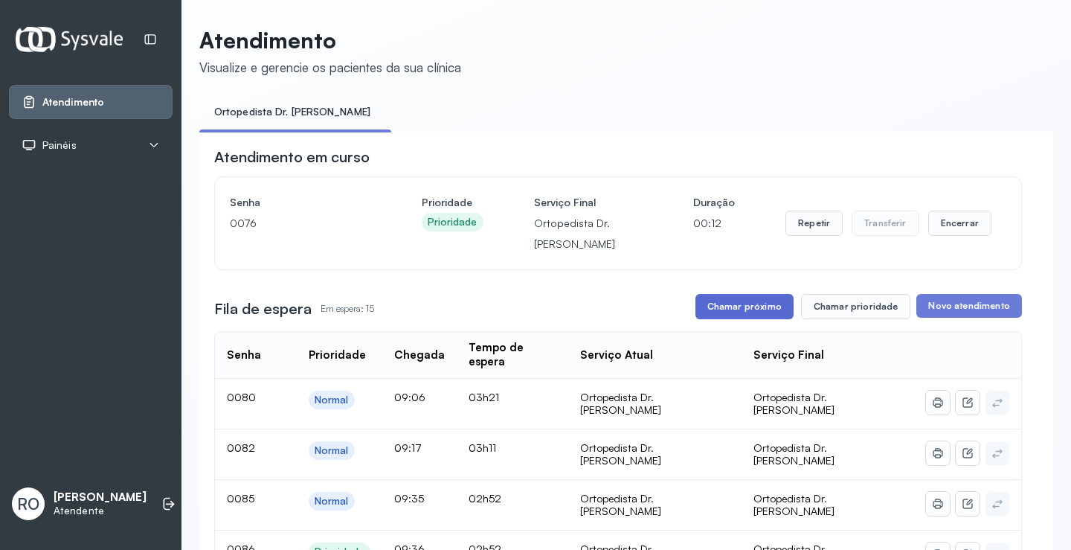
click at [745, 303] on button "Chamar próximo" at bounding box center [744, 306] width 98 height 25
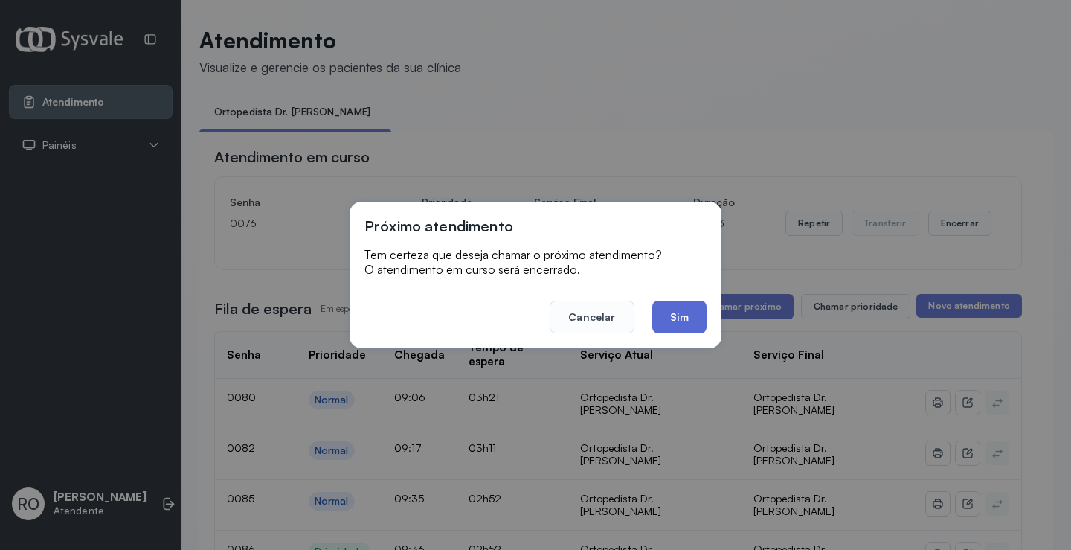
click at [678, 324] on button "Sim" at bounding box center [679, 317] width 54 height 33
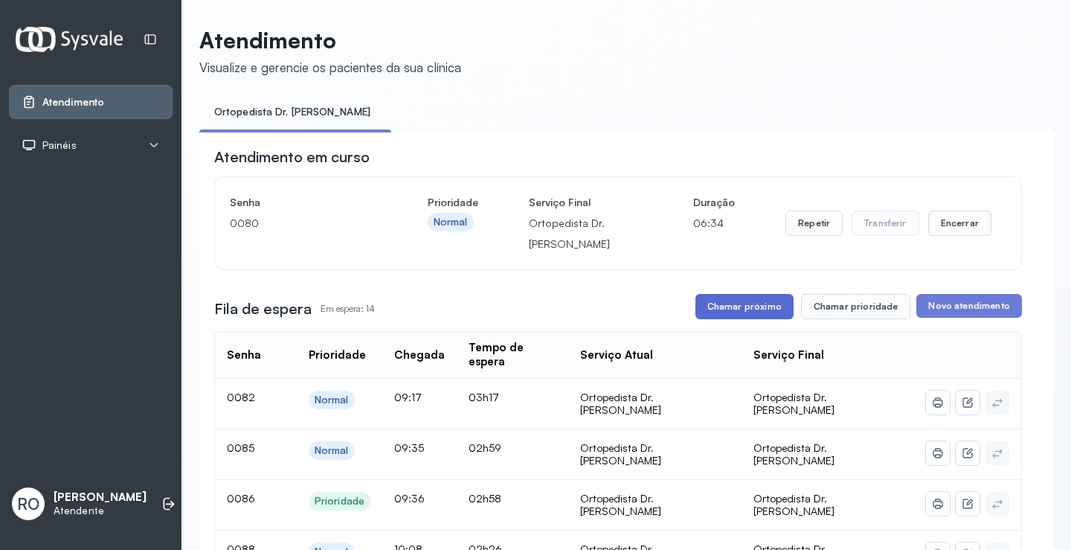
click at [738, 316] on button "Chamar próximo" at bounding box center [744, 306] width 98 height 25
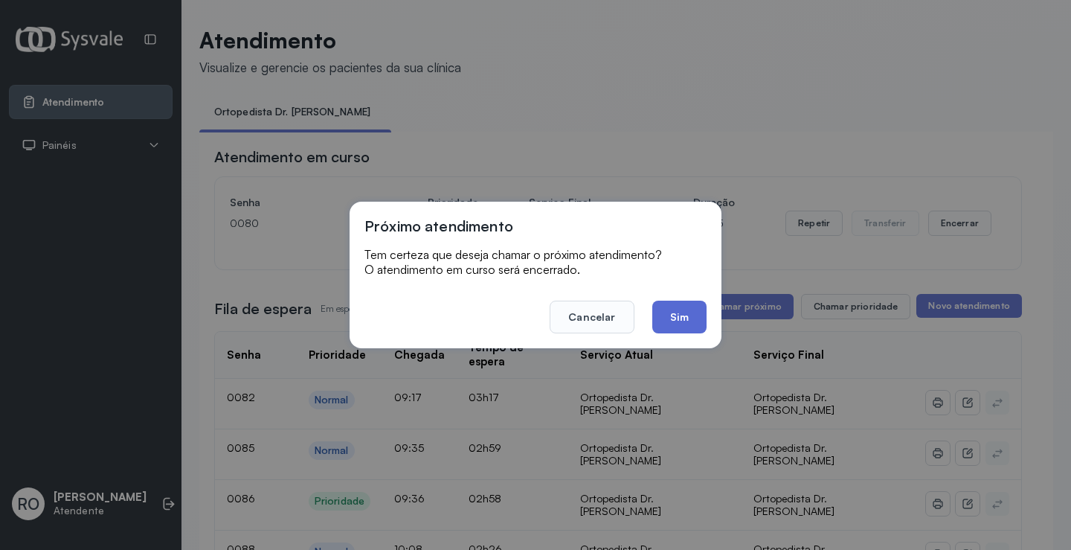
click at [681, 327] on button "Sim" at bounding box center [679, 317] width 54 height 33
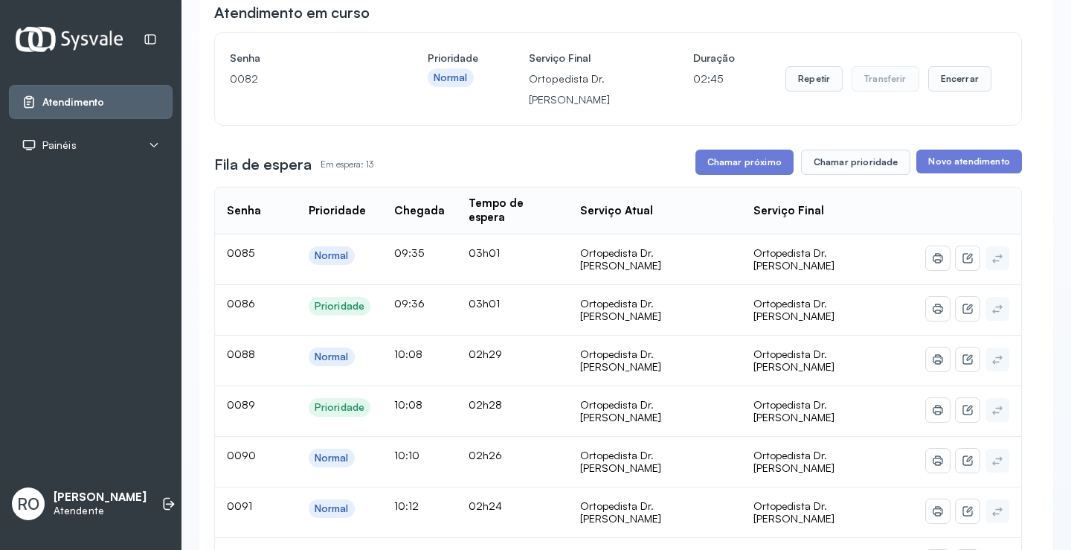
scroll to position [74, 0]
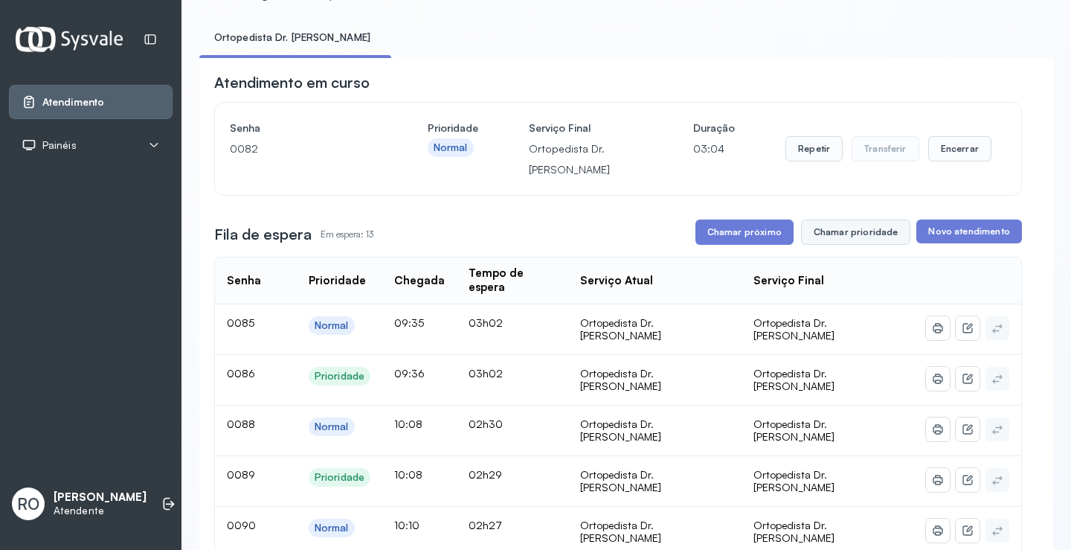
click at [858, 238] on button "Chamar prioridade" at bounding box center [856, 231] width 110 height 25
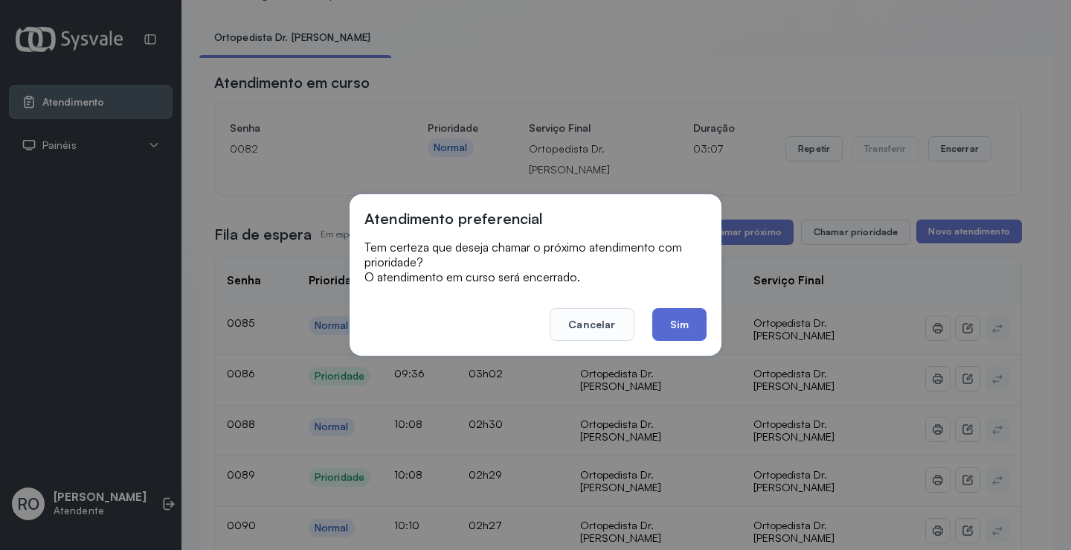
click at [687, 321] on button "Sim" at bounding box center [679, 324] width 54 height 33
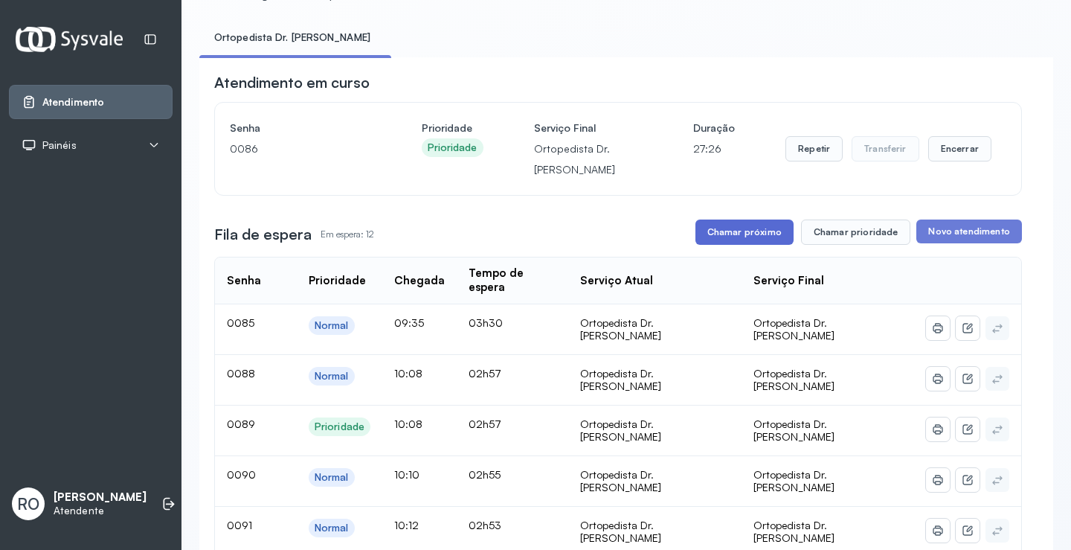
click at [756, 242] on button "Chamar próximo" at bounding box center [744, 231] width 98 height 25
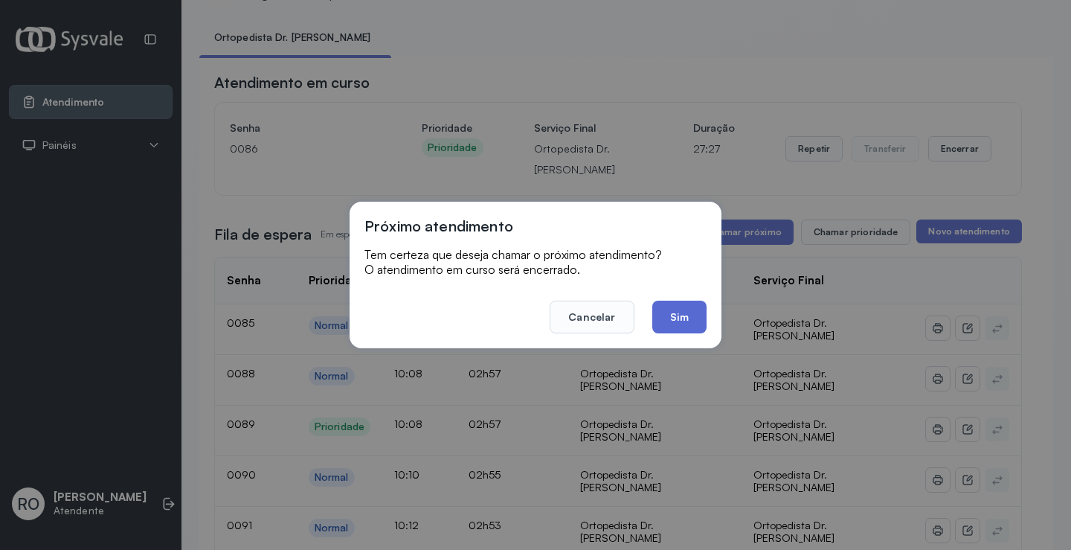
click at [688, 311] on button "Sim" at bounding box center [679, 317] width 54 height 33
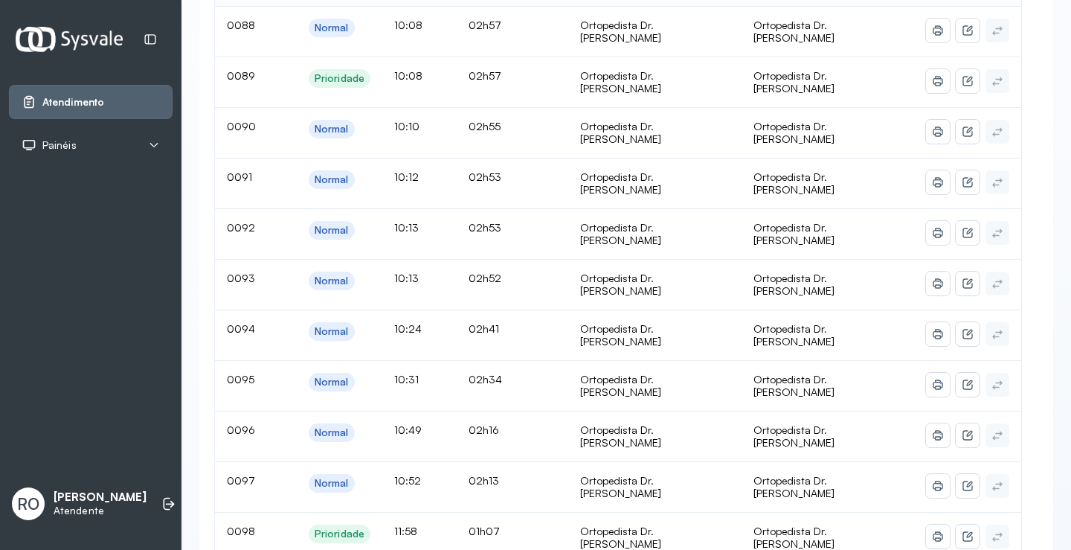
scroll to position [149, 0]
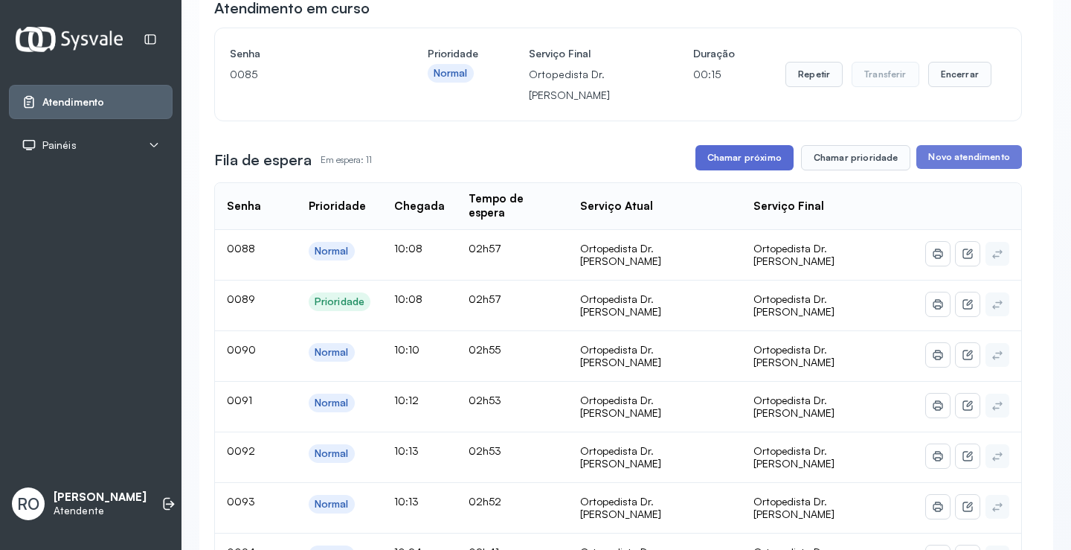
click at [757, 159] on button "Chamar próximo" at bounding box center [744, 157] width 98 height 25
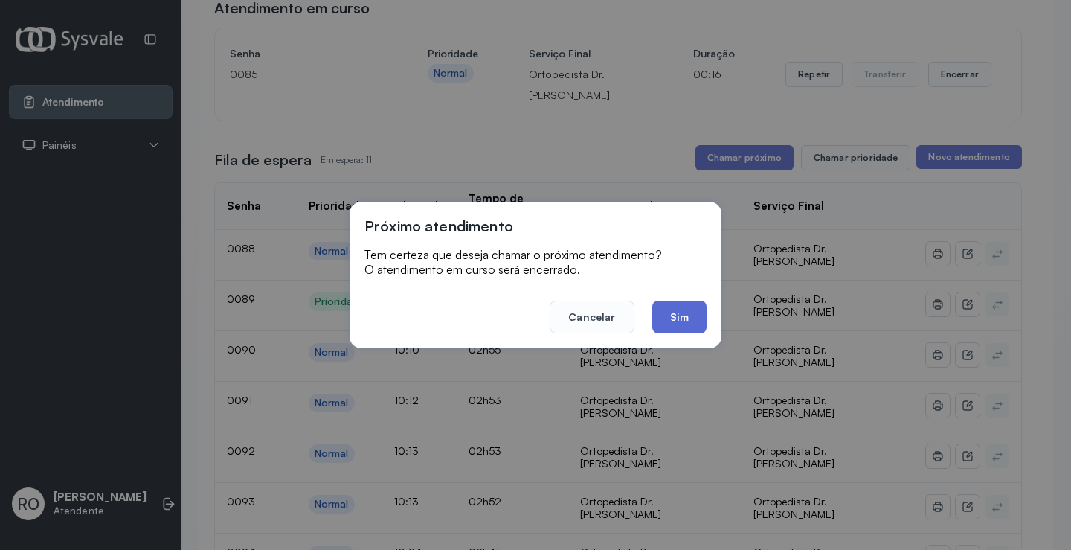
click at [699, 310] on button "Sim" at bounding box center [679, 317] width 54 height 33
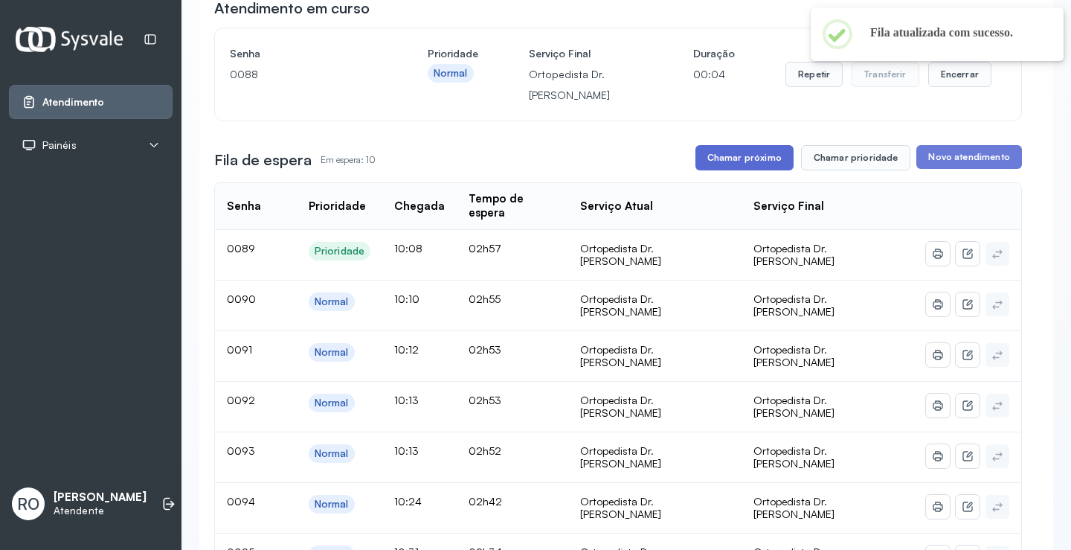
click at [752, 170] on button "Chamar próximo" at bounding box center [744, 157] width 98 height 25
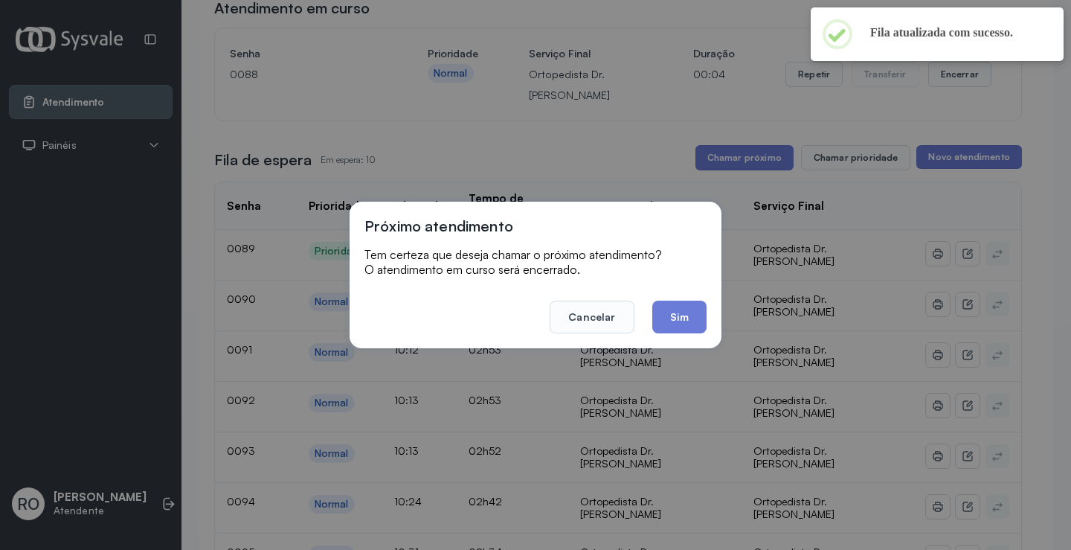
click at [675, 306] on button "Sim" at bounding box center [679, 317] width 54 height 33
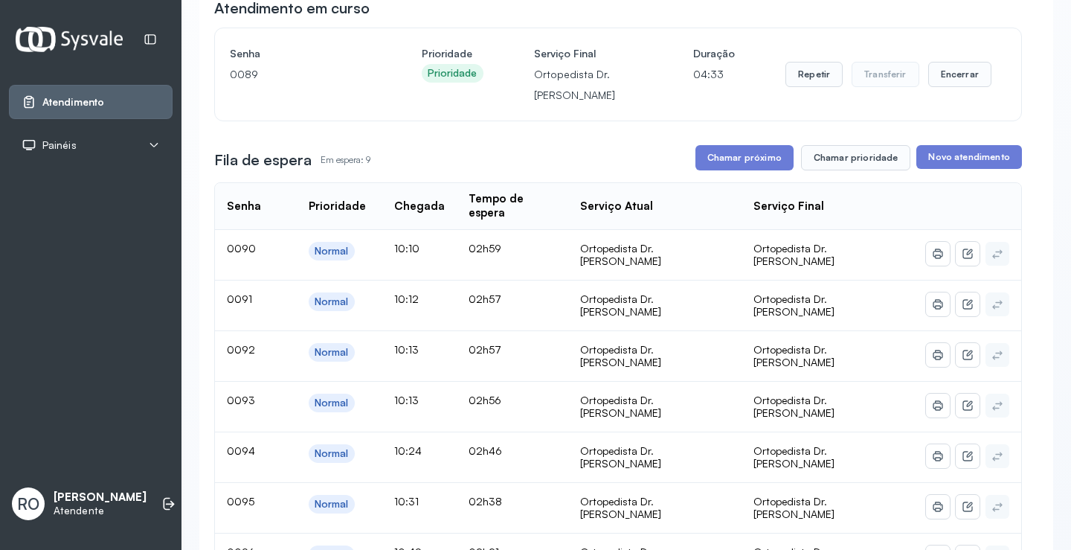
click at [729, 199] on div "Serviço Atual" at bounding box center [654, 206] width 149 height 14
click at [709, 154] on button "Chamar próximo" at bounding box center [744, 157] width 98 height 25
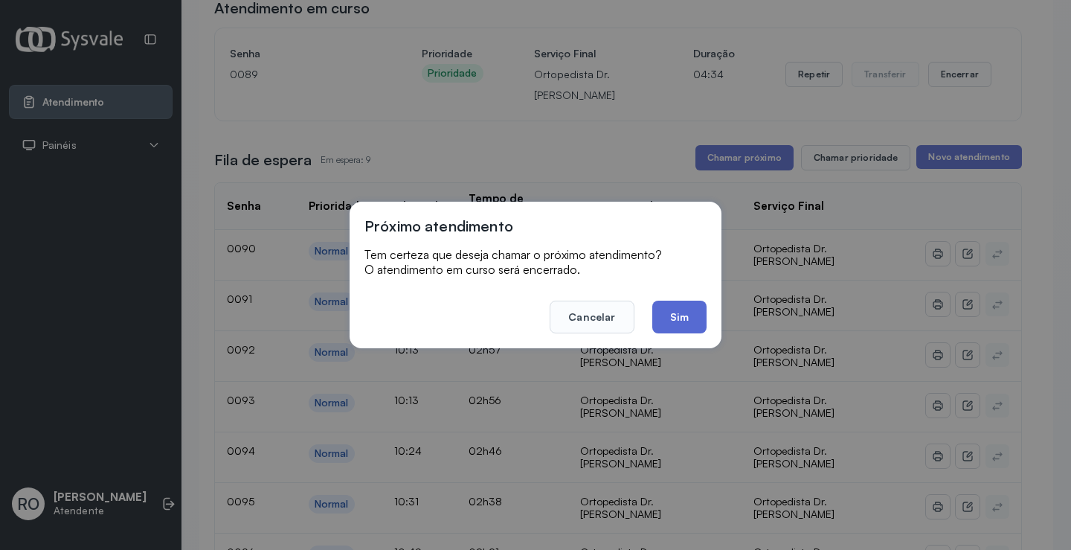
click at [677, 327] on button "Sim" at bounding box center [679, 317] width 54 height 33
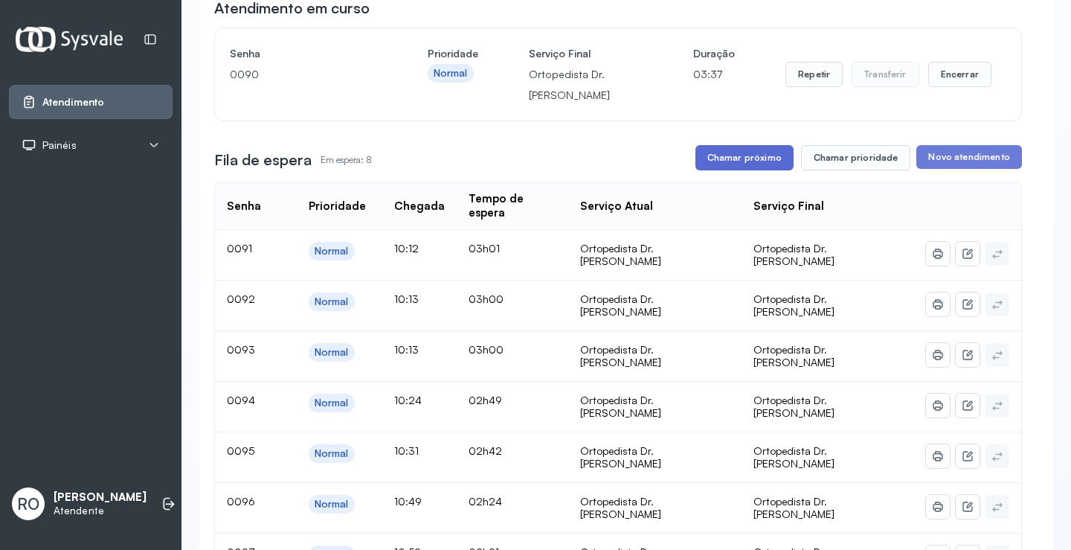
click at [739, 159] on button "Chamar próximo" at bounding box center [744, 157] width 98 height 25
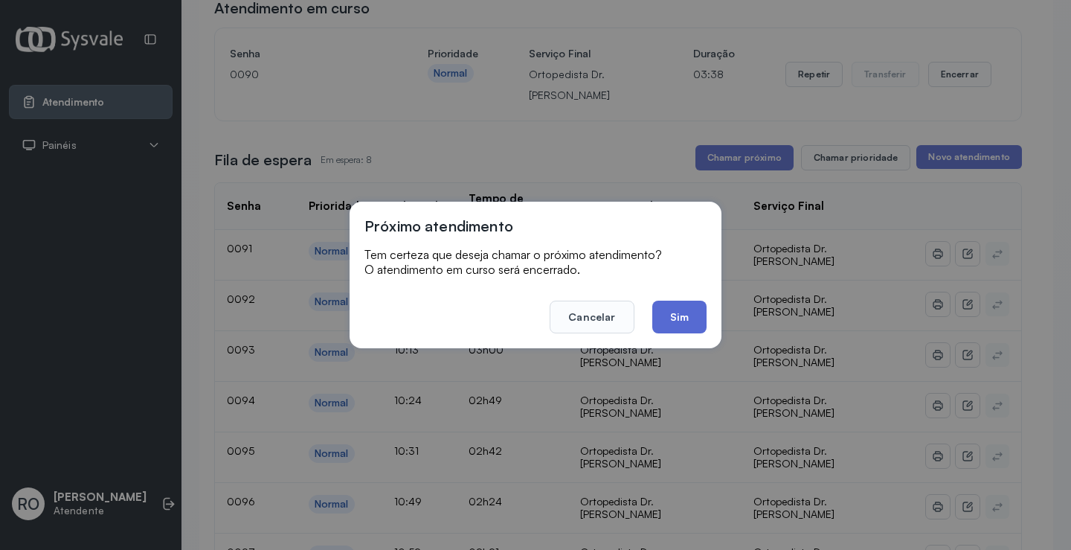
click at [690, 312] on button "Sim" at bounding box center [679, 317] width 54 height 33
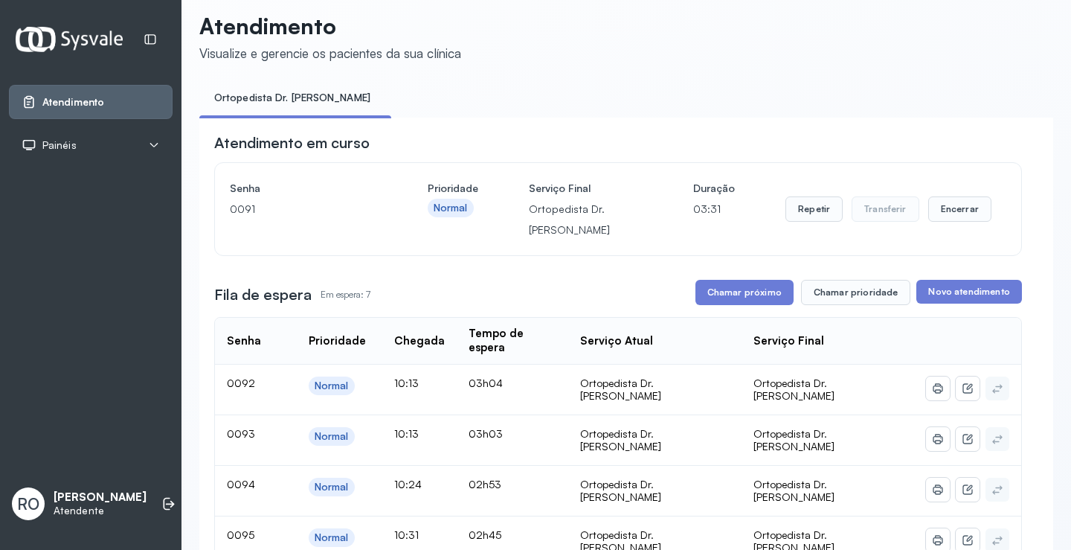
scroll to position [0, 0]
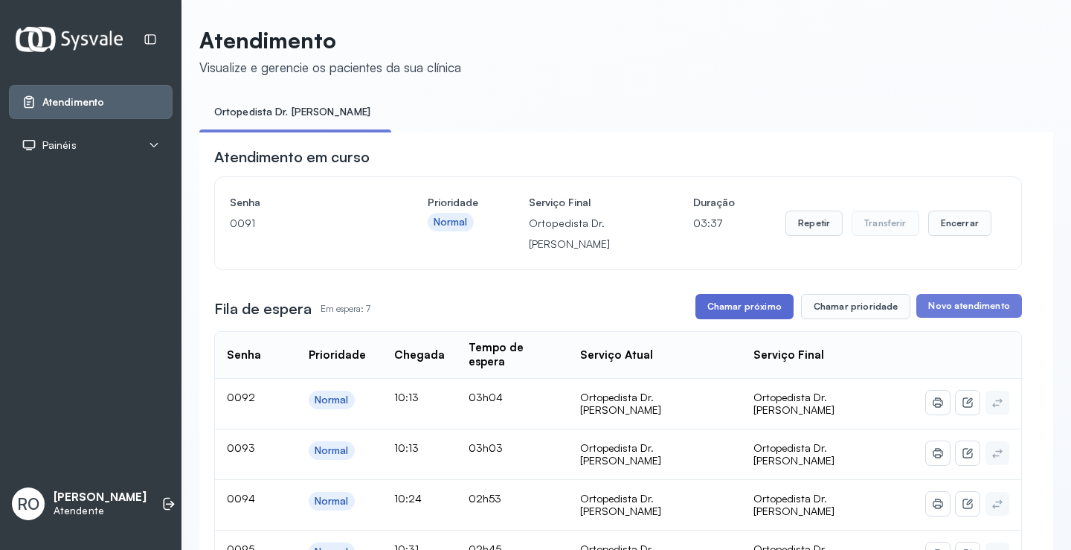
click at [735, 317] on button "Chamar próximo" at bounding box center [744, 306] width 98 height 25
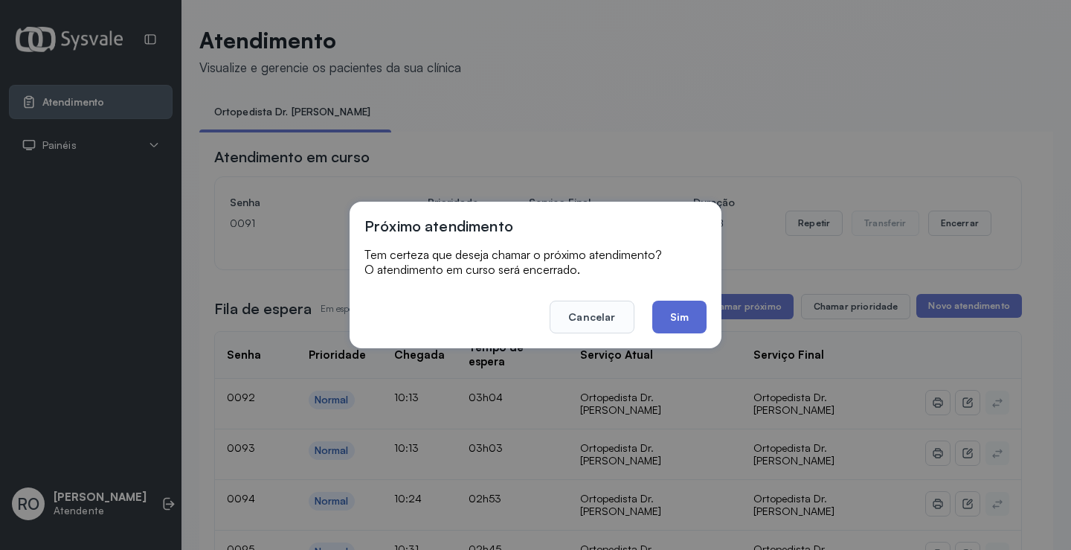
click at [689, 316] on button "Sim" at bounding box center [679, 317] width 54 height 33
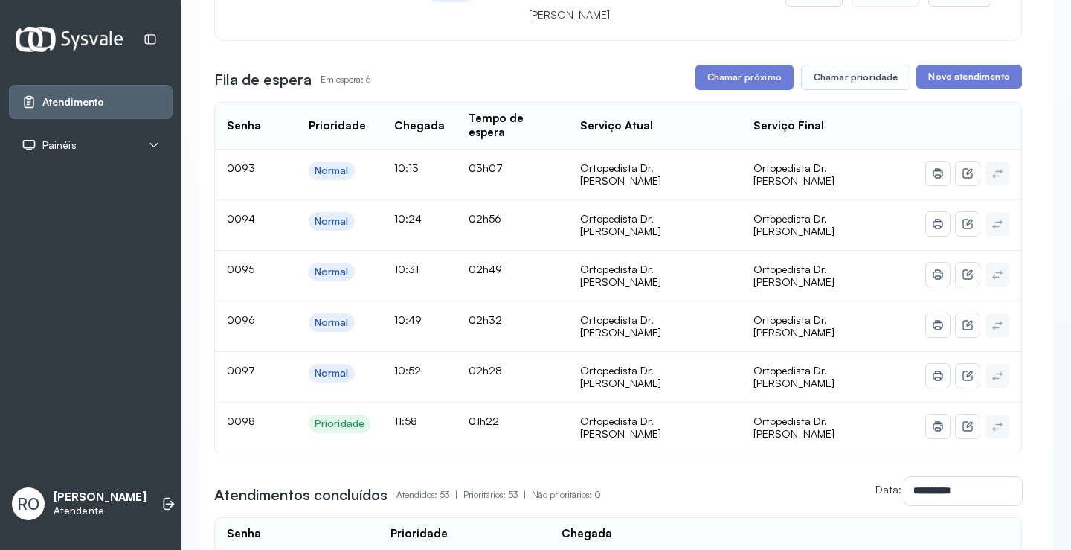
scroll to position [149, 0]
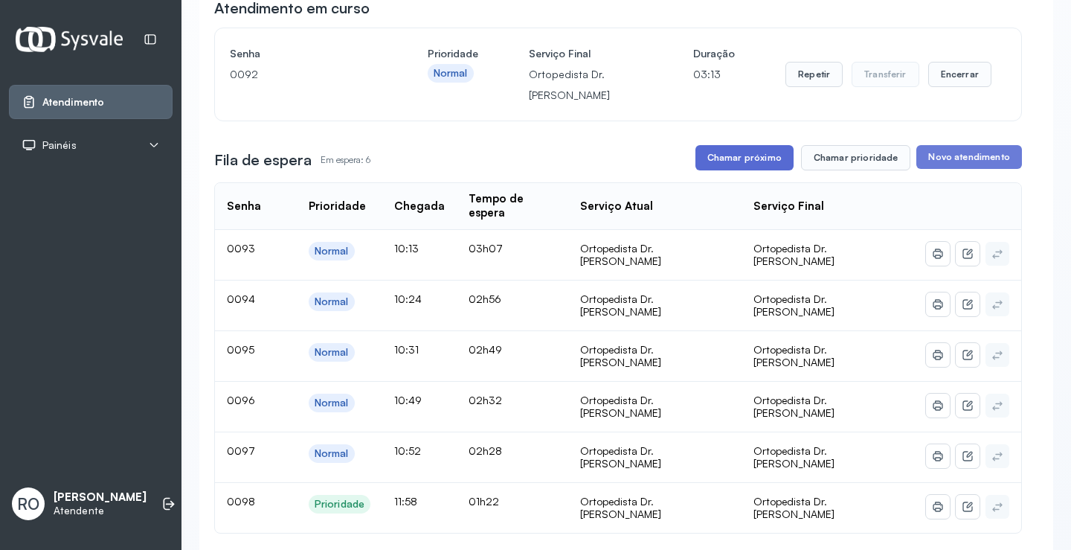
click at [739, 169] on button "Chamar próximo" at bounding box center [744, 157] width 98 height 25
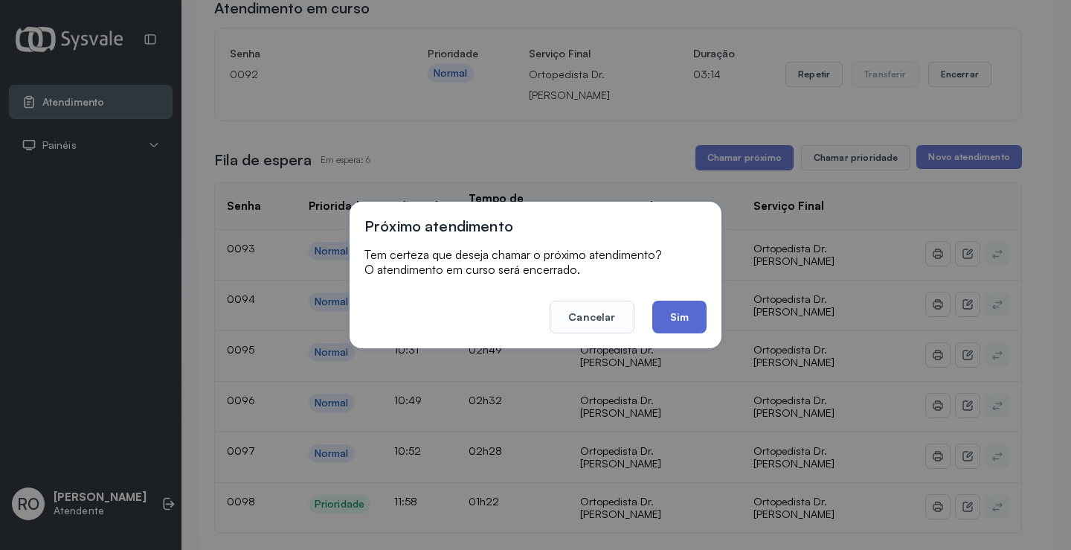
click at [687, 319] on button "Sim" at bounding box center [679, 317] width 54 height 33
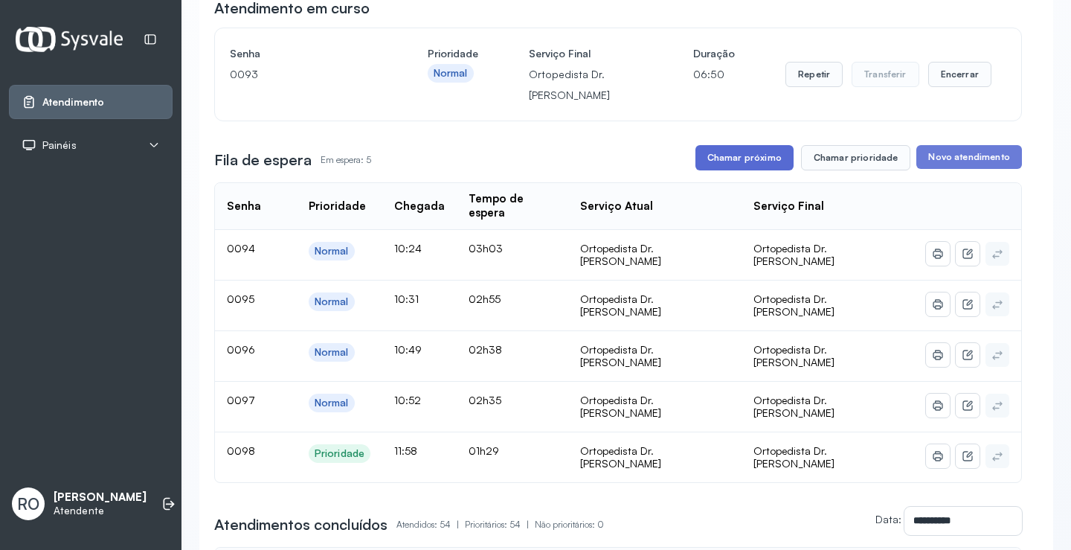
click at [745, 169] on button "Chamar próximo" at bounding box center [744, 157] width 98 height 25
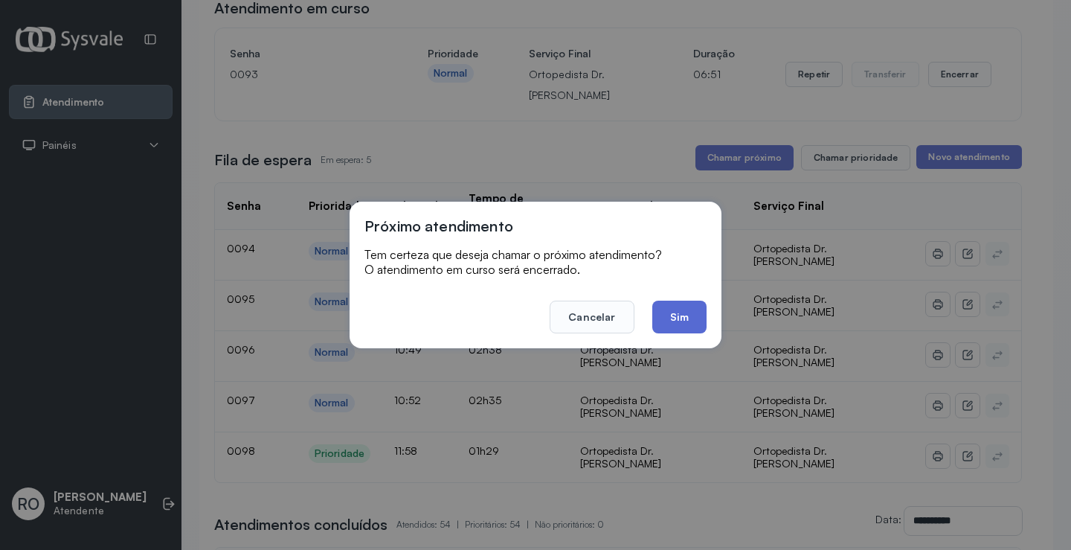
click at [678, 315] on button "Sim" at bounding box center [679, 317] width 54 height 33
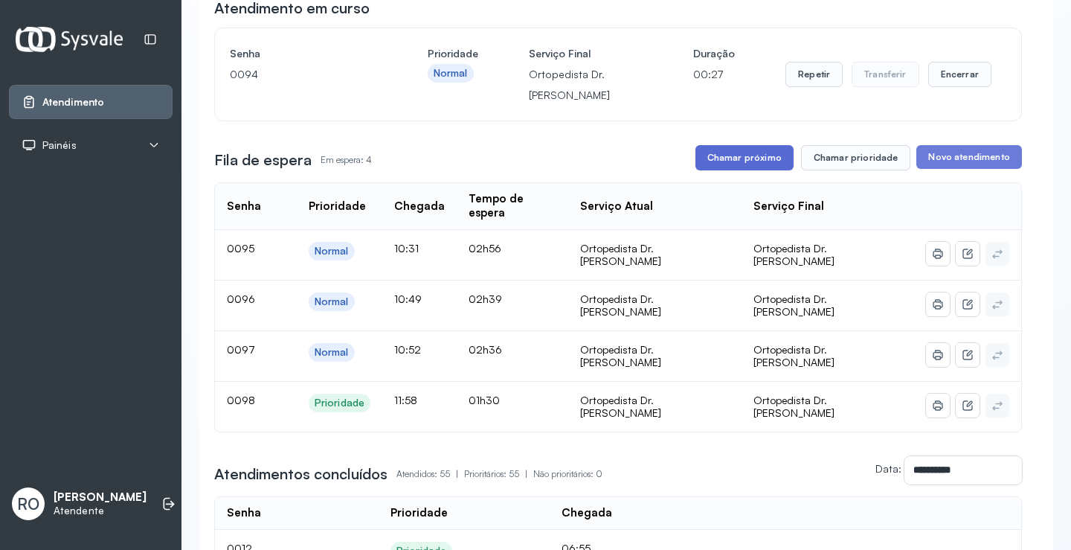
click at [750, 160] on button "Chamar próximo" at bounding box center [744, 157] width 98 height 25
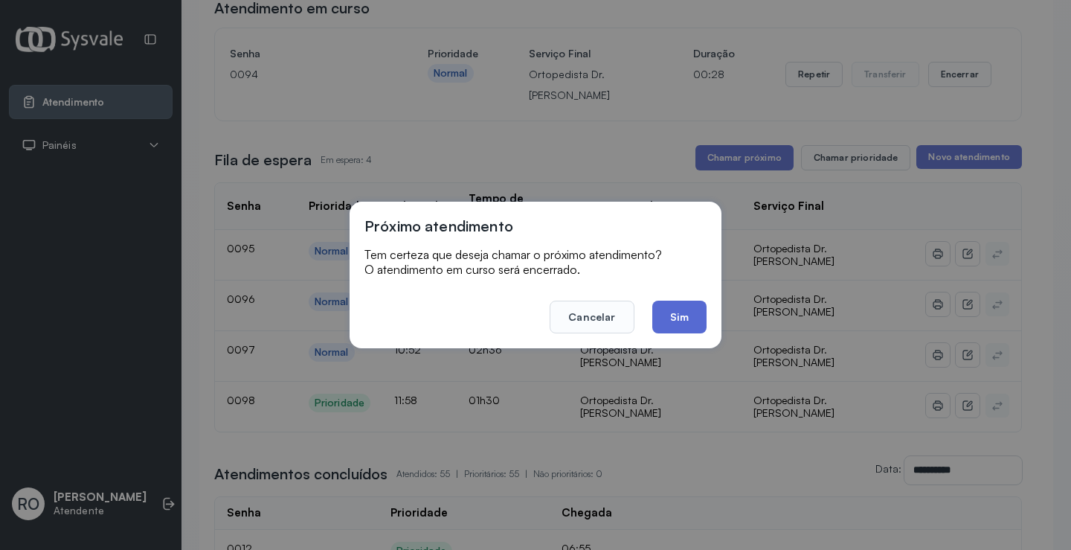
click at [704, 315] on button "Sim" at bounding box center [679, 317] width 54 height 33
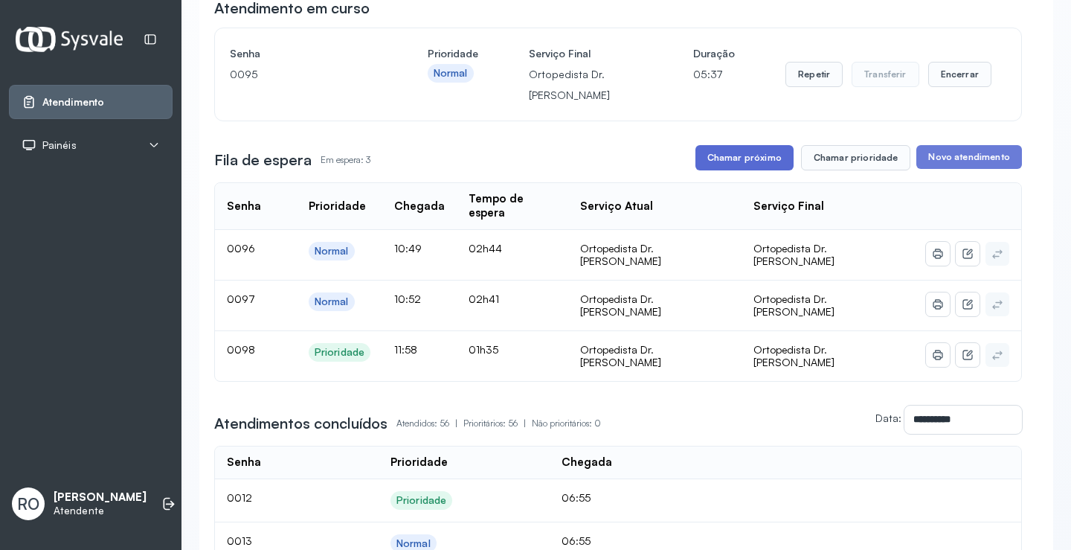
click at [727, 169] on button "Chamar próximo" at bounding box center [744, 157] width 98 height 25
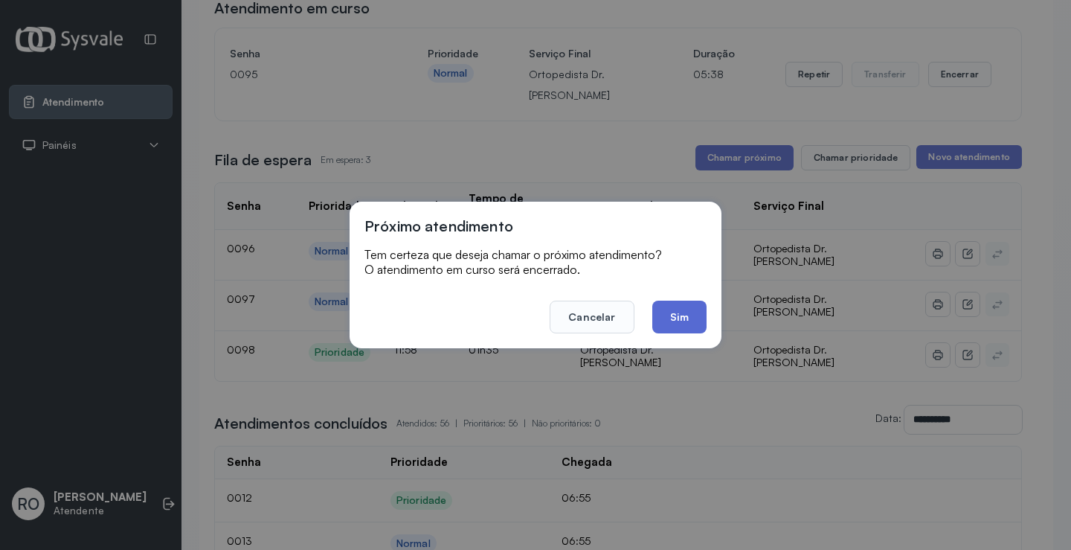
click at [690, 315] on button "Sim" at bounding box center [679, 317] width 54 height 33
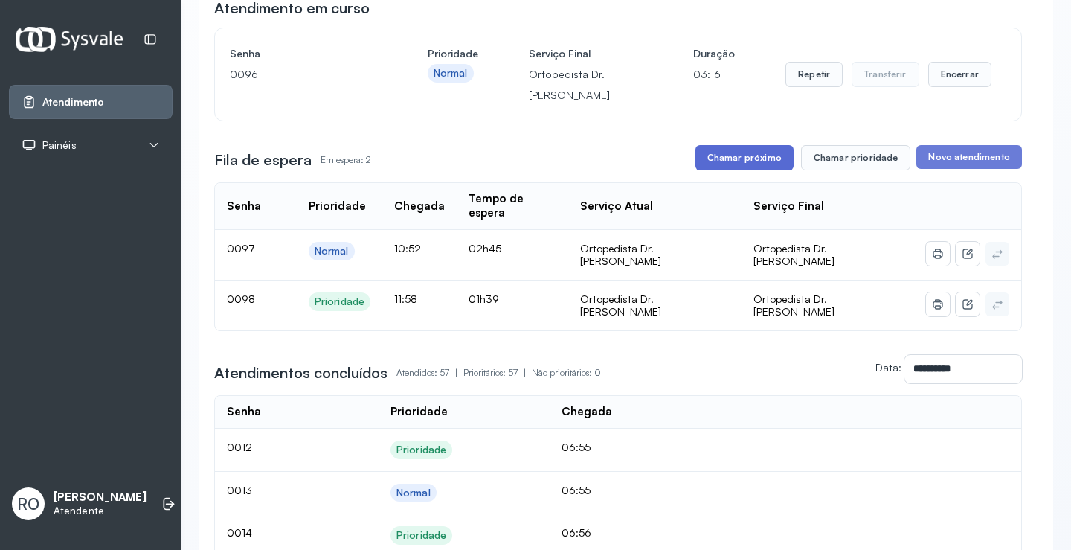
click at [728, 163] on button "Chamar próximo" at bounding box center [744, 157] width 98 height 25
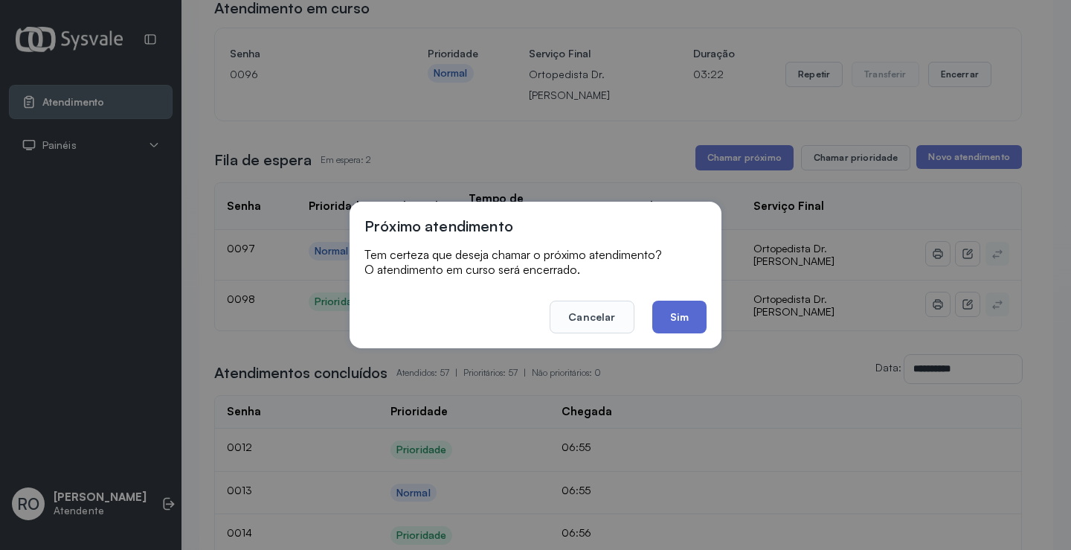
click at [689, 315] on button "Sim" at bounding box center [679, 317] width 54 height 33
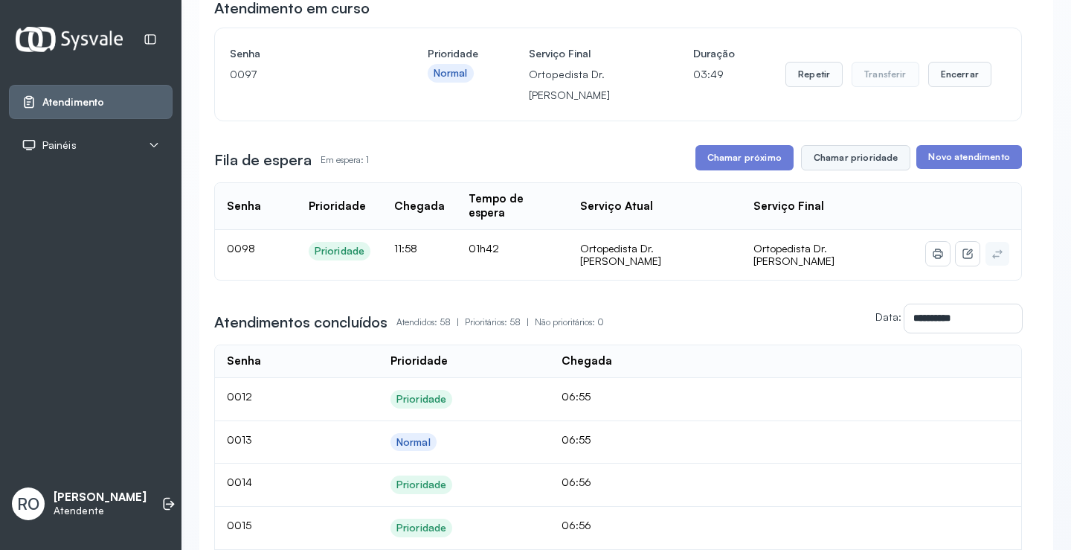
click at [821, 157] on button "Chamar prioridade" at bounding box center [856, 157] width 110 height 25
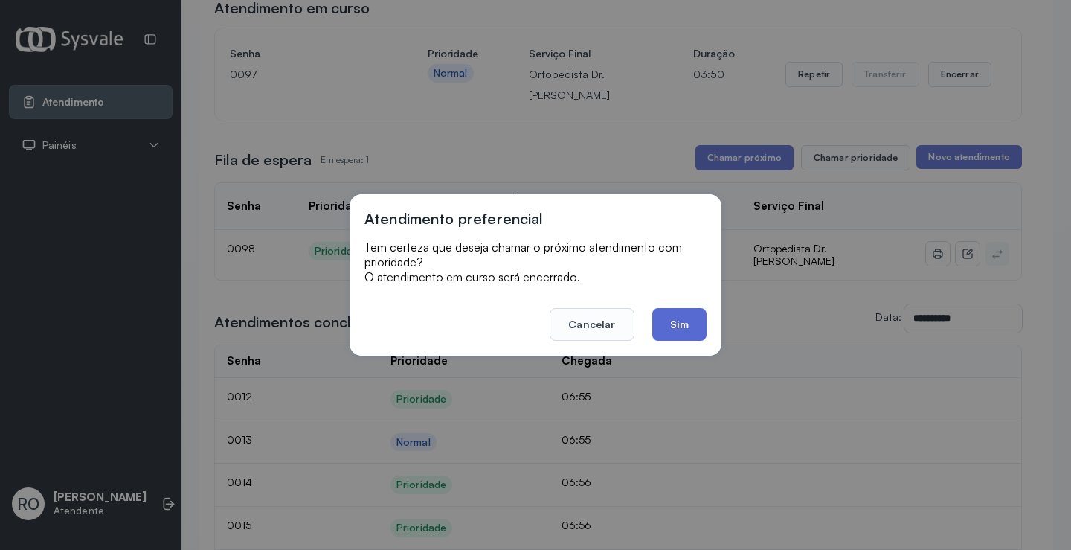
click at [701, 323] on button "Sim" at bounding box center [679, 324] width 54 height 33
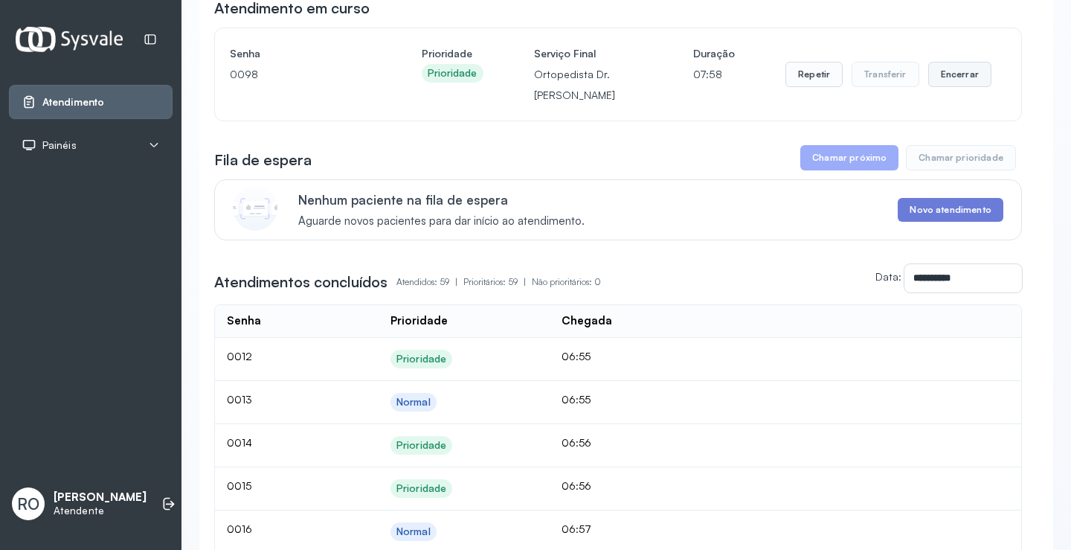
click at [961, 75] on button "Encerrar" at bounding box center [959, 74] width 63 height 25
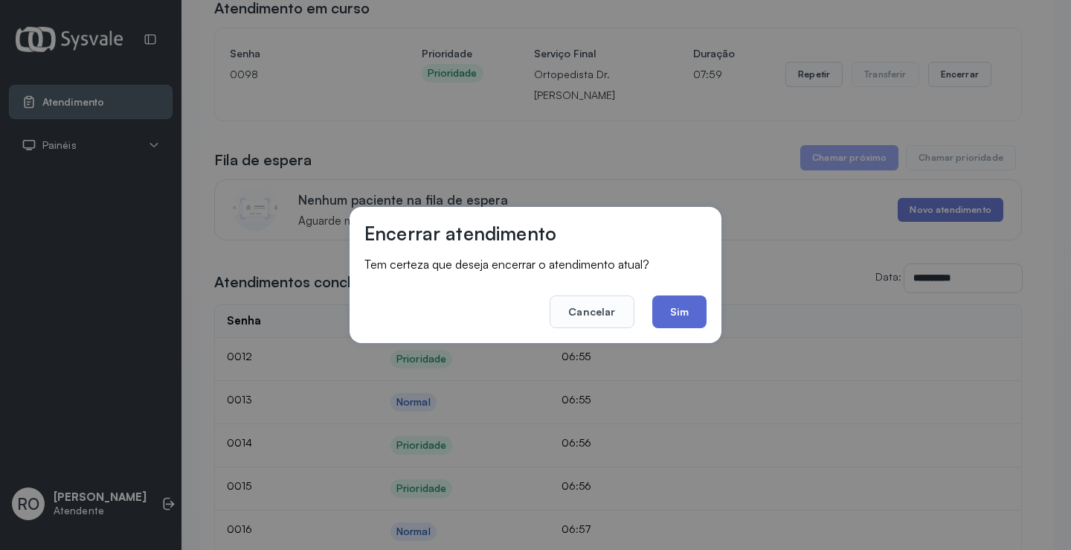
click at [681, 309] on button "Sim" at bounding box center [679, 311] width 54 height 33
